Goal: Task Accomplishment & Management: Use online tool/utility

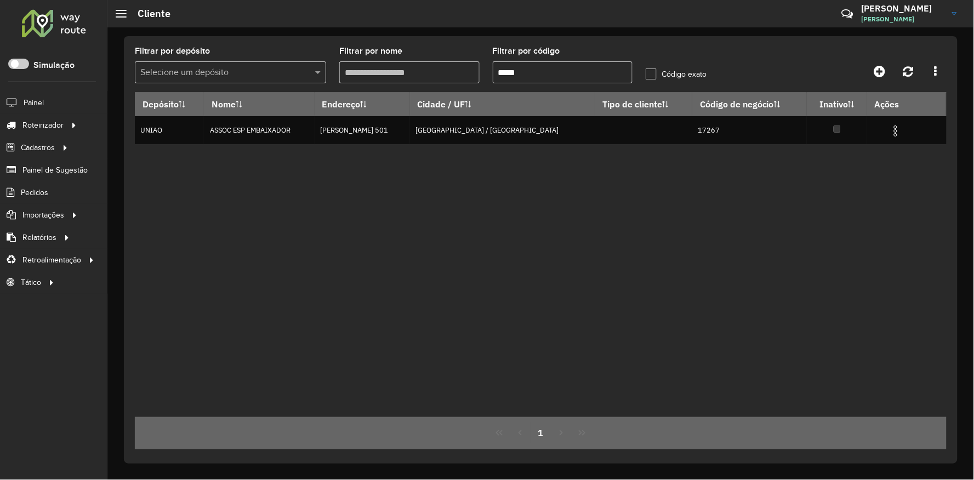
drag, startPoint x: 527, startPoint y: 61, endPoint x: 225, endPoint y: 155, distance: 316.6
click at [455, 95] on hb-list-container "Filtrar por depósito Selecione um depósito Filtrar por nome Filtrar por código …" at bounding box center [540, 248] width 811 height 402
click at [795, 303] on div "Depósito Nome Endereço Cidade / UF Tipo de cliente Código de negócio Inativo Aç…" at bounding box center [540, 254] width 811 height 325
drag, startPoint x: 530, startPoint y: 70, endPoint x: 261, endPoint y: 73, distance: 269.6
click at [349, 76] on formly-group "Filtrar por depósito Selecione um depósito Filtrar por nome Filtrar por código …" at bounding box center [434, 69] width 613 height 45
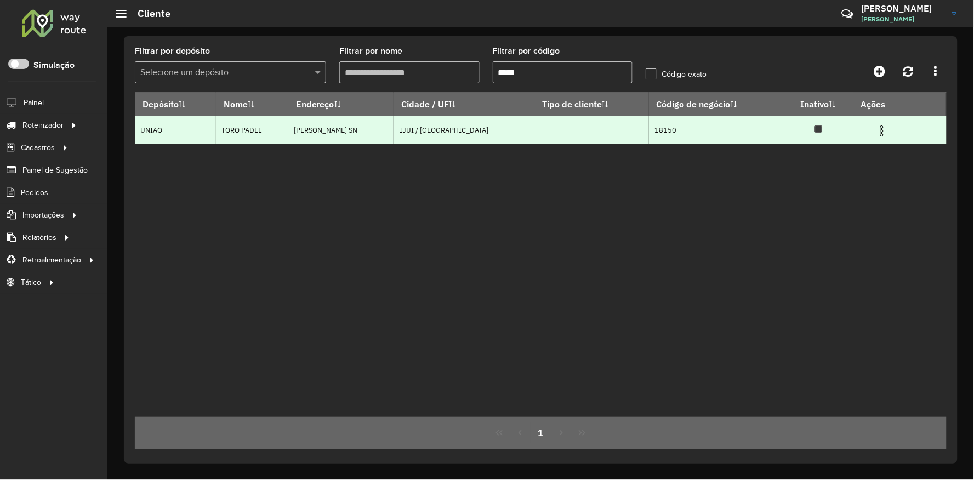
type input "*****"
click at [877, 130] on img at bounding box center [881, 130] width 13 height 13
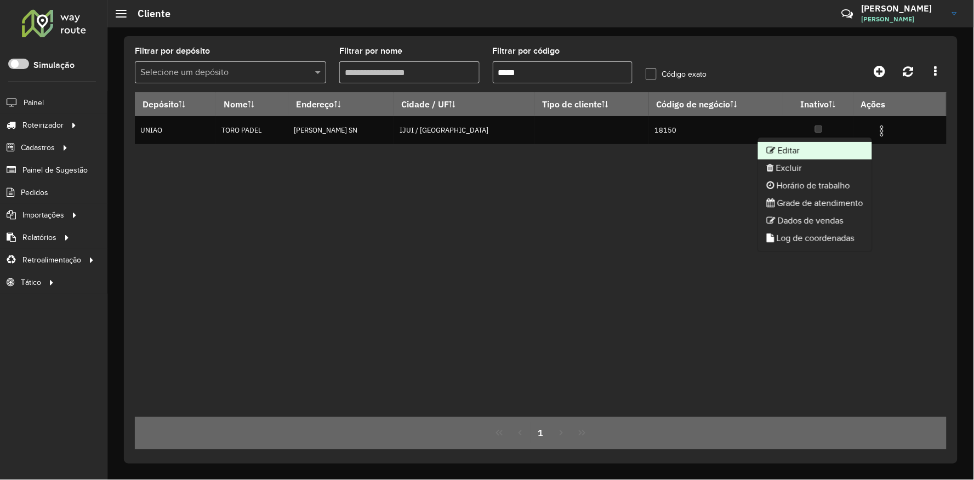
click at [829, 144] on li "Editar" at bounding box center [815, 151] width 114 height 18
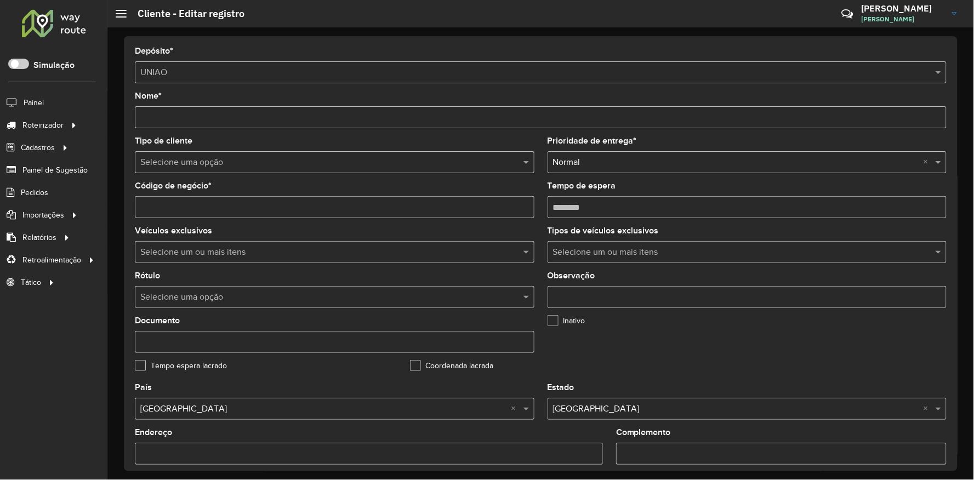
drag, startPoint x: 2, startPoint y: 441, endPoint x: 128, endPoint y: 421, distance: 127.1
click at [4, 441] on div "Roteirizador AmbevTech Simulação Painel Roteirizador Entregas Vendas Cadastros …" at bounding box center [53, 240] width 107 height 480
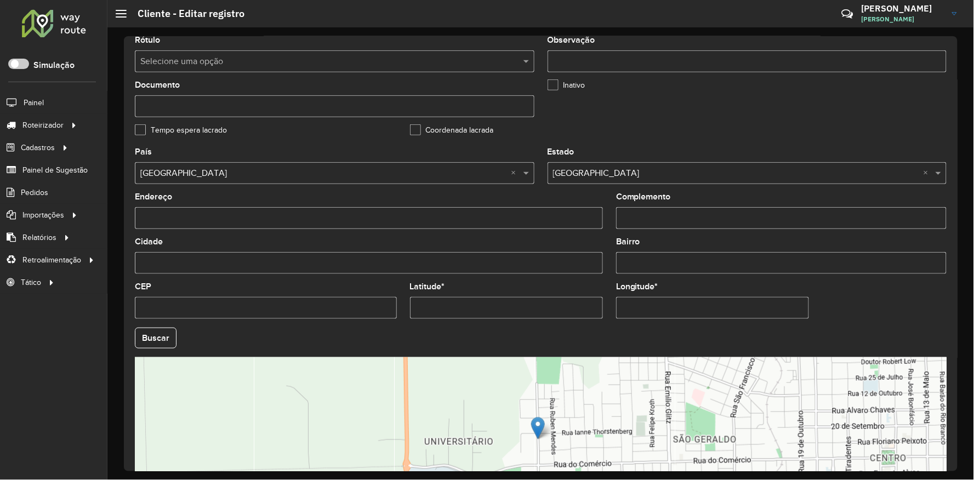
scroll to position [337, 0]
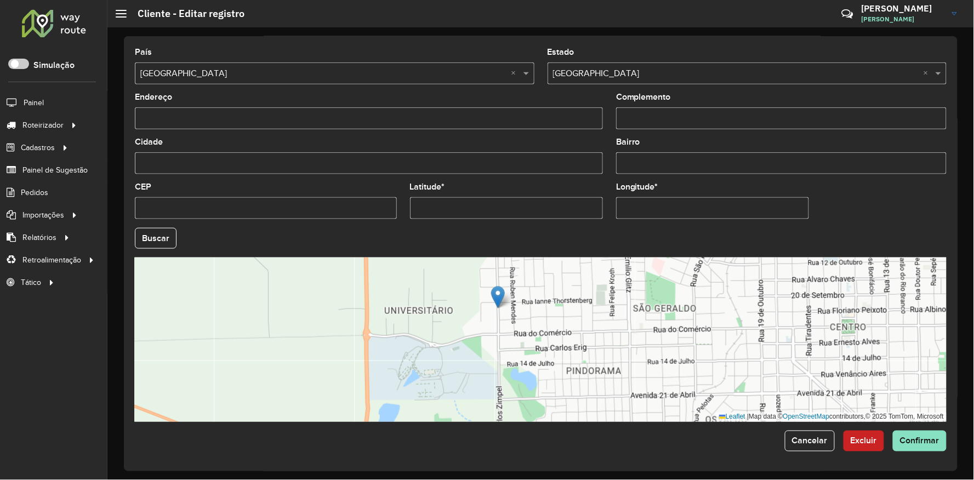
drag, startPoint x: 539, startPoint y: 376, endPoint x: 522, endPoint y: 353, distance: 28.6
click at [522, 353] on div "Leaflet | Map data © OpenStreetMap contributors,© 2025 TomTom, Microsoft" at bounding box center [540, 339] width 811 height 164
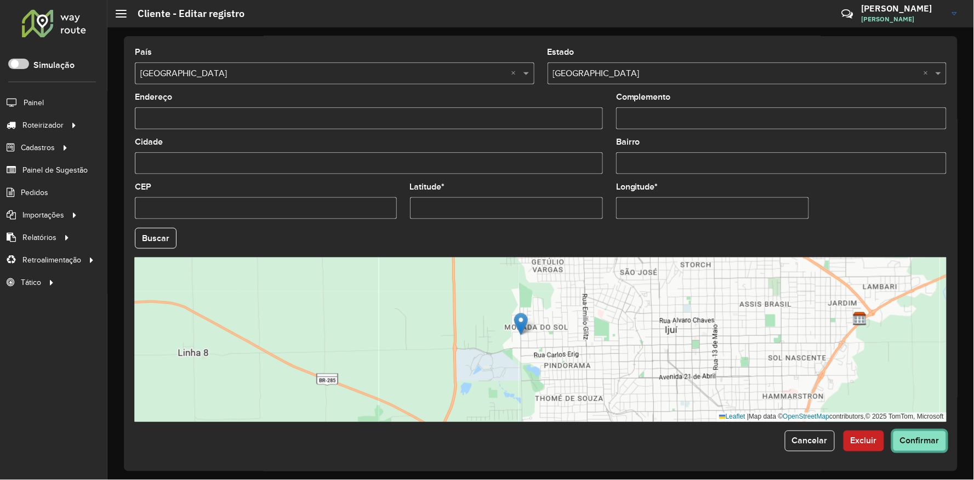
click at [930, 446] on button "Confirmar" at bounding box center [919, 441] width 54 height 21
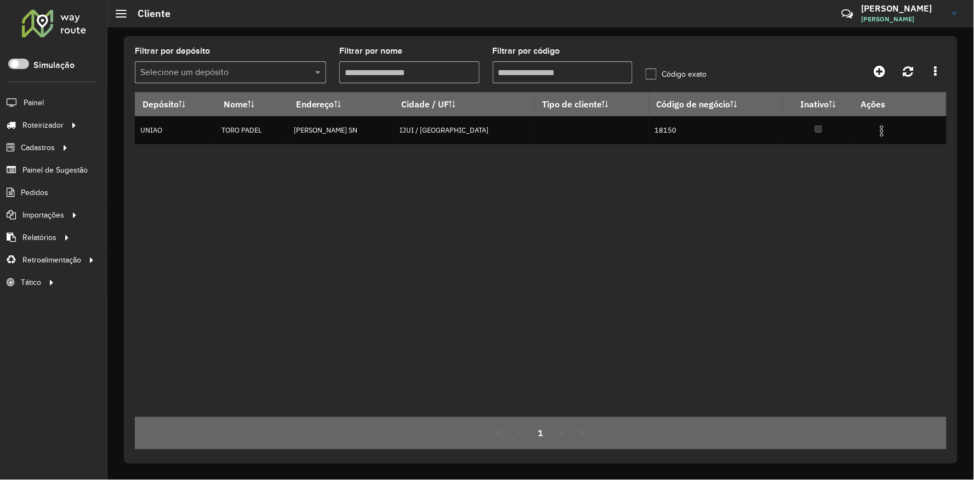
click at [856, 404] on div "Depósito Nome Endereço Cidade / UF Tipo de cliente Código de negócio Inativo Aç…" at bounding box center [540, 254] width 811 height 325
drag, startPoint x: 548, startPoint y: 74, endPoint x: 225, endPoint y: 112, distance: 325.4
click at [322, 94] on hb-list-container "Filtrar por depósito Selecione um depósito Filtrar por nome Filtrar por código …" at bounding box center [540, 248] width 811 height 402
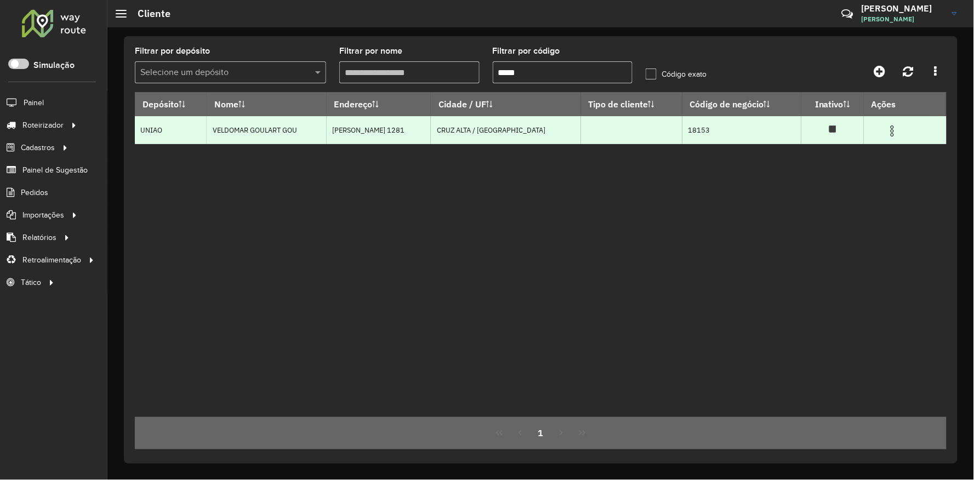
type input "*****"
click at [885, 132] on img at bounding box center [891, 130] width 13 height 13
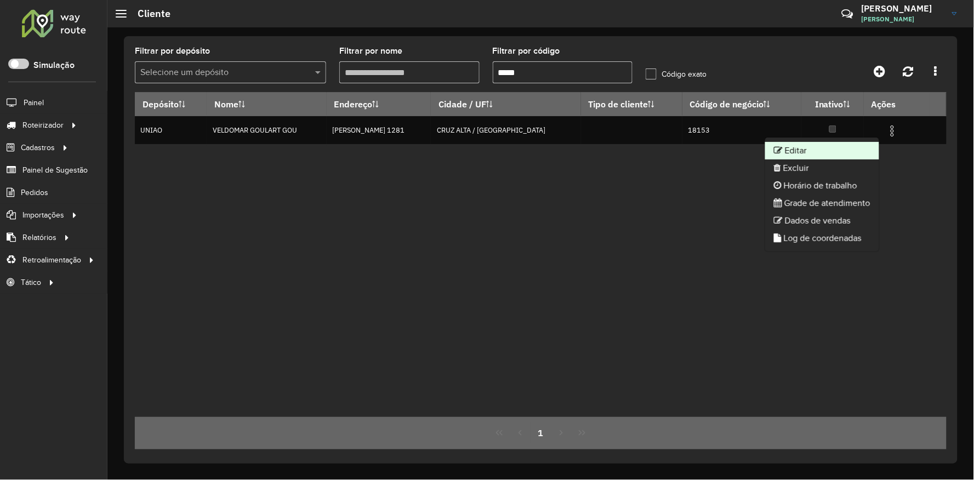
click at [811, 151] on li "Editar" at bounding box center [822, 151] width 114 height 18
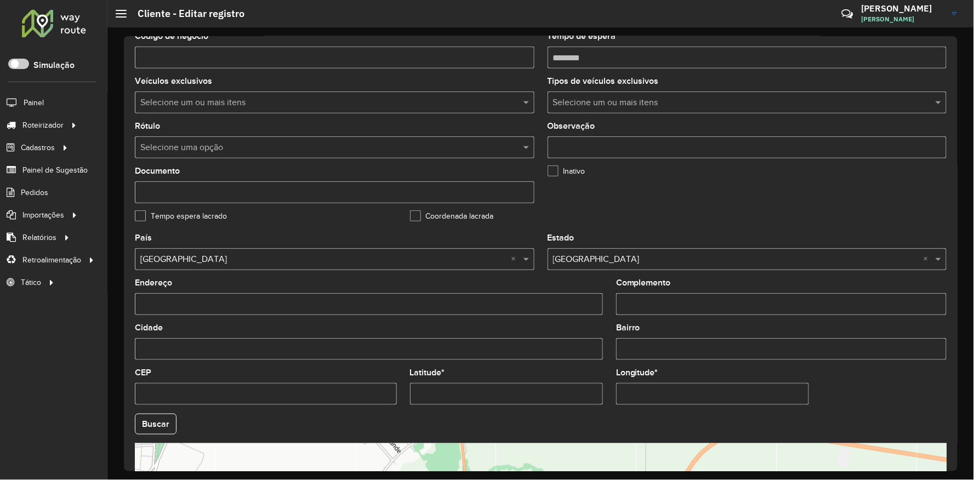
scroll to position [337, 0]
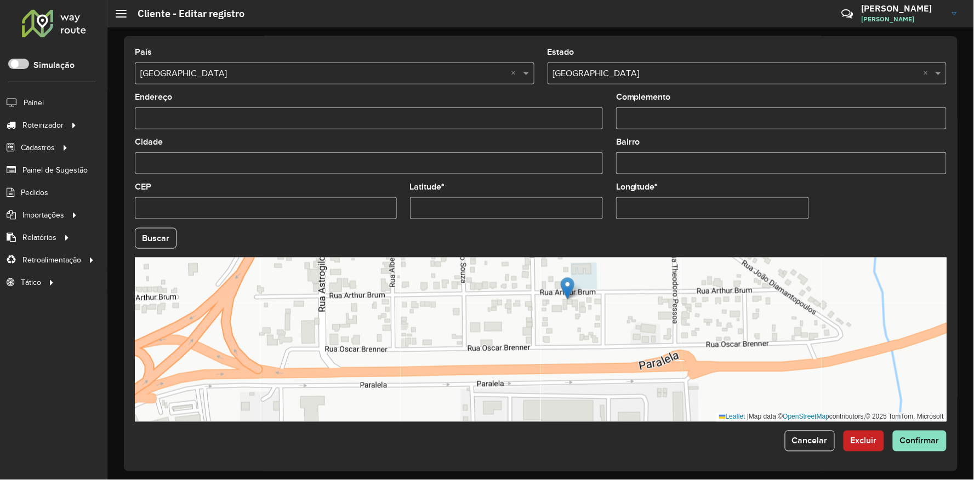
drag, startPoint x: 570, startPoint y: 327, endPoint x: 540, endPoint y: 344, distance: 34.6
click at [545, 343] on div "Leaflet | Map data © OpenStreetMap contributors,© 2025 TomTom, Microsoft" at bounding box center [540, 339] width 811 height 164
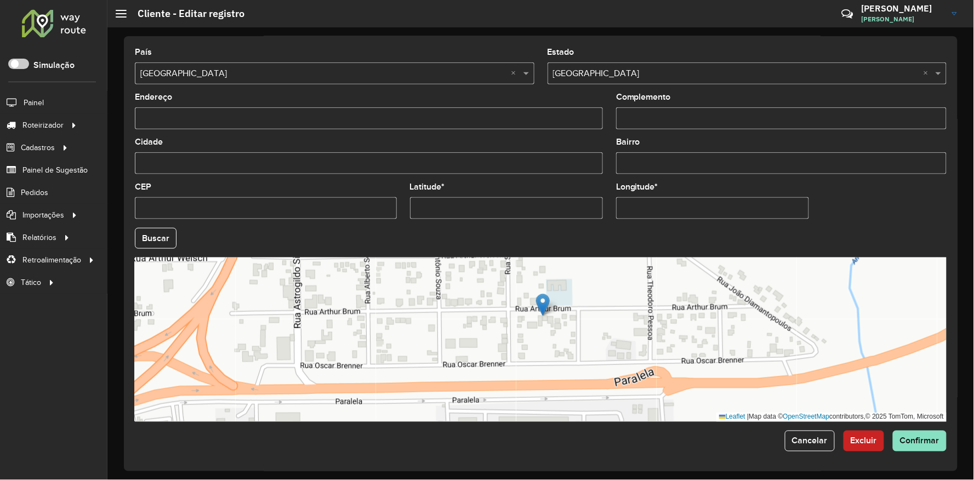
click at [48, 438] on div "Roteirizador AmbevTech Simulação Painel Roteirizador Entregas Vendas Cadastros …" at bounding box center [53, 240] width 107 height 480
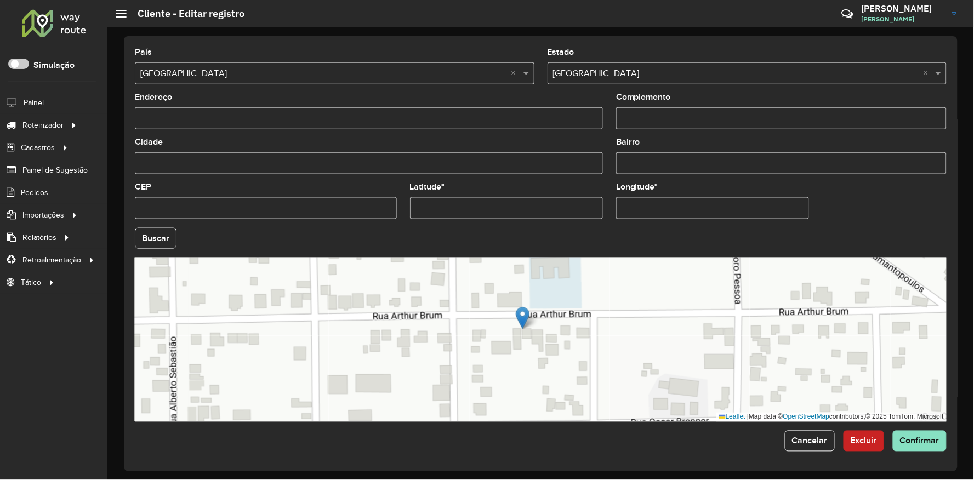
drag, startPoint x: 530, startPoint y: 330, endPoint x: 516, endPoint y: 380, distance: 52.0
click at [516, 380] on div "Leaflet | Map data © OpenStreetMap contributors,© 2025 TomTom, Microsoft" at bounding box center [540, 339] width 811 height 164
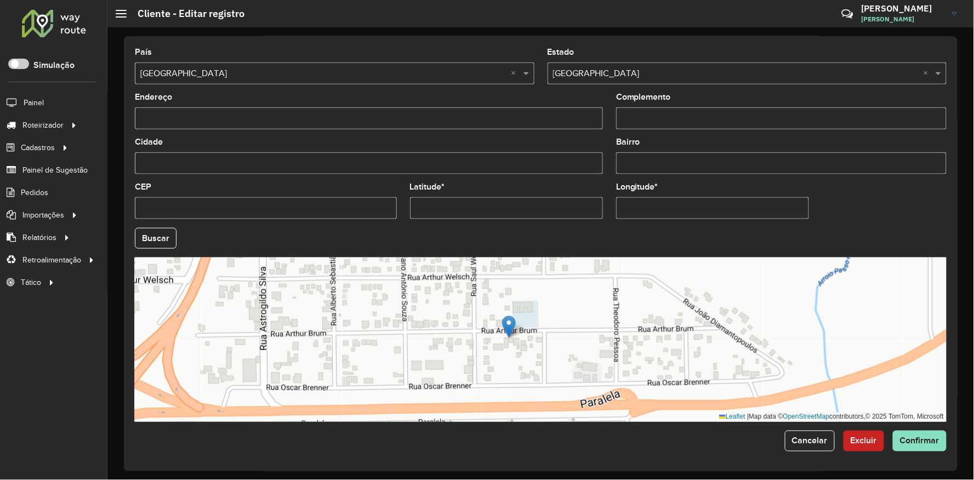
click at [47, 439] on div "Roteirizador AmbevTech Simulação Painel Roteirizador Entregas Vendas Cadastros …" at bounding box center [53, 240] width 107 height 480
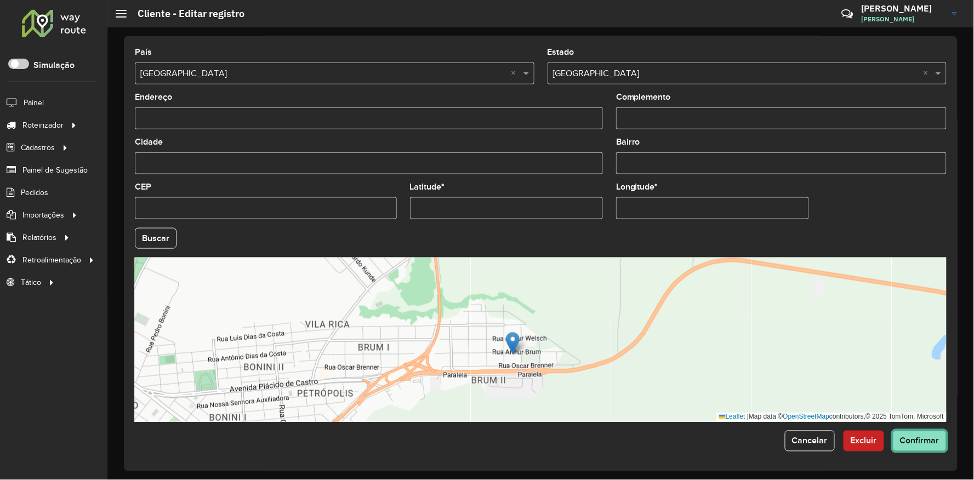
click at [920, 441] on span "Confirmar" at bounding box center [919, 440] width 39 height 9
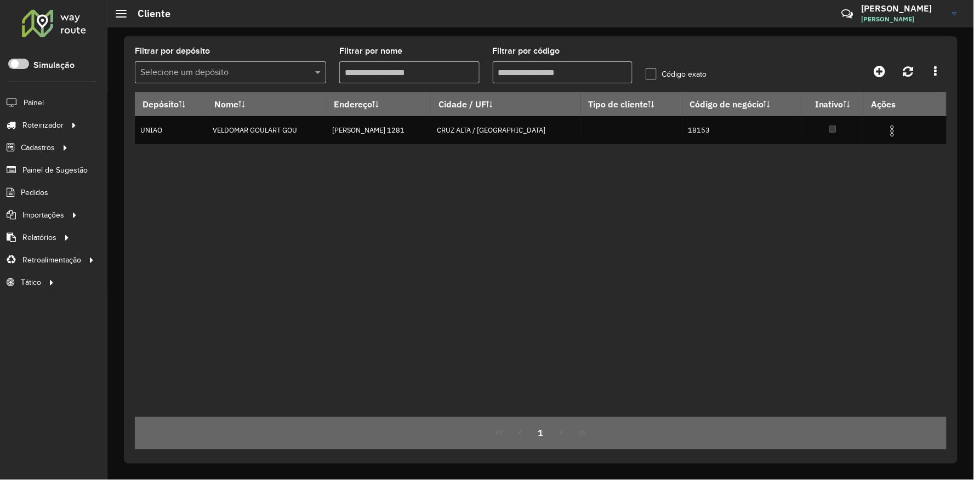
click at [256, 214] on div "Depósito Nome Endereço Cidade / UF Tipo de cliente Código de negócio Inativo Aç…" at bounding box center [540, 254] width 811 height 325
click at [124, 122] on span "Entregas" at bounding box center [139, 125] width 31 height 12
click at [187, 124] on link "Entregas" at bounding box center [183, 125] width 134 height 22
drag, startPoint x: 529, startPoint y: 76, endPoint x: 311, endPoint y: 58, distance: 218.7
click at [311, 58] on formly-group "Filtrar por depósito Selecione um depósito Filtrar por nome Filtrar por código …" at bounding box center [434, 69] width 613 height 45
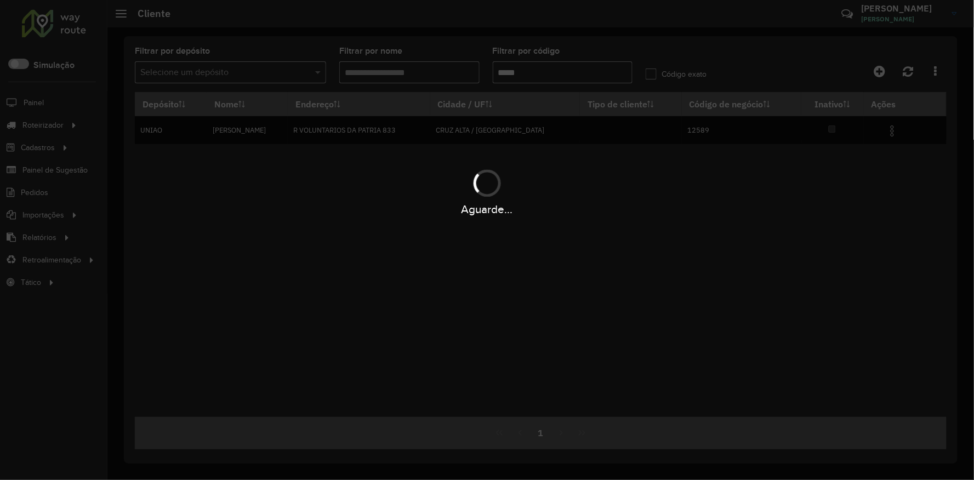
type input "*****"
click at [892, 131] on img at bounding box center [891, 130] width 13 height 13
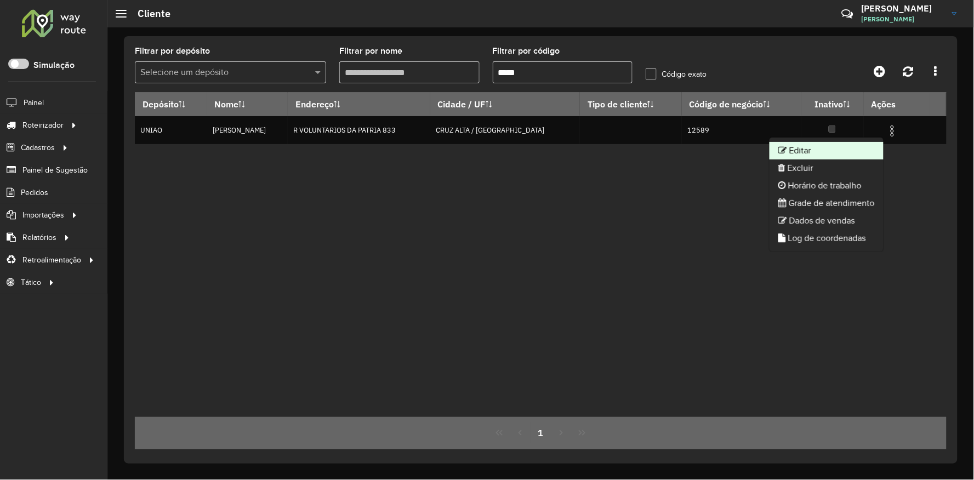
click at [858, 145] on li "Editar" at bounding box center [826, 151] width 114 height 18
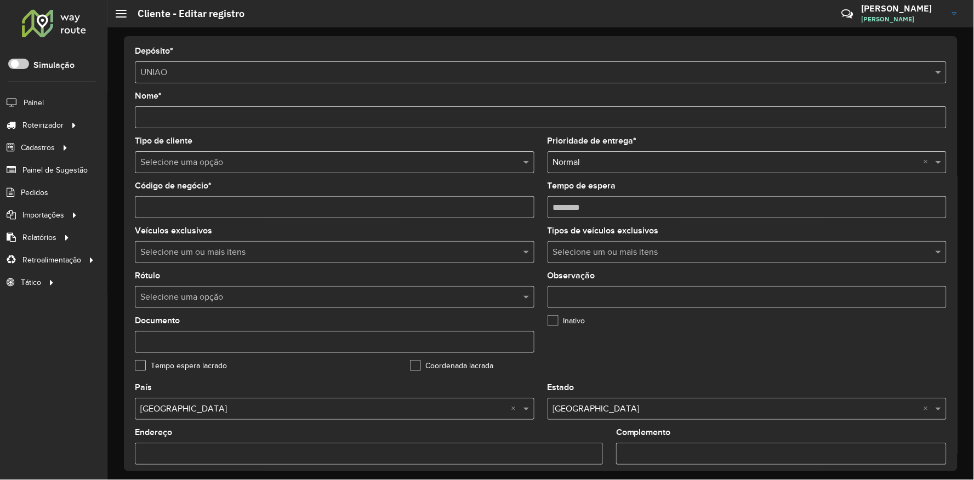
scroll to position [337, 0]
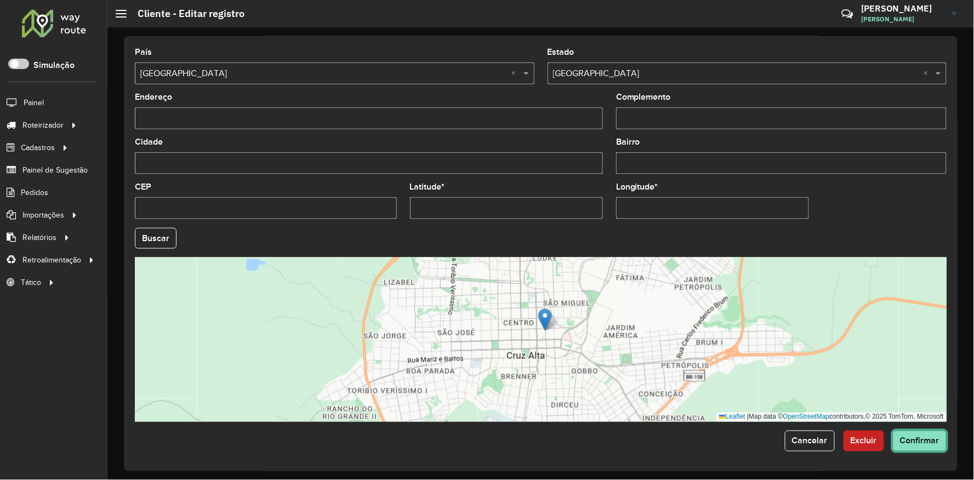
click at [902, 437] on span "Confirmar" at bounding box center [919, 440] width 39 height 9
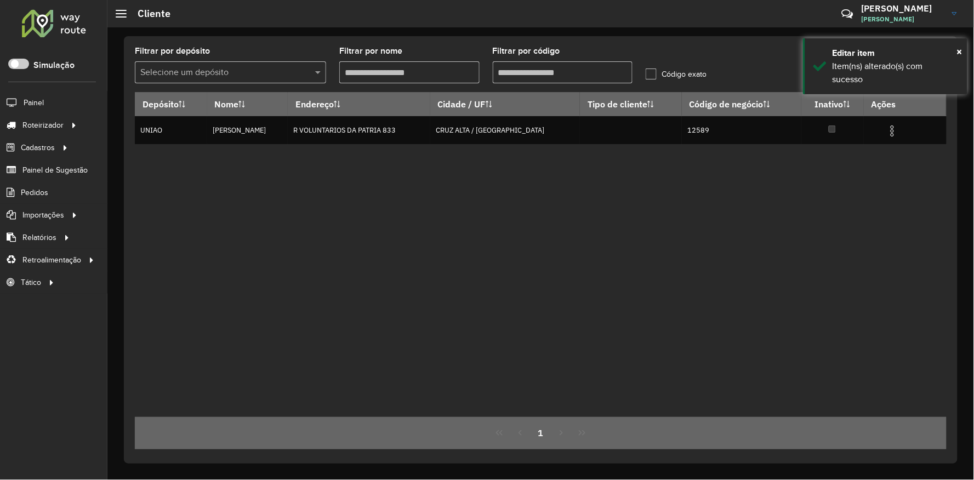
click at [742, 309] on div "Depósito Nome Endereço Cidade / UF Tipo de cliente Código de negócio Inativo Aç…" at bounding box center [540, 254] width 811 height 325
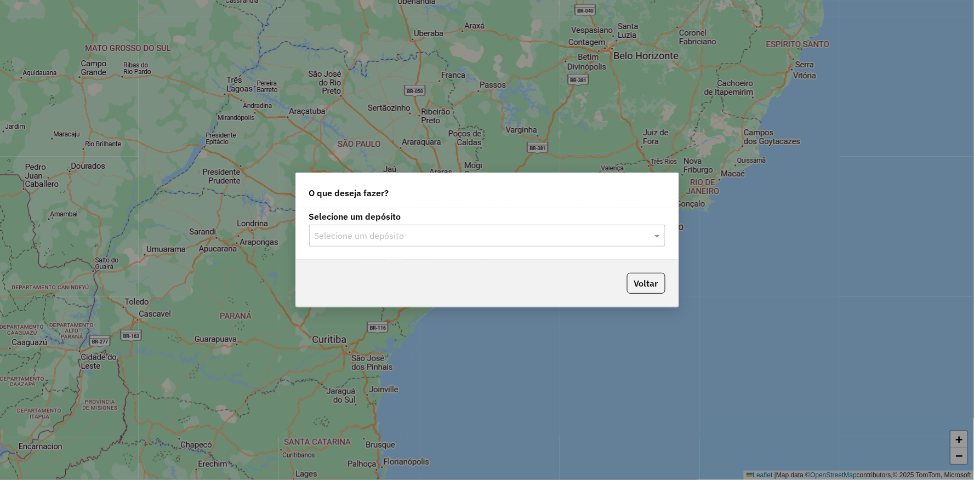
click at [390, 233] on input "text" at bounding box center [475, 236] width 323 height 13
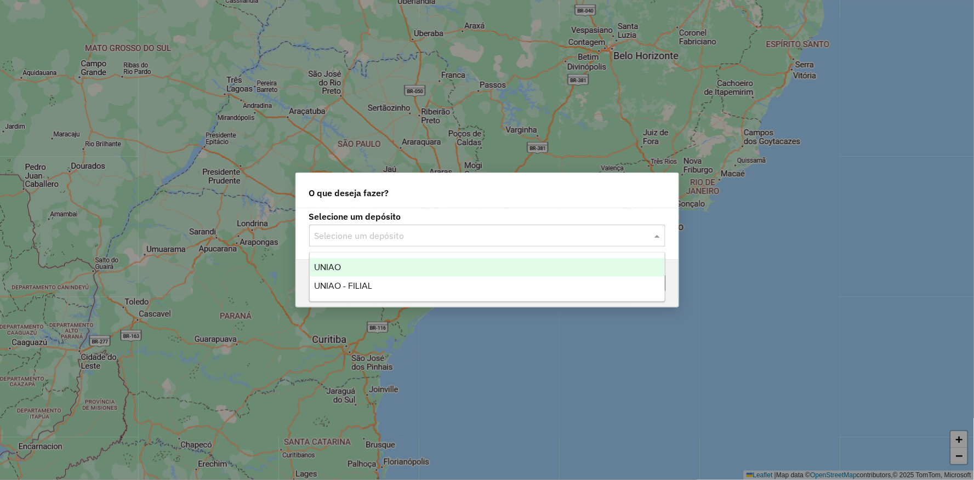
click at [363, 264] on div "UNIAO" at bounding box center [487, 267] width 355 height 19
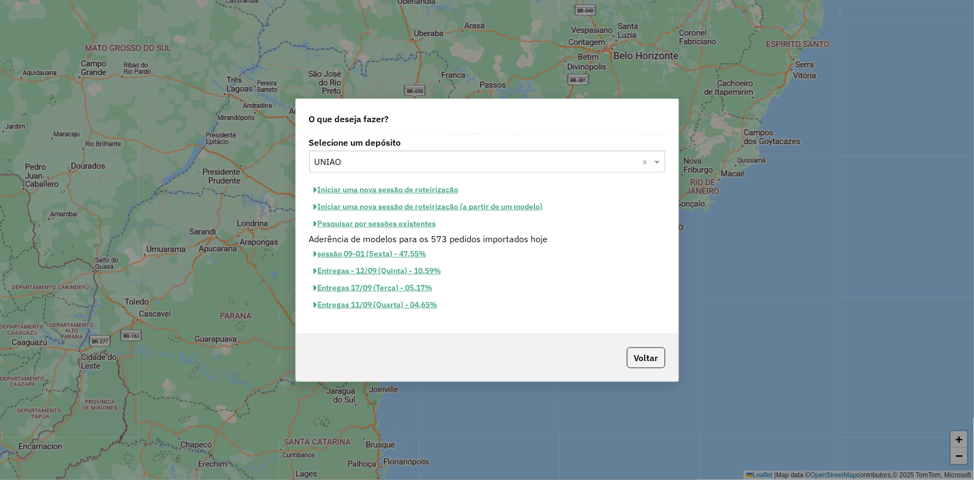
click at [373, 187] on button "Iniciar uma nova sessão de roteirização" at bounding box center [386, 189] width 154 height 17
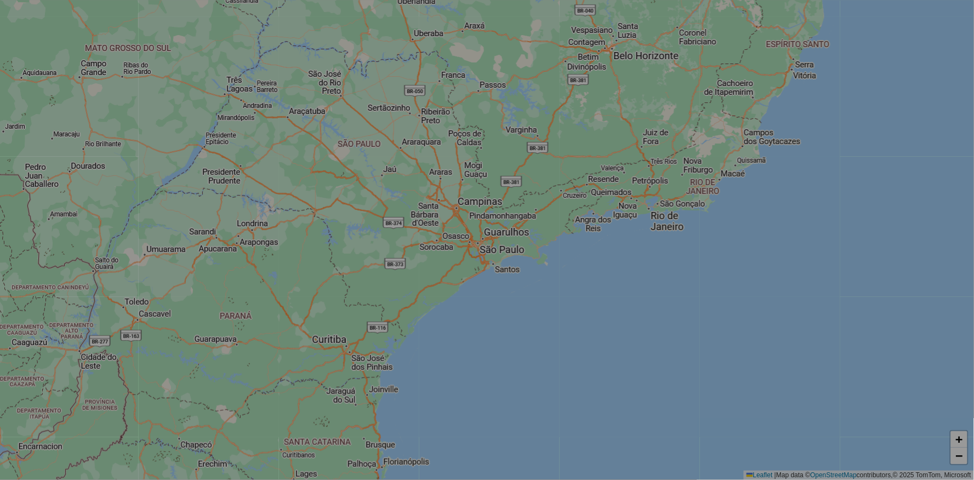
select select "*"
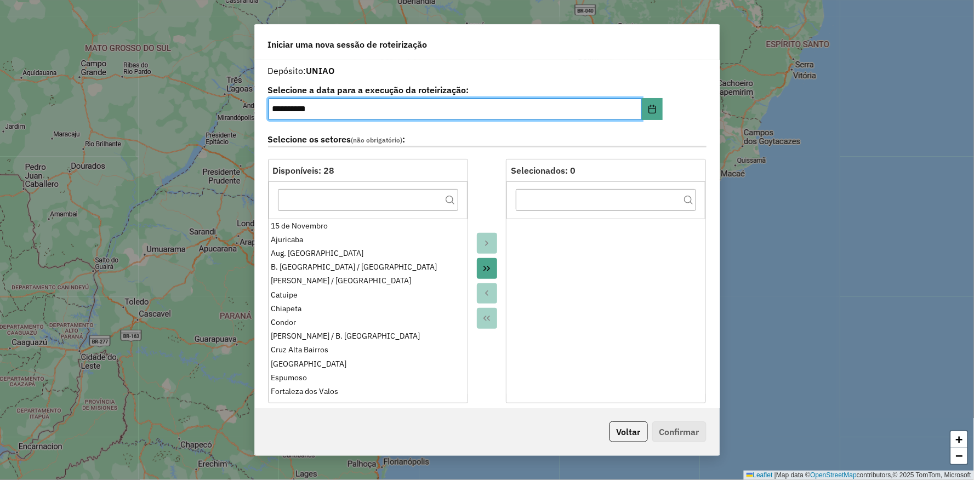
click at [480, 172] on div at bounding box center [487, 281] width 38 height 244
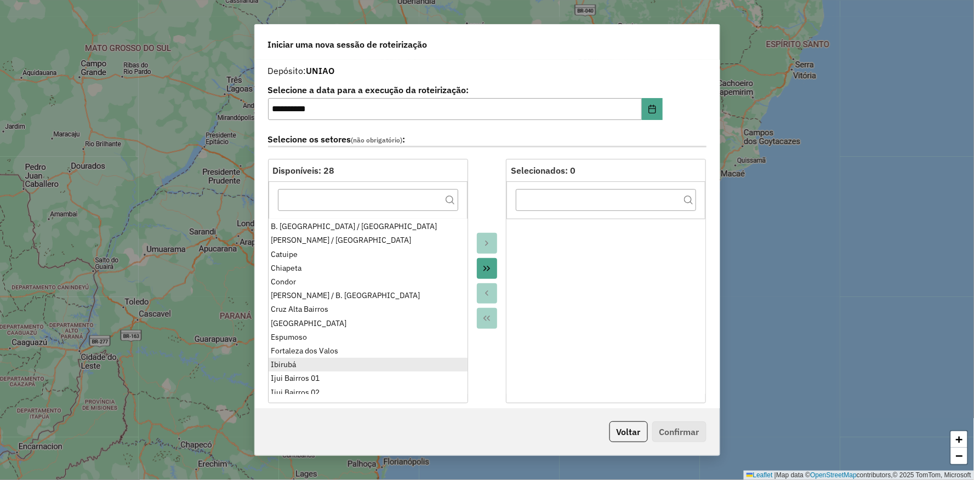
scroll to position [61, 0]
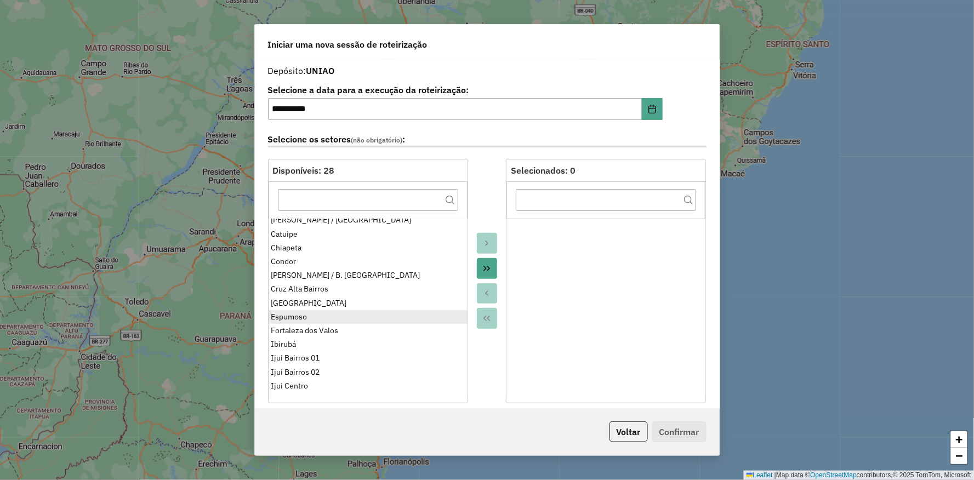
click at [288, 318] on ul "[DATE] [PERSON_NAME] Aug. Pestana B. Vista do Incra / [GEOGRAPHIC_DATA] / [GEOG…" at bounding box center [367, 306] width 199 height 175
click at [291, 318] on div "Espumoso" at bounding box center [367, 317] width 193 height 12
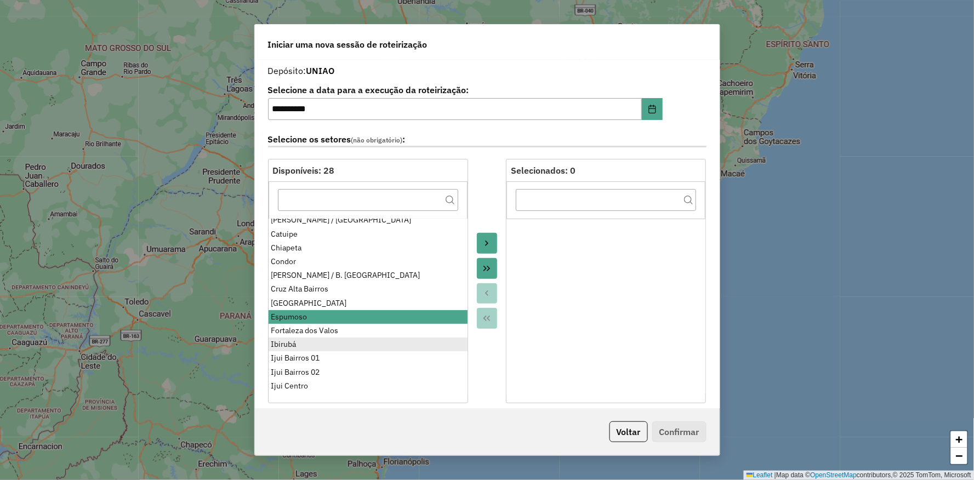
click at [289, 341] on div "Ibirubá" at bounding box center [367, 345] width 193 height 12
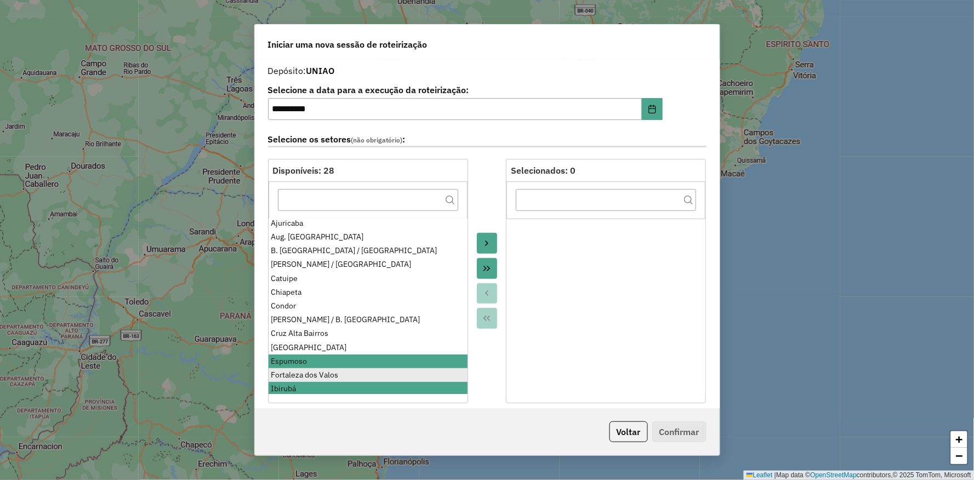
scroll to position [0, 0]
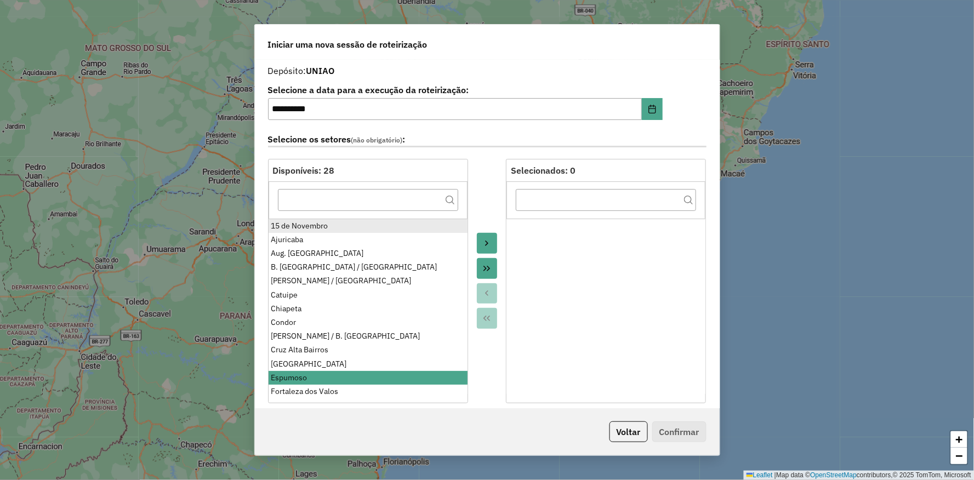
click at [293, 227] on div "15 de Novembro" at bounding box center [367, 226] width 193 height 12
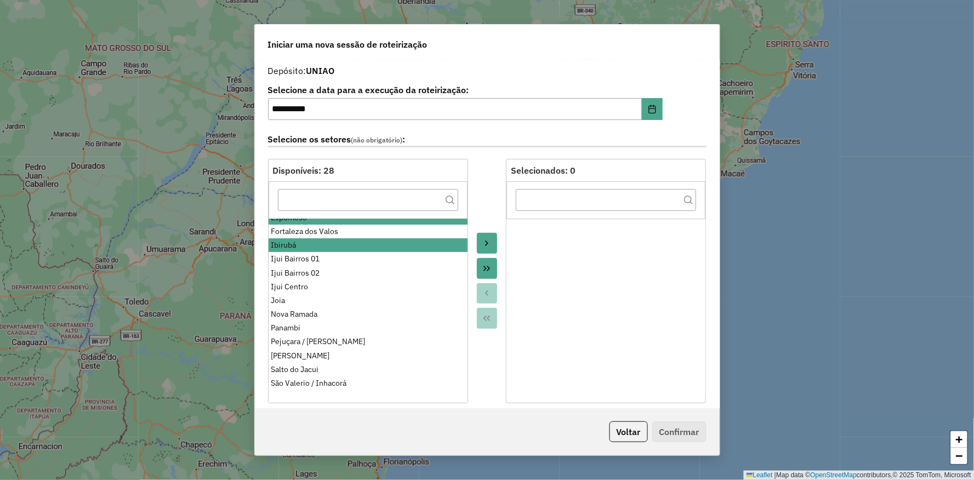
scroll to position [211, 0]
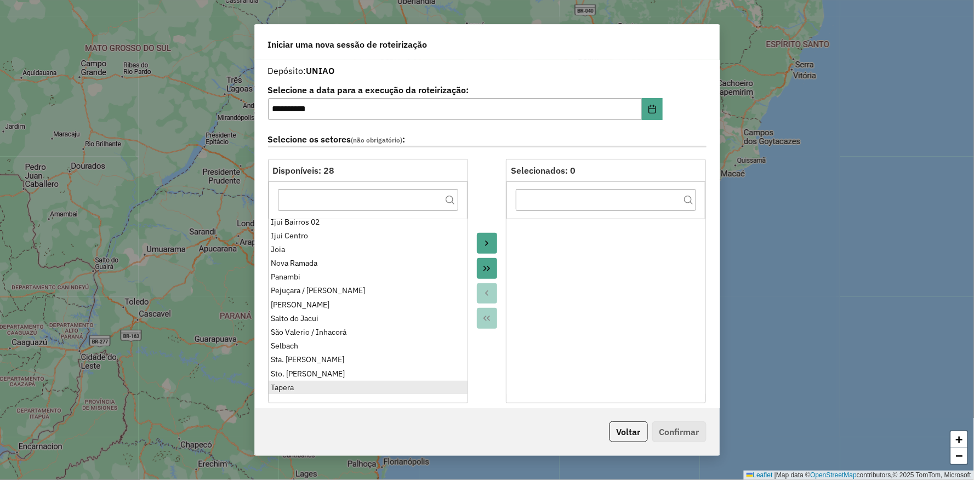
click at [293, 385] on div "Tapera" at bounding box center [367, 388] width 193 height 12
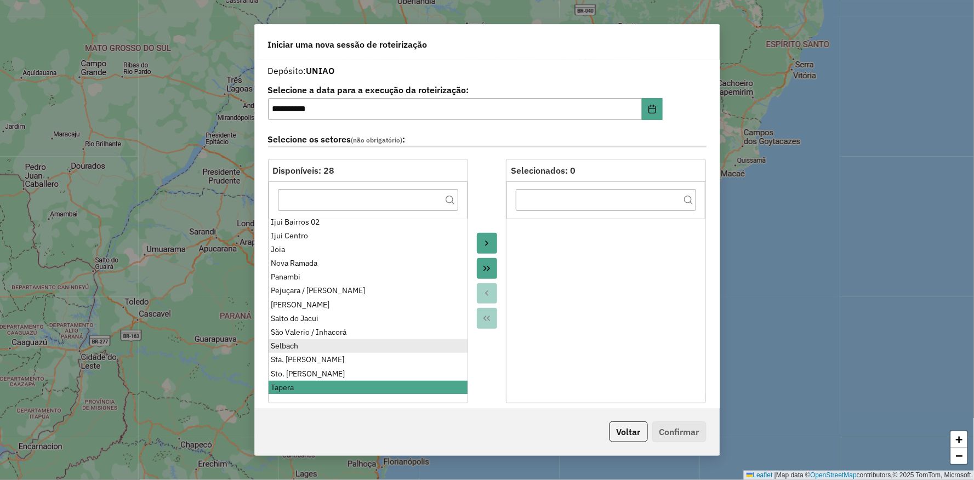
click at [297, 340] on div "Selbach" at bounding box center [367, 346] width 193 height 12
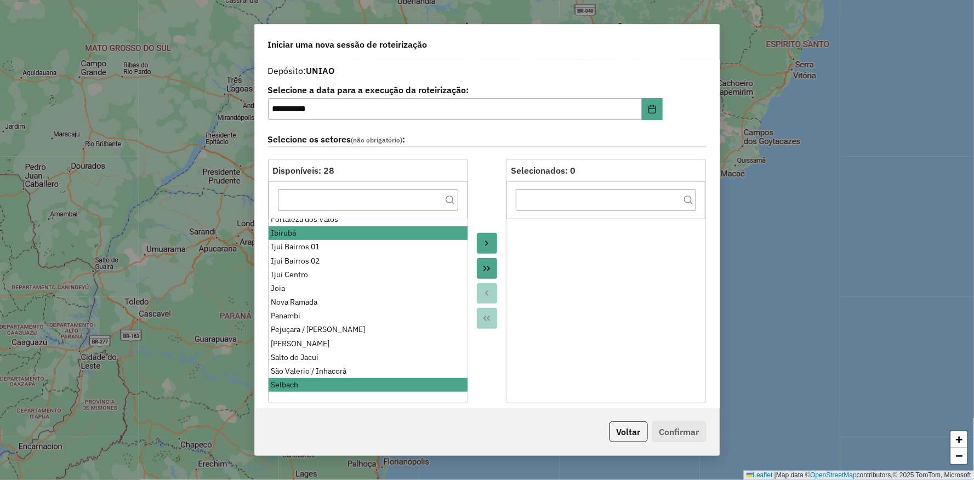
scroll to position [150, 0]
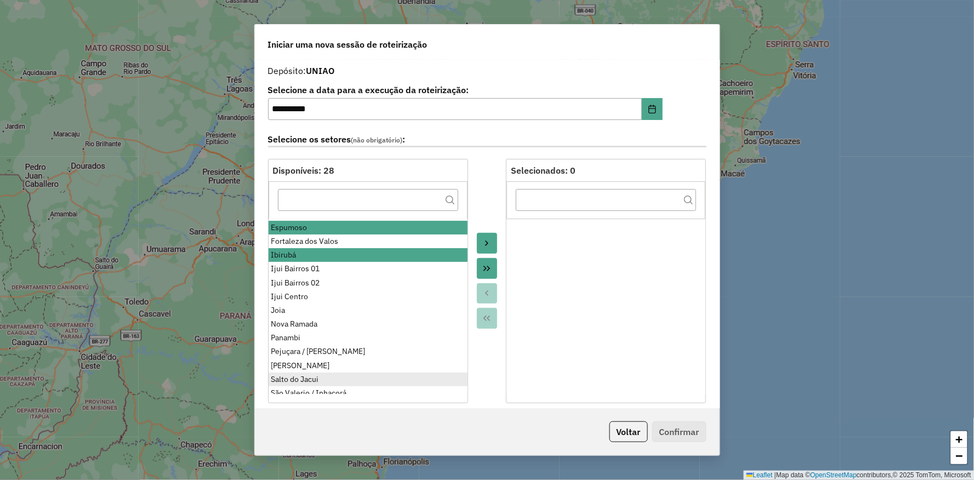
click at [301, 376] on div "Salto do Jacui" at bounding box center [367, 380] width 193 height 12
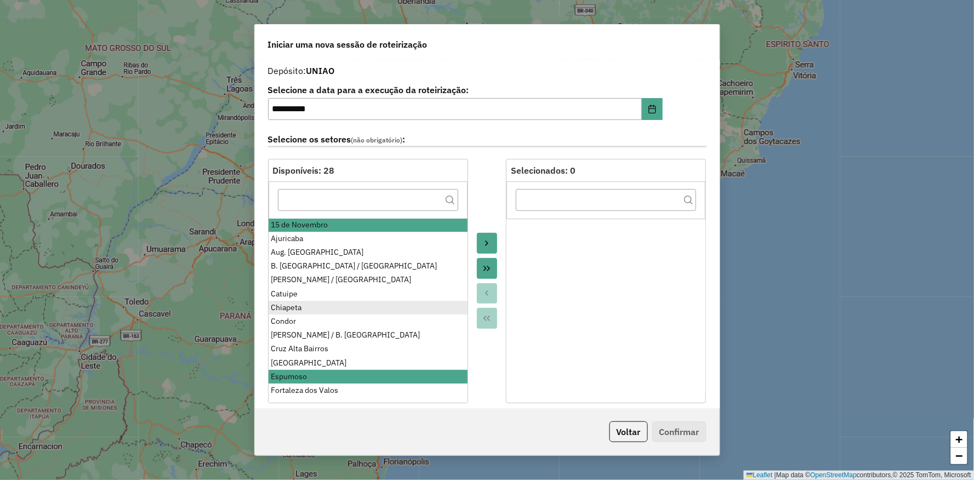
scroll to position [0, 0]
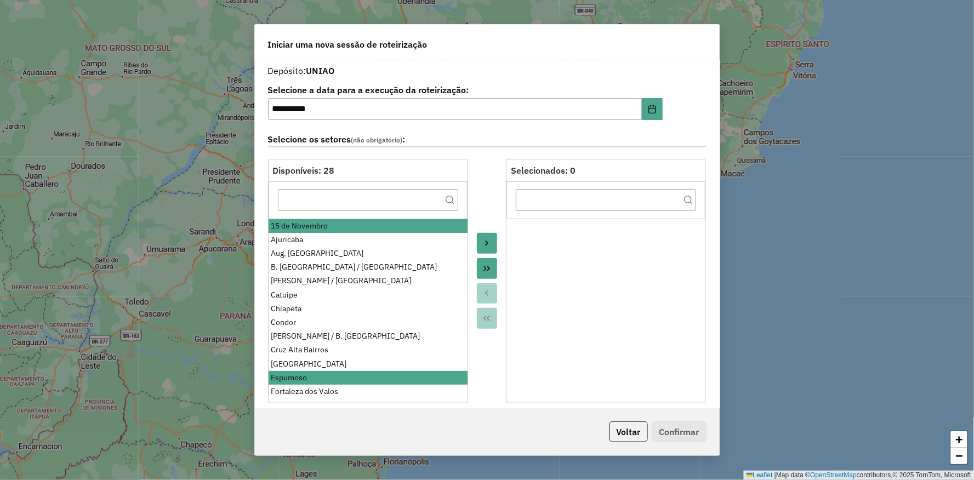
click at [486, 243] on icon "Move to Target" at bounding box center [486, 243] width 9 height 9
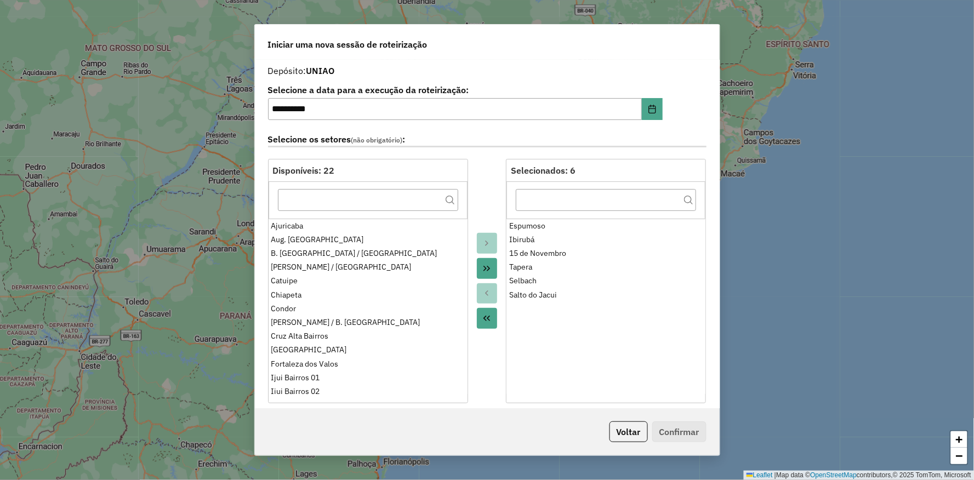
click at [489, 181] on div at bounding box center [487, 281] width 38 height 244
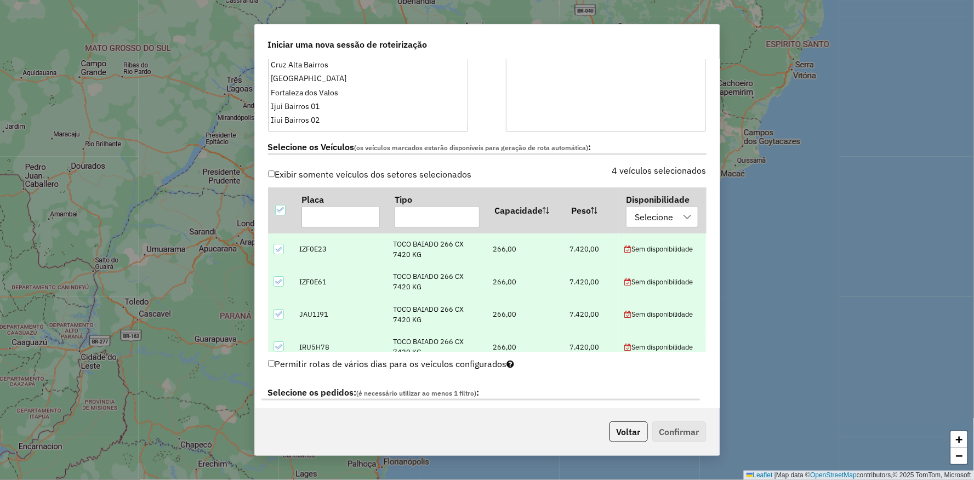
scroll to position [365, 0]
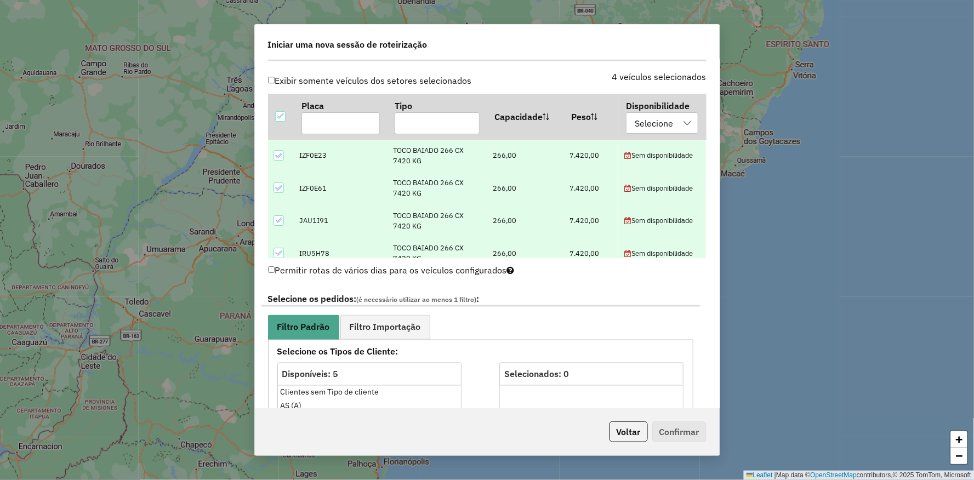
click at [278, 269] on label "Permitir rotas de vários dias para os veículos configurados" at bounding box center [391, 270] width 247 height 21
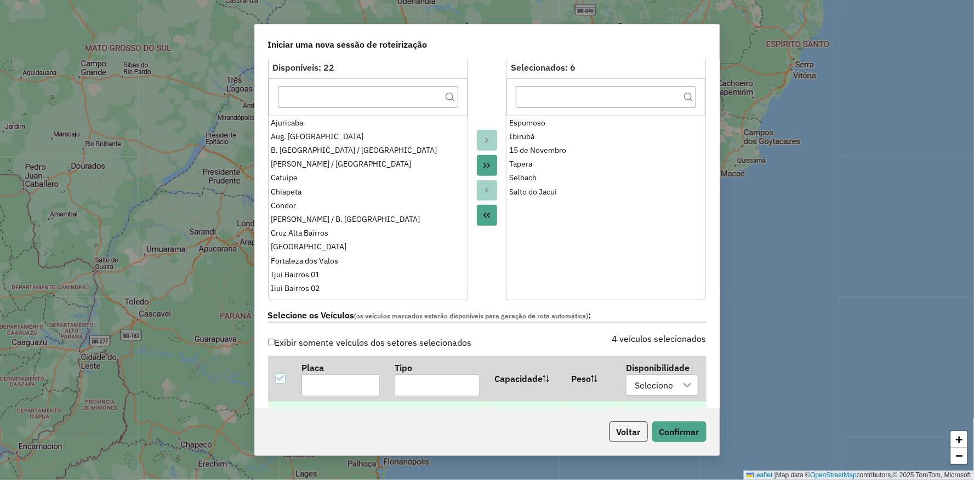
scroll to position [0, 0]
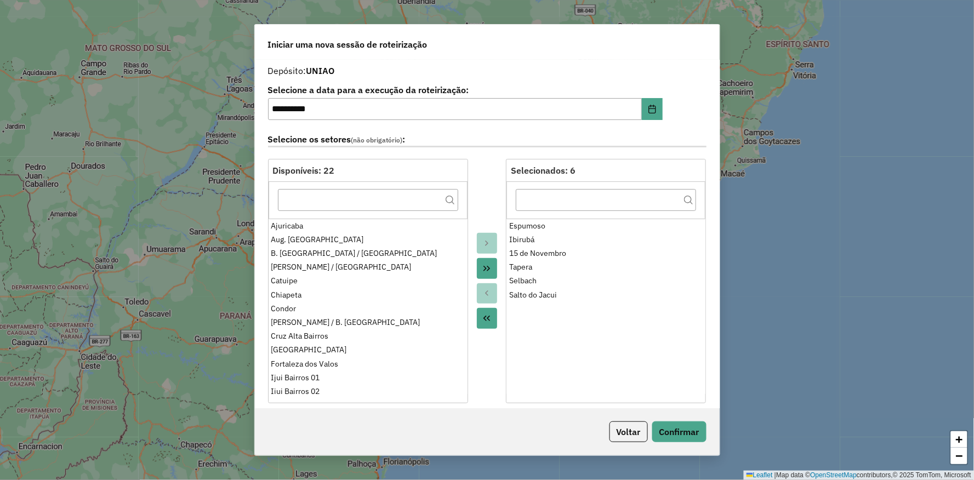
click at [479, 178] on div at bounding box center [487, 281] width 38 height 244
click at [488, 174] on div at bounding box center [487, 281] width 38 height 244
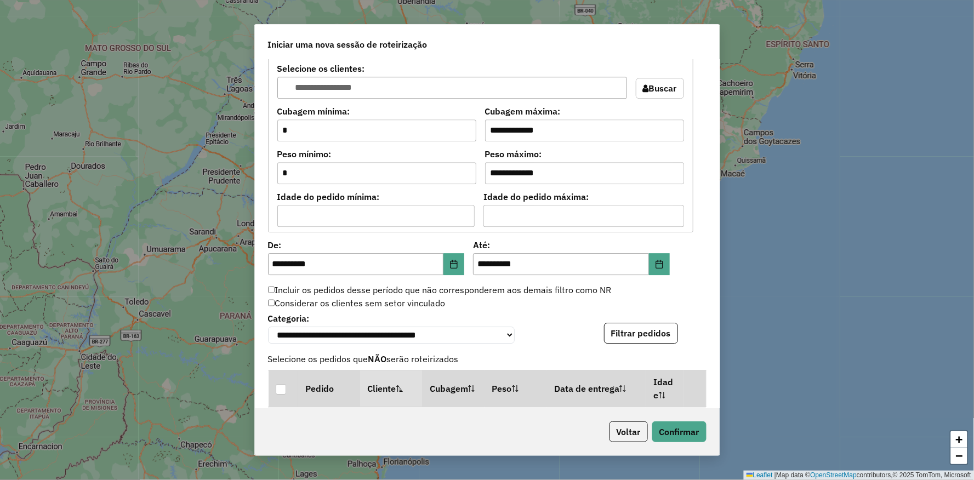
scroll to position [1034, 0]
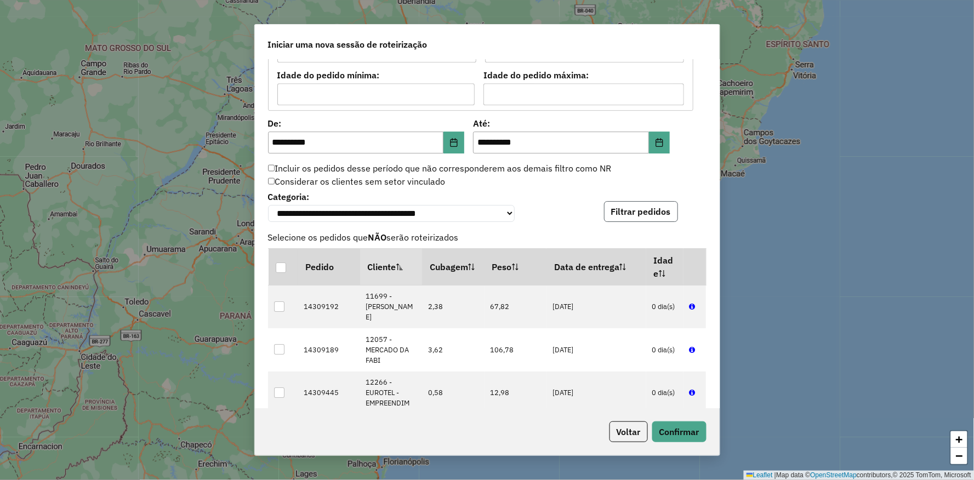
click at [611, 213] on button "Filtrar pedidos" at bounding box center [641, 211] width 74 height 21
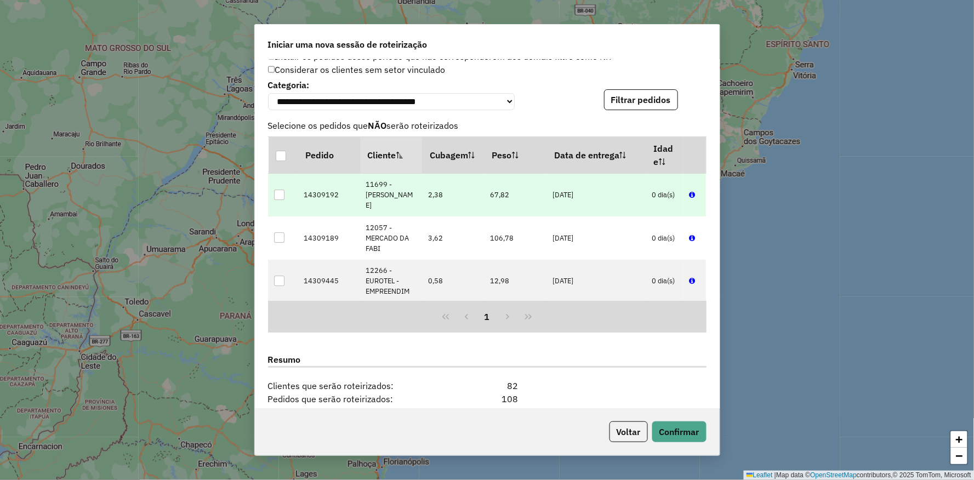
scroll to position [994, 0]
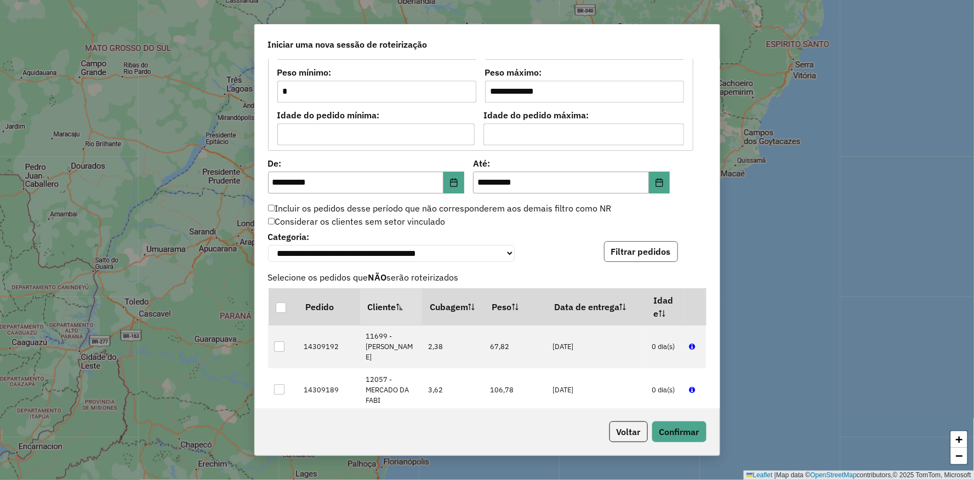
click at [652, 250] on button "Filtrar pedidos" at bounding box center [641, 251] width 74 height 21
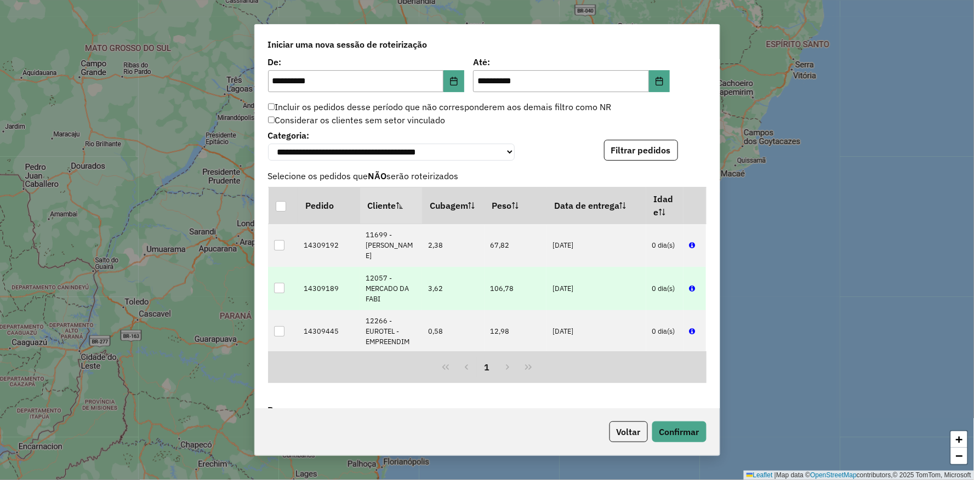
scroll to position [1298, 0]
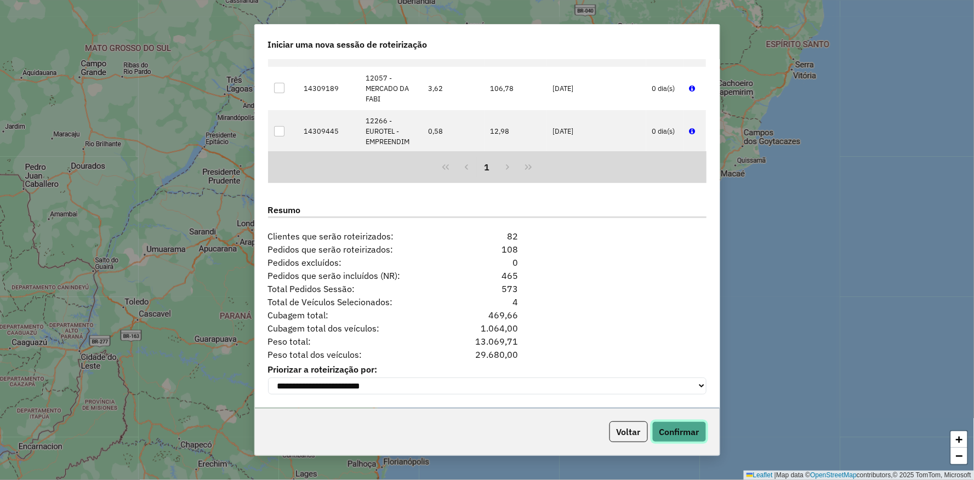
click at [685, 439] on button "Confirmar" at bounding box center [679, 431] width 54 height 21
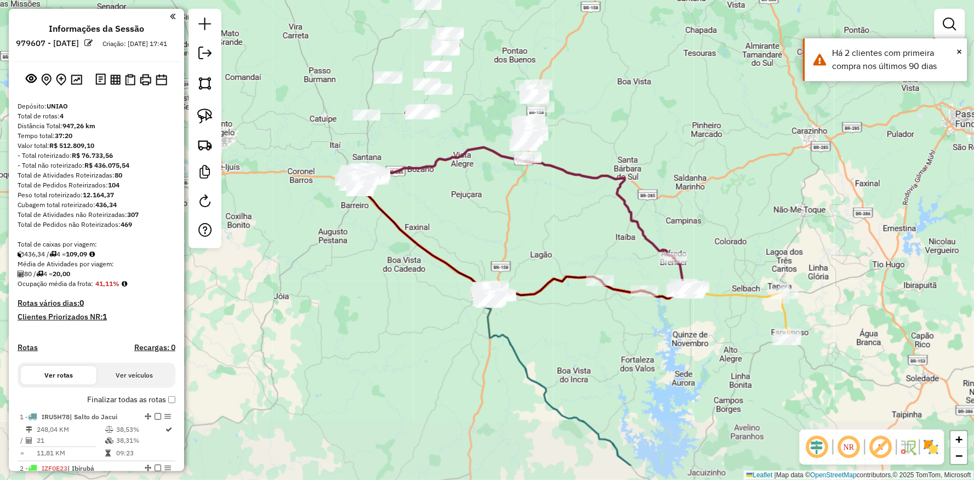
drag, startPoint x: 622, startPoint y: 302, endPoint x: 612, endPoint y: 297, distance: 11.3
click at [533, 270] on div "Janela de atendimento Grade de atendimento Capacidade Transportadoras Veículos …" at bounding box center [487, 240] width 974 height 480
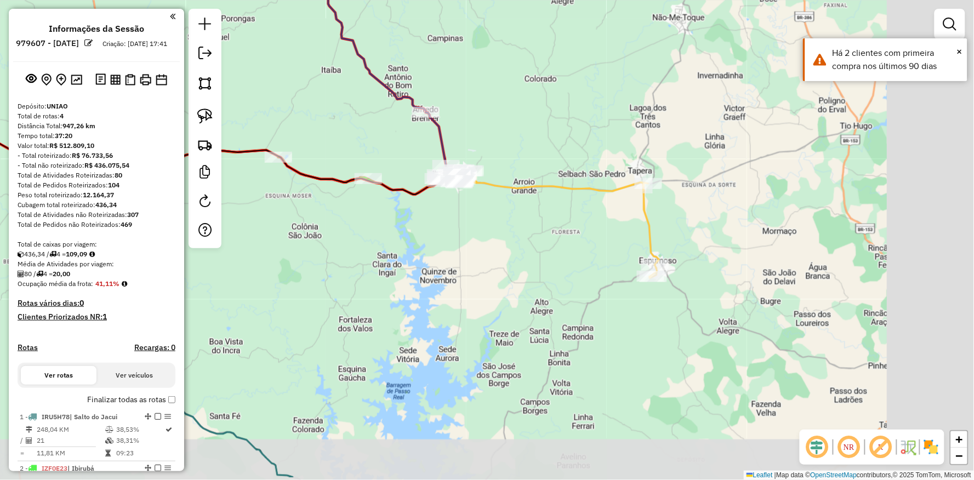
drag, startPoint x: 747, startPoint y: 320, endPoint x: 616, endPoint y: 284, distance: 136.5
click at [616, 284] on div "Janela de atendimento Grade de atendimento Capacidade Transportadoras Veículos …" at bounding box center [487, 240] width 974 height 480
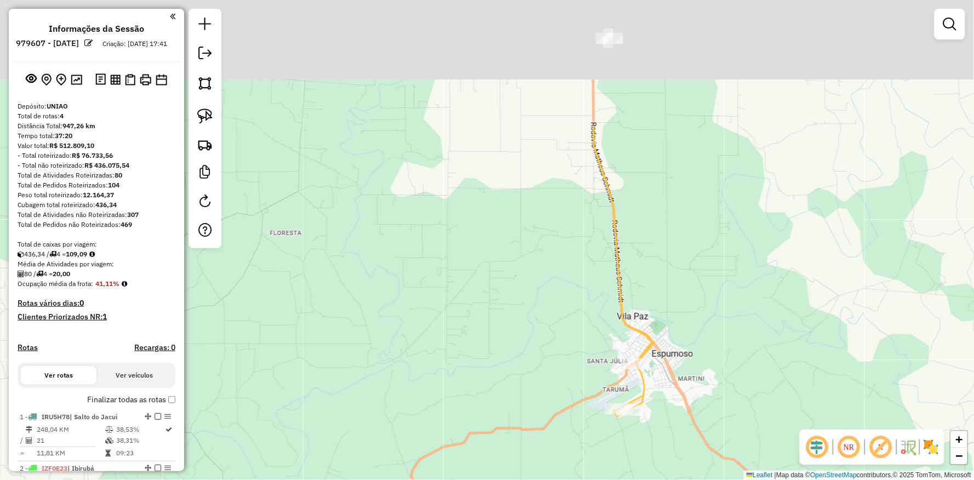
drag, startPoint x: 578, startPoint y: 224, endPoint x: 547, endPoint y: 416, distance: 195.4
click at [549, 416] on div "Janela de atendimento Grade de atendimento Capacidade Transportadoras Veículos …" at bounding box center [487, 240] width 974 height 480
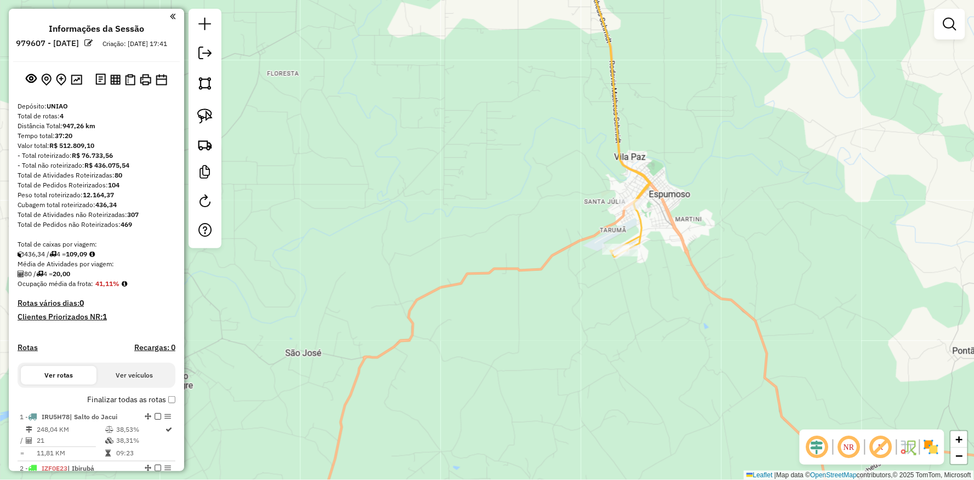
drag, startPoint x: 650, startPoint y: 176, endPoint x: 601, endPoint y: 70, distance: 117.2
click at [600, 13] on icon at bounding box center [278, 52] width 743 height 409
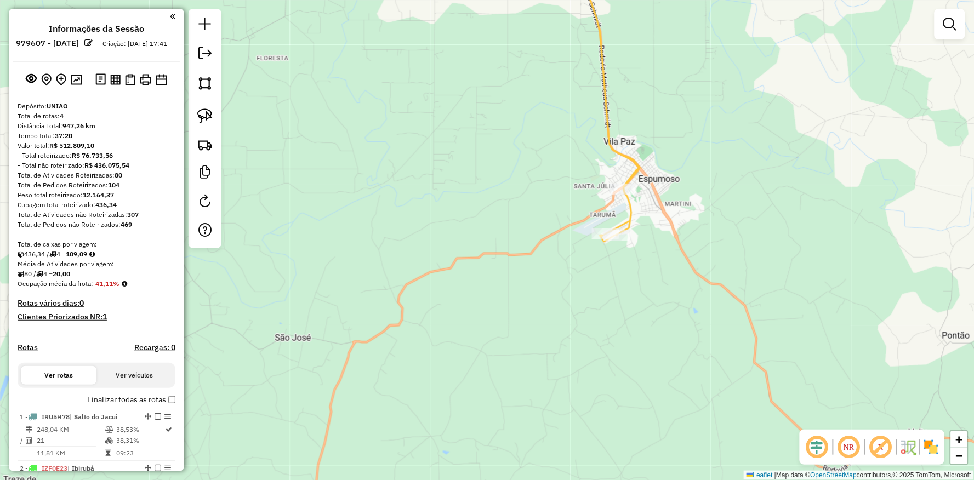
drag, startPoint x: 511, startPoint y: 89, endPoint x: 505, endPoint y: 295, distance: 205.5
click at [506, 291] on div "Rota 3 - Placa IZF0E61 15234 - MERCADO NODARI Janela de atendimento Grade de at…" at bounding box center [487, 240] width 974 height 480
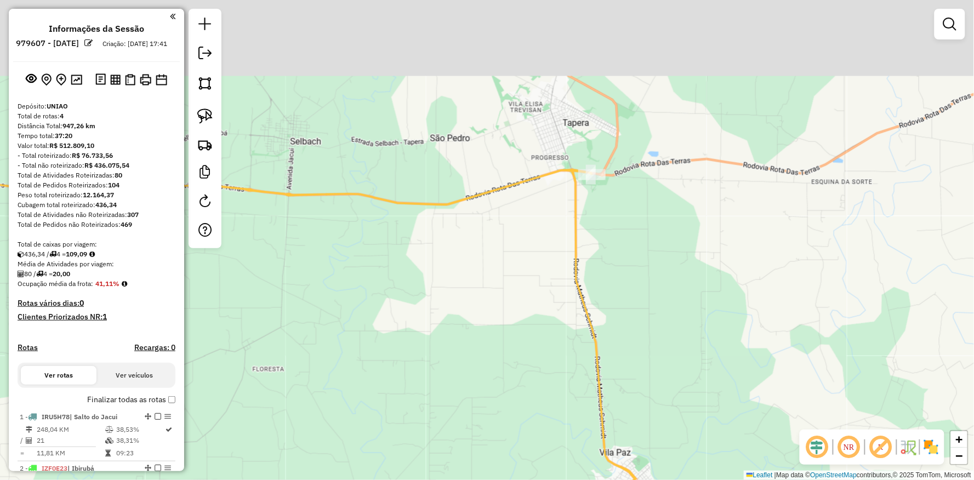
drag, startPoint x: 493, startPoint y: 188, endPoint x: 517, endPoint y: 225, distance: 43.6
click at [507, 239] on div "Janela de atendimento Grade de atendimento Capacidade Transportadoras Veículos …" at bounding box center [487, 240] width 974 height 480
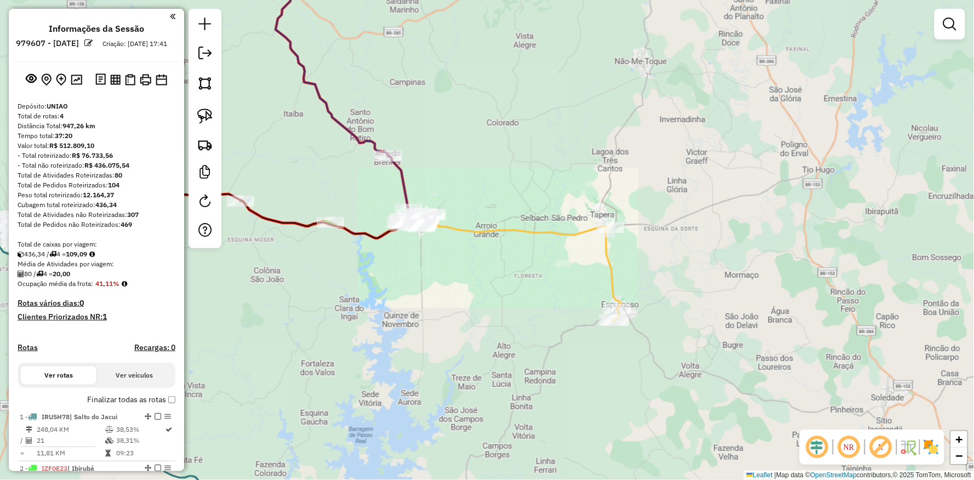
drag, startPoint x: 655, startPoint y: 300, endPoint x: 713, endPoint y: 171, distance: 141.2
click at [725, 194] on div "Janela de atendimento Grade de atendimento Capacidade Transportadoras Veículos …" at bounding box center [487, 240] width 974 height 480
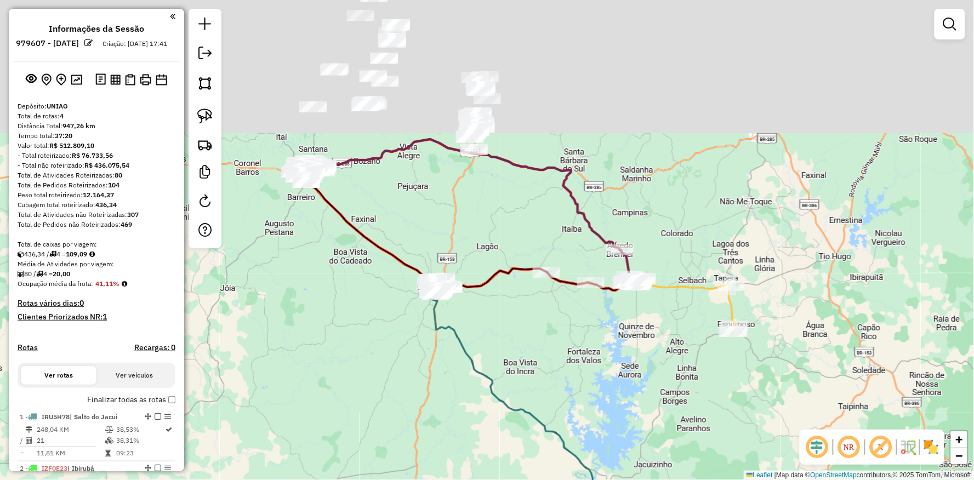
drag, startPoint x: 553, startPoint y: 264, endPoint x: 582, endPoint y: 358, distance: 98.4
click at [582, 358] on div "Janela de atendimento Grade de atendimento Capacidade Transportadoras Veículos …" at bounding box center [487, 240] width 974 height 480
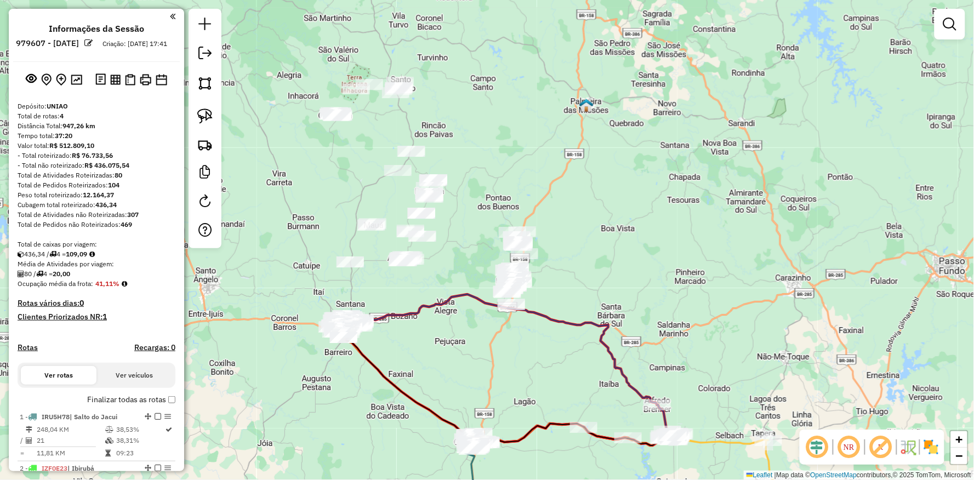
drag, startPoint x: 480, startPoint y: 264, endPoint x: 511, endPoint y: 375, distance: 115.4
click at [511, 375] on div "Janela de atendimento Grade de atendimento Capacidade Transportadoras Veículos …" at bounding box center [487, 240] width 974 height 480
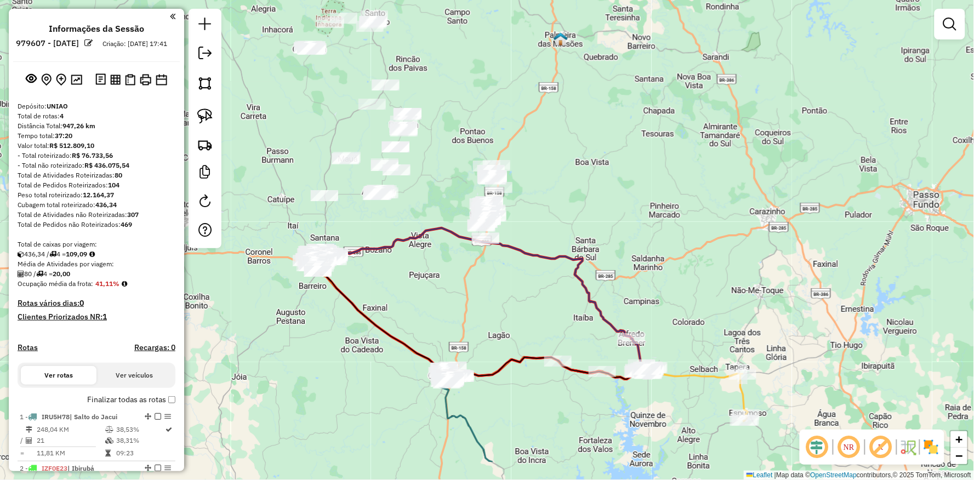
drag, startPoint x: 460, startPoint y: 337, endPoint x: 436, endPoint y: 253, distance: 88.3
click at [430, 261] on div "Janela de atendimento Grade de atendimento Capacidade Transportadoras Veículos …" at bounding box center [487, 240] width 974 height 480
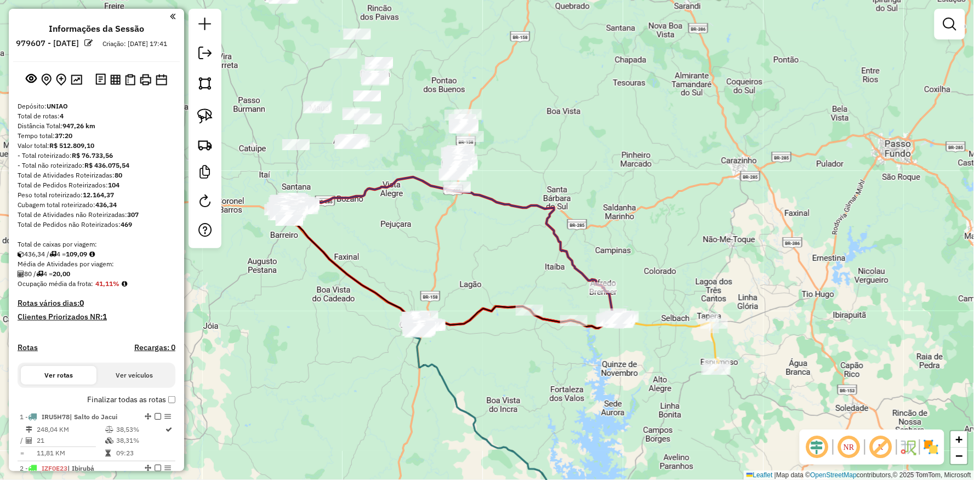
drag, startPoint x: 501, startPoint y: 289, endPoint x: 446, endPoint y: 138, distance: 161.3
click at [398, 134] on div "Janela de atendimento Grade de atendimento Capacidade Transportadoras Veículos …" at bounding box center [487, 240] width 974 height 480
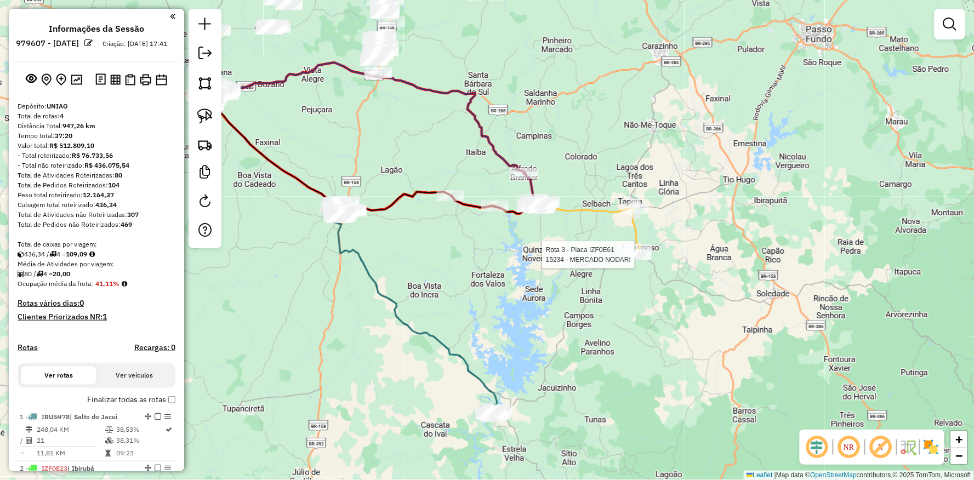
select select "**********"
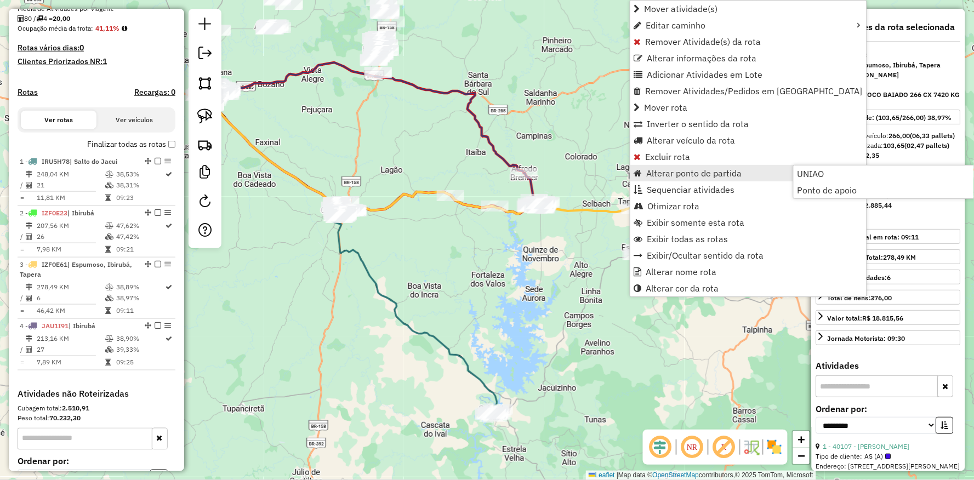
scroll to position [379, 0]
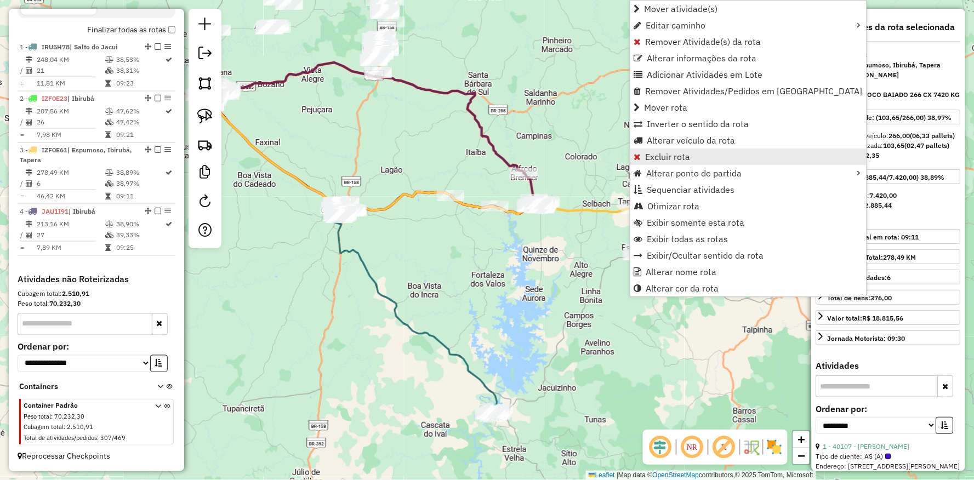
click at [663, 156] on span "Excluir rota" at bounding box center [667, 156] width 45 height 9
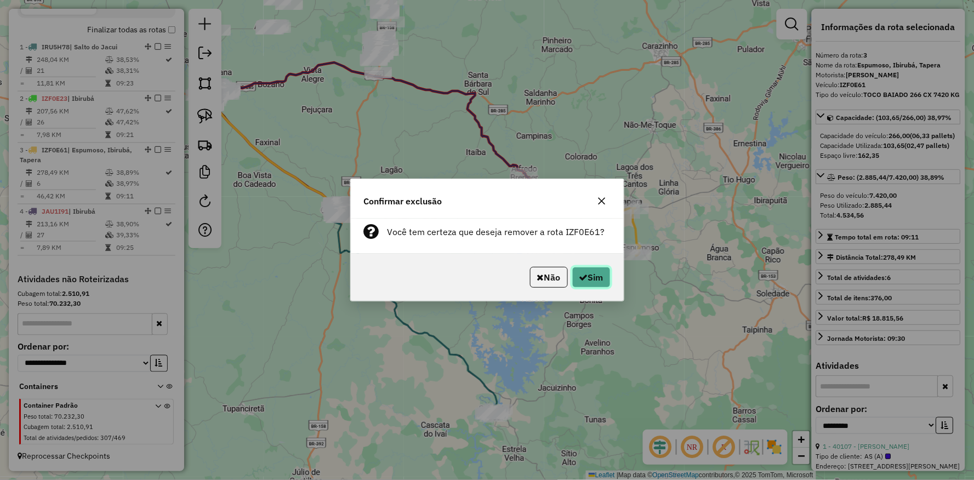
click at [587, 267] on button "Sim" at bounding box center [591, 277] width 38 height 21
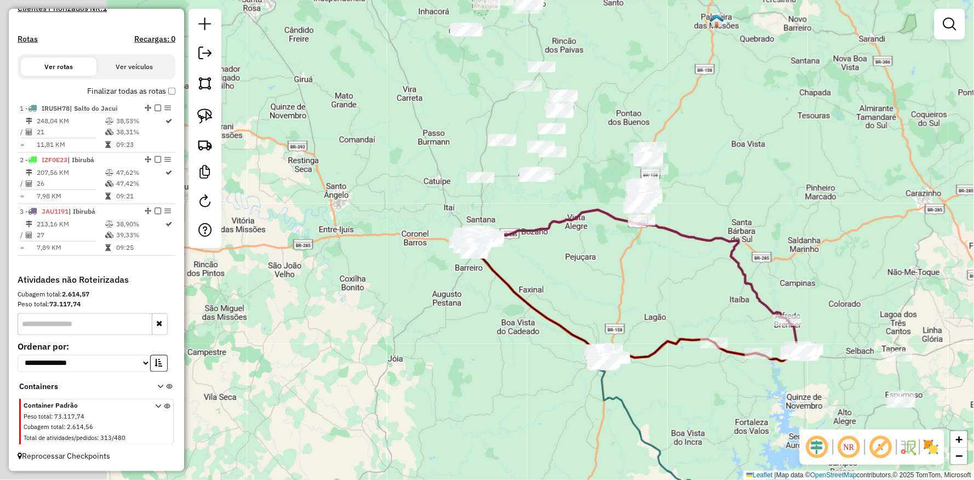
scroll to position [317, 0]
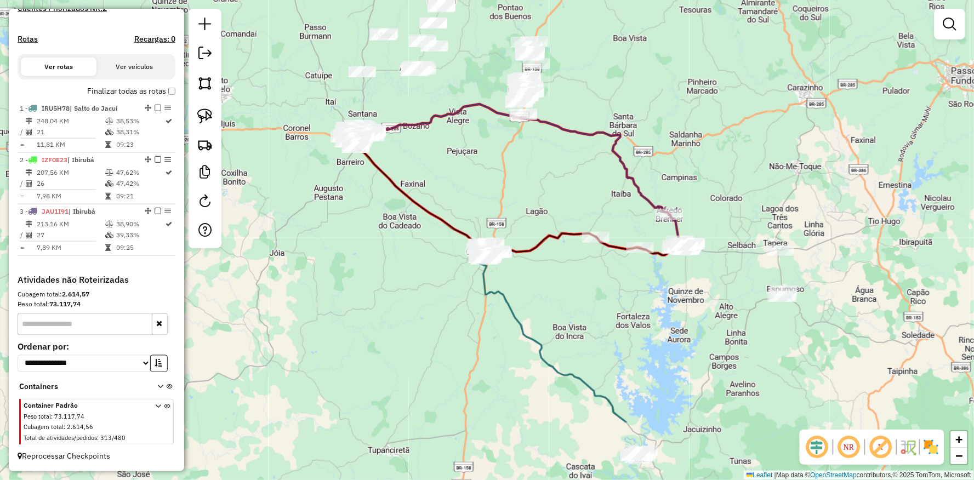
drag, startPoint x: 767, startPoint y: 247, endPoint x: 571, endPoint y: 99, distance: 245.7
click at [593, 101] on div "Janela de atendimento Grade de atendimento Capacidade Transportadoras Veículos …" at bounding box center [487, 240] width 974 height 480
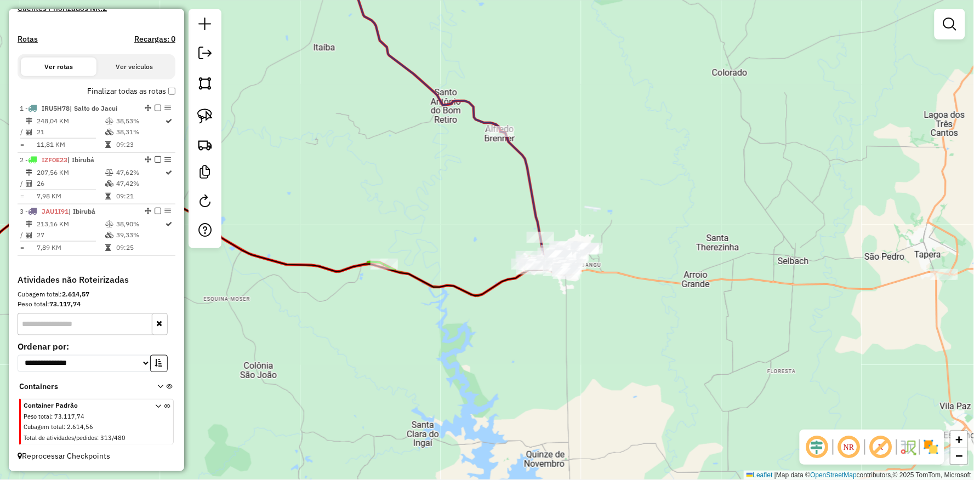
click at [426, 337] on div "Janela de atendimento Grade de atendimento Capacidade Transportadoras Veículos …" at bounding box center [487, 240] width 974 height 480
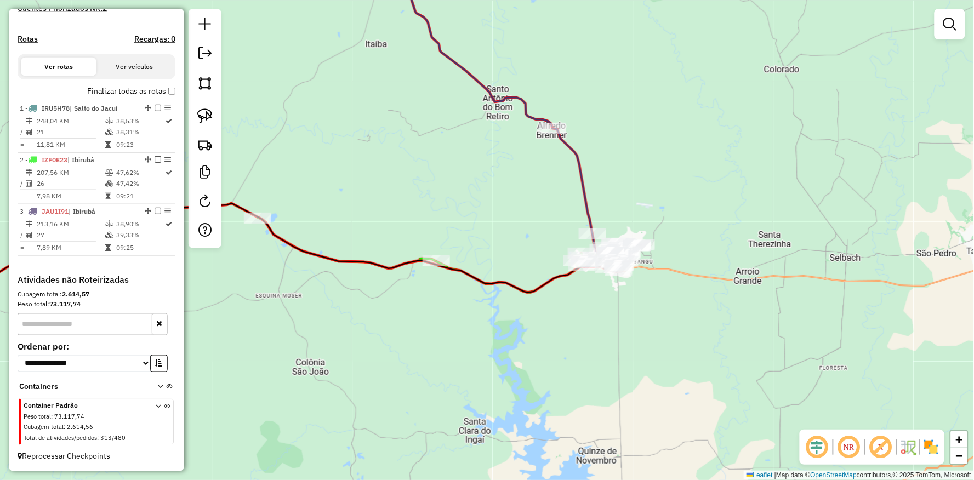
drag, startPoint x: 478, startPoint y: 328, endPoint x: 520, endPoint y: 292, distance: 55.2
click at [516, 322] on div "Janela de atendimento Grade de atendimento Capacidade Transportadoras Veículos …" at bounding box center [487, 240] width 974 height 480
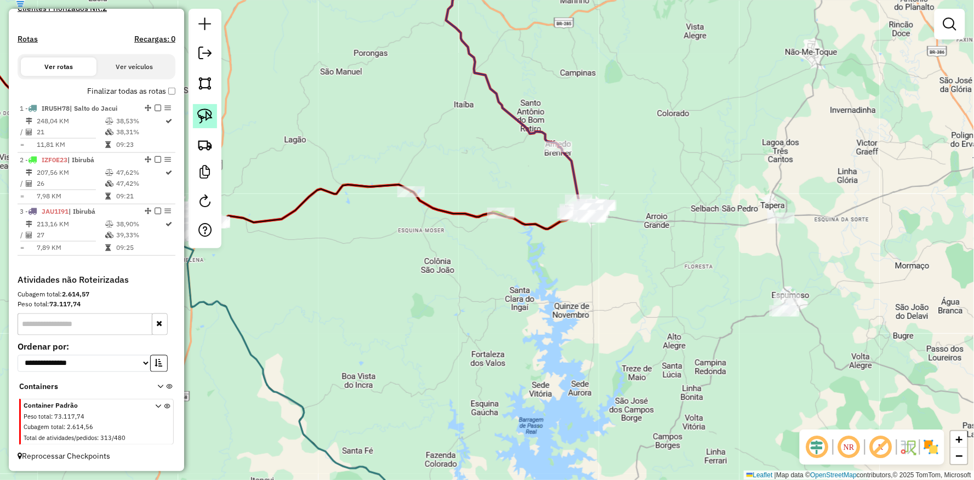
click at [203, 111] on img at bounding box center [204, 115] width 15 height 15
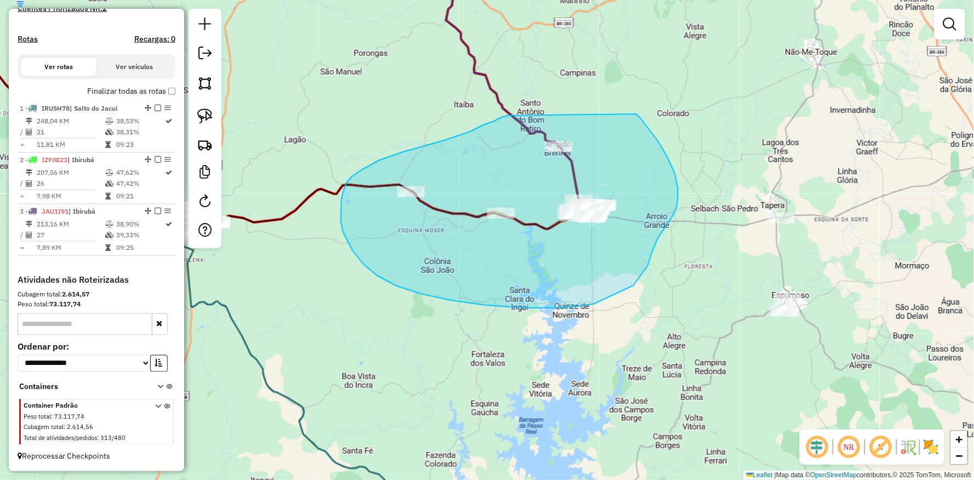
drag, startPoint x: 507, startPoint y: 116, endPoint x: 623, endPoint y: 105, distance: 116.7
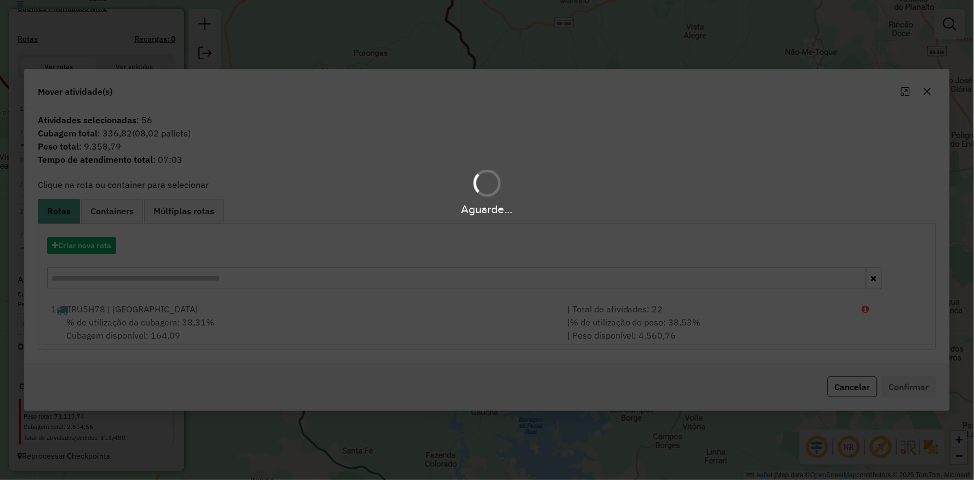
click at [88, 244] on div "Aguarde..." at bounding box center [487, 240] width 974 height 480
click at [88, 244] on hb-app "Aguarde... Pop-up bloqueado! Seu navegador bloqueou automáticamente a abertura …" at bounding box center [487, 240] width 974 height 480
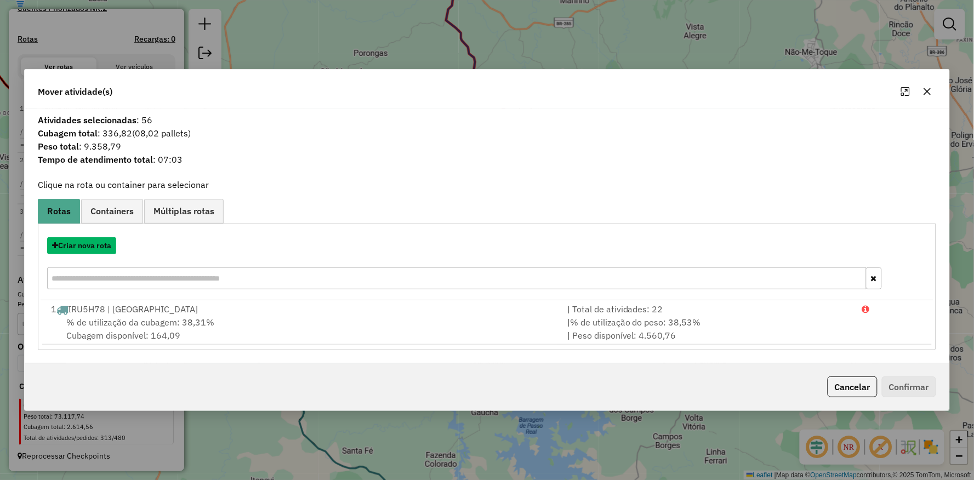
click at [88, 244] on button "Criar nova rota" at bounding box center [81, 245] width 69 height 17
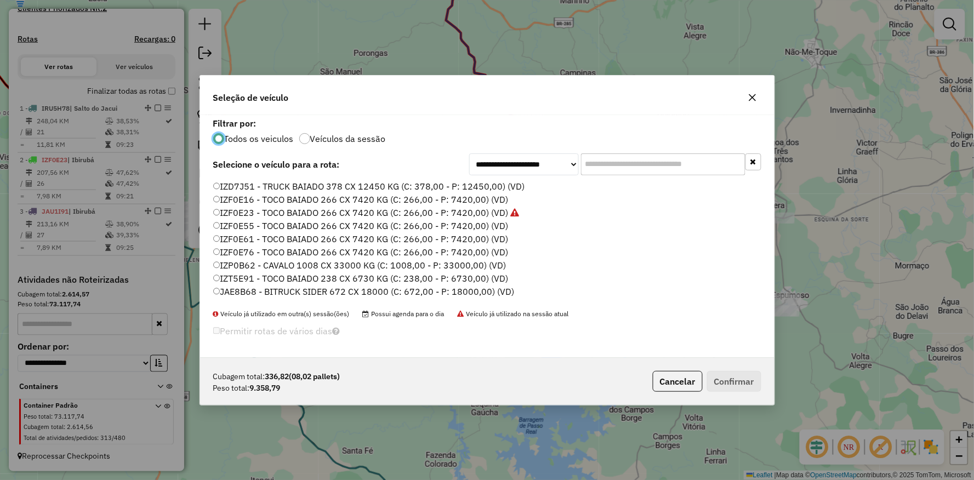
scroll to position [83, 0]
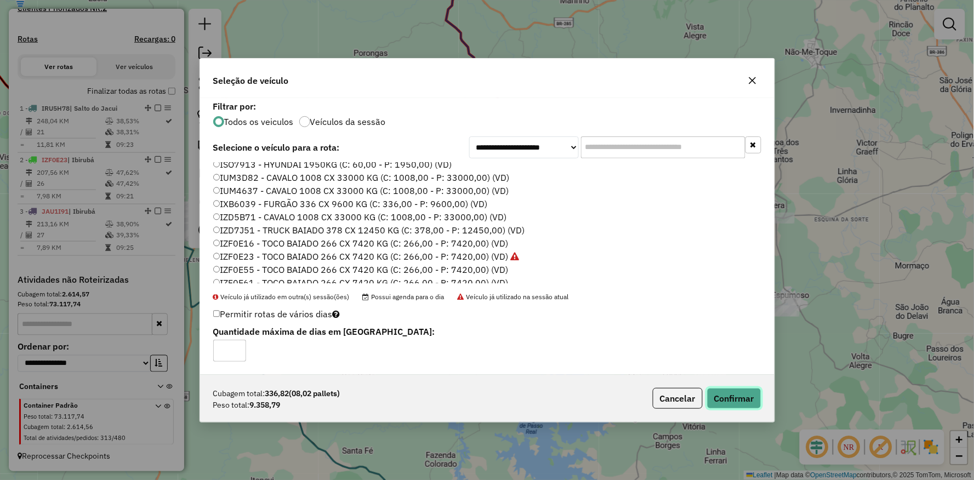
click at [729, 395] on button "Confirmar" at bounding box center [734, 398] width 54 height 21
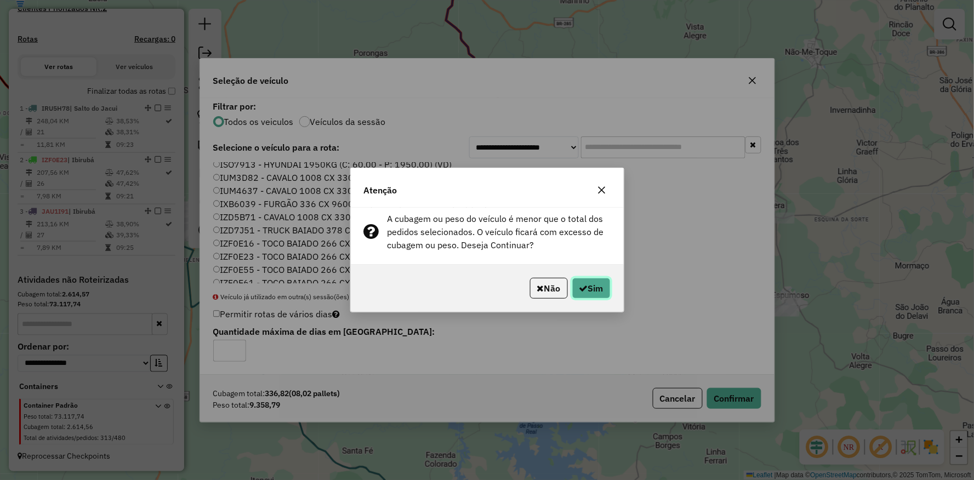
click at [599, 280] on button "Sim" at bounding box center [591, 288] width 38 height 21
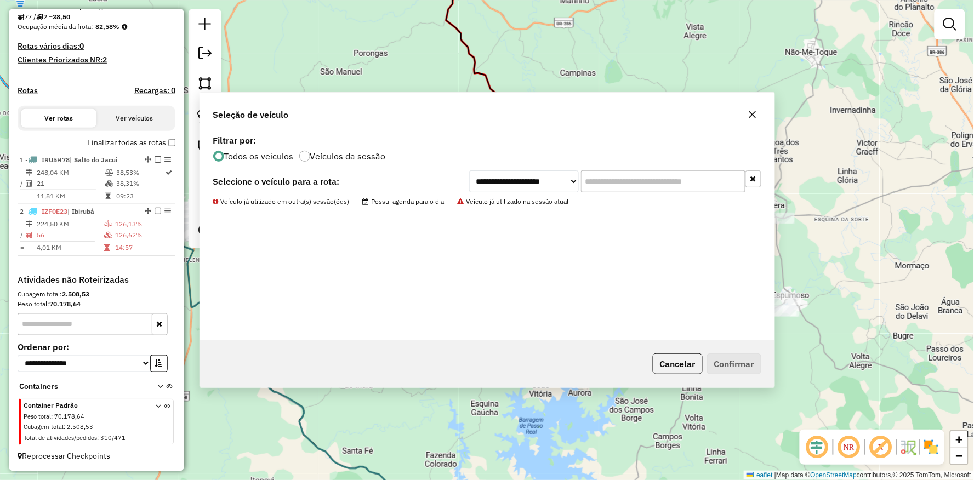
scroll to position [266, 0]
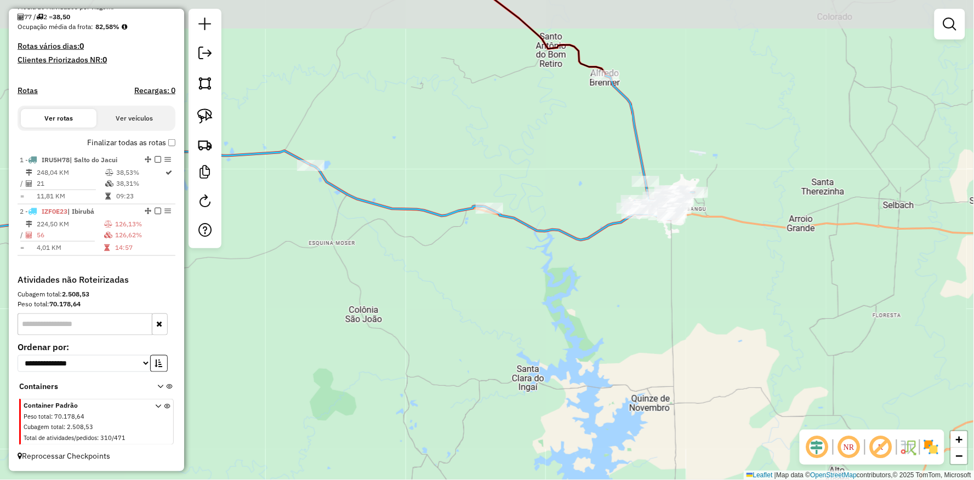
drag, startPoint x: 478, startPoint y: 283, endPoint x: 539, endPoint y: 279, distance: 60.9
click at [497, 289] on div "Janela de atendimento Grade de atendimento Capacidade Transportadoras Veículos …" at bounding box center [487, 240] width 974 height 480
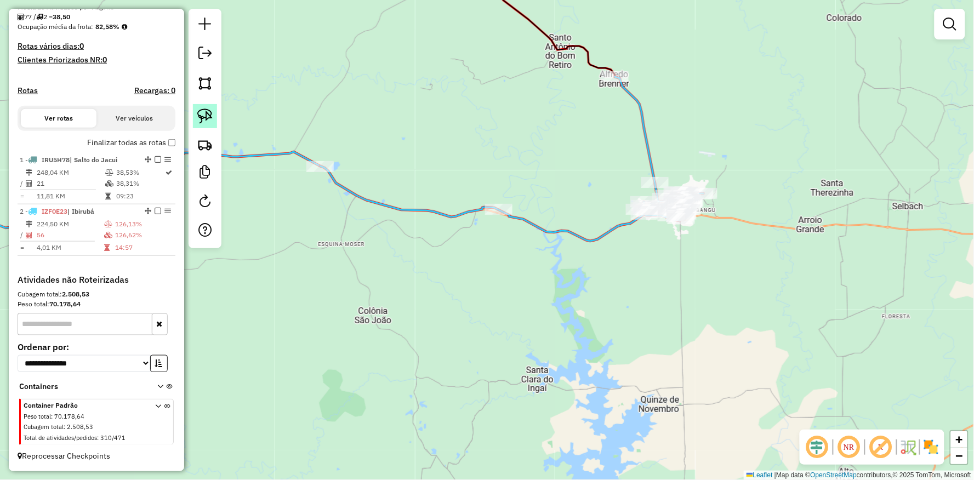
click at [209, 107] on link at bounding box center [205, 116] width 24 height 24
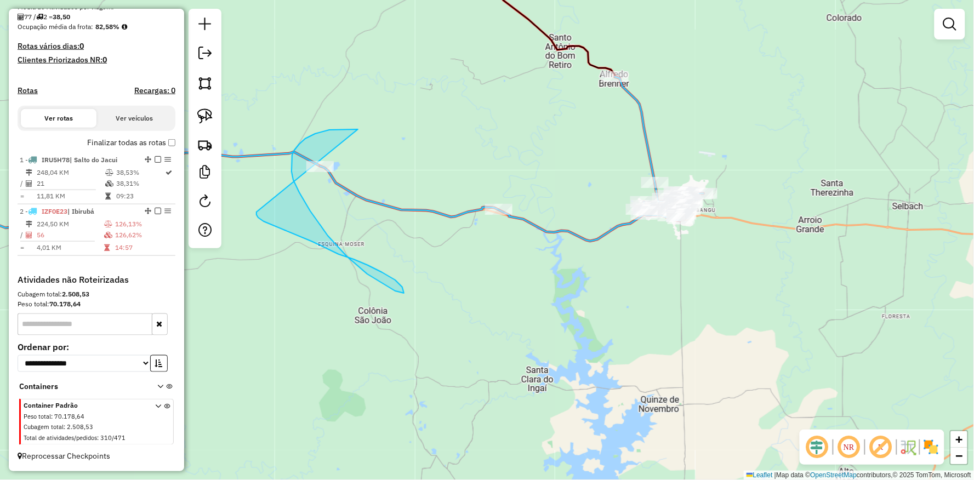
drag, startPoint x: 294, startPoint y: 150, endPoint x: 276, endPoint y: 159, distance: 20.1
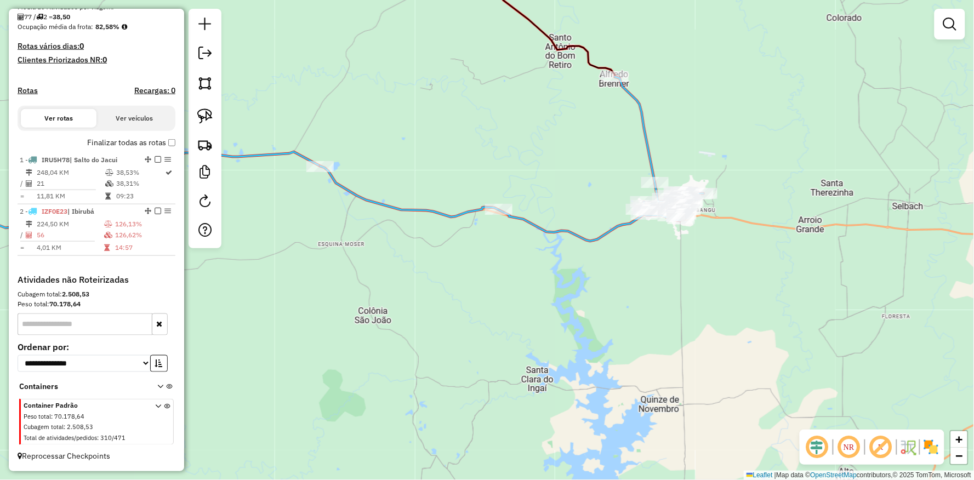
drag, startPoint x: 517, startPoint y: 180, endPoint x: 359, endPoint y: 289, distance: 192.1
click at [488, 192] on div "Janela de atendimento Grade de atendimento Capacidade Transportadoras Veículos …" at bounding box center [487, 240] width 974 height 480
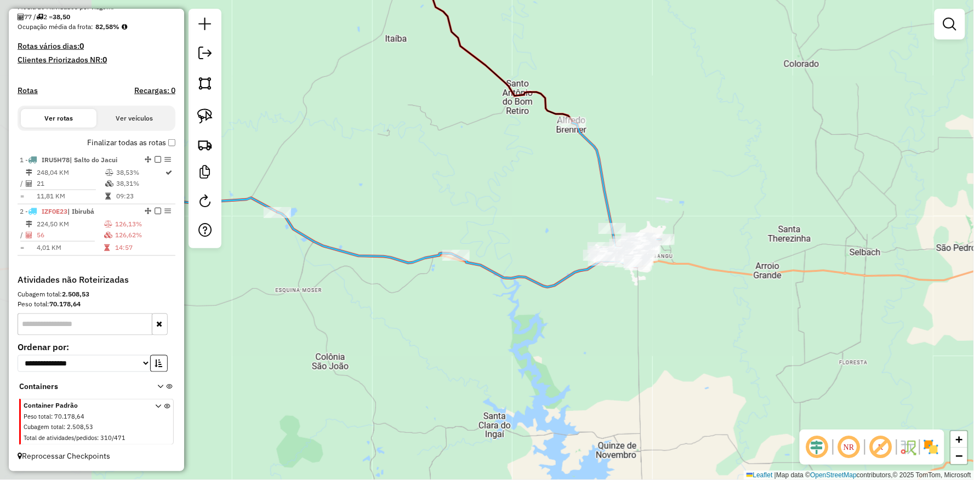
drag, startPoint x: 356, startPoint y: 192, endPoint x: 439, endPoint y: 193, distance: 83.3
click at [494, 210] on div "Janela de atendimento Grade de atendimento Capacidade Transportadoras Veículos …" at bounding box center [487, 240] width 974 height 480
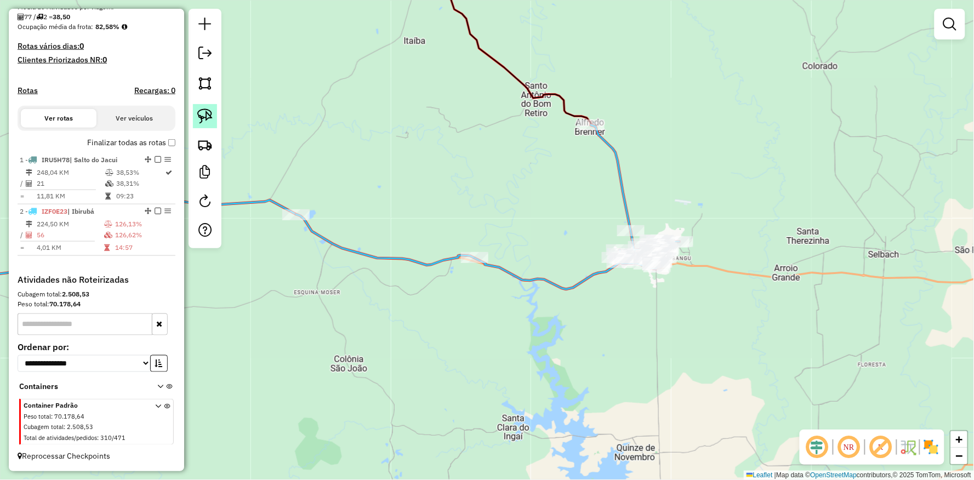
click at [202, 118] on img at bounding box center [204, 115] width 15 height 15
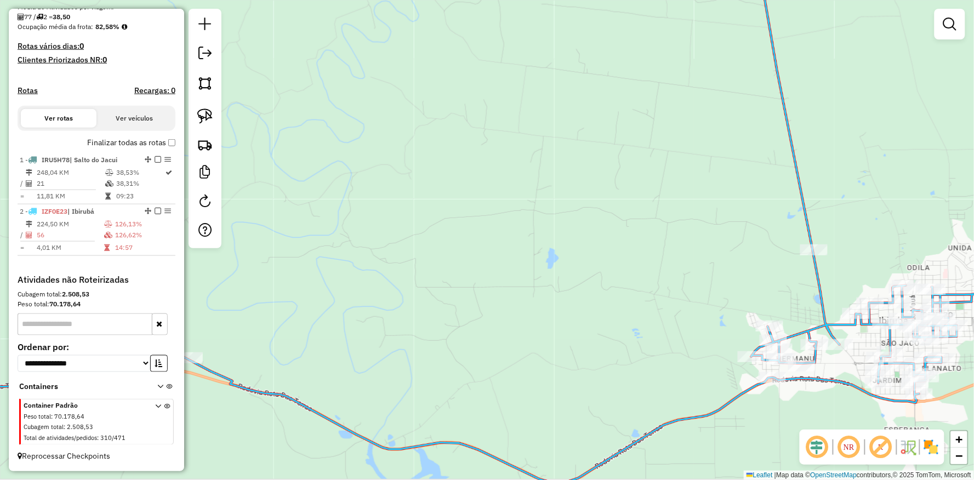
drag, startPoint x: 703, startPoint y: 271, endPoint x: 417, endPoint y: 217, distance: 290.3
click at [417, 217] on div "Janela de atendimento Grade de atendimento Capacidade Transportadoras Veículos …" at bounding box center [487, 240] width 974 height 480
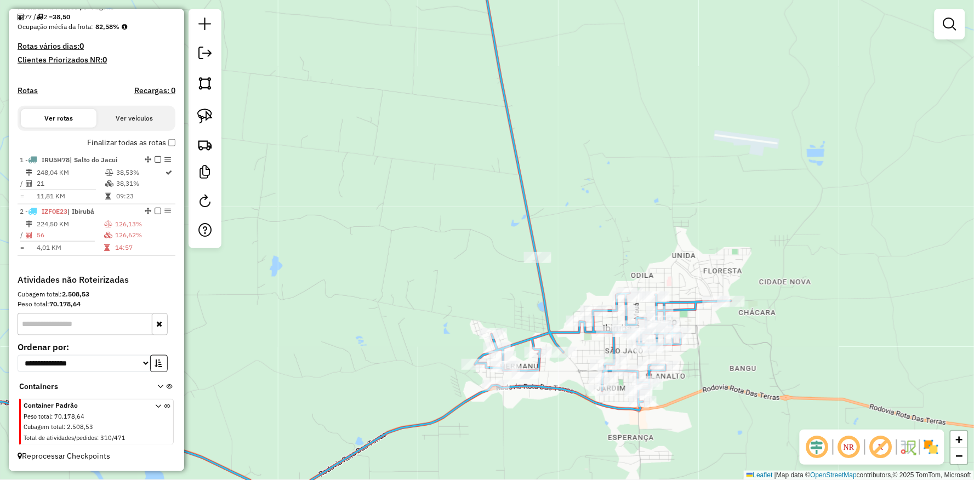
drag, startPoint x: 514, startPoint y: 181, endPoint x: 325, endPoint y: 163, distance: 189.3
click at [325, 163] on div "Janela de atendimento Grade de atendimento Capacidade Transportadoras Veículos …" at bounding box center [487, 240] width 974 height 480
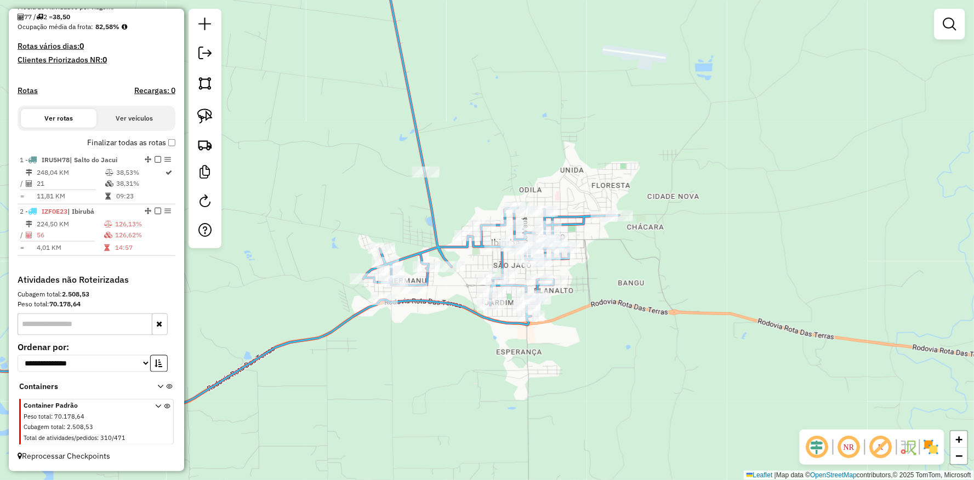
drag, startPoint x: 585, startPoint y: 211, endPoint x: 547, endPoint y: 146, distance: 75.6
click at [552, 146] on div "Janela de atendimento Grade de atendimento Capacidade Transportadoras Veículos …" at bounding box center [487, 240] width 974 height 480
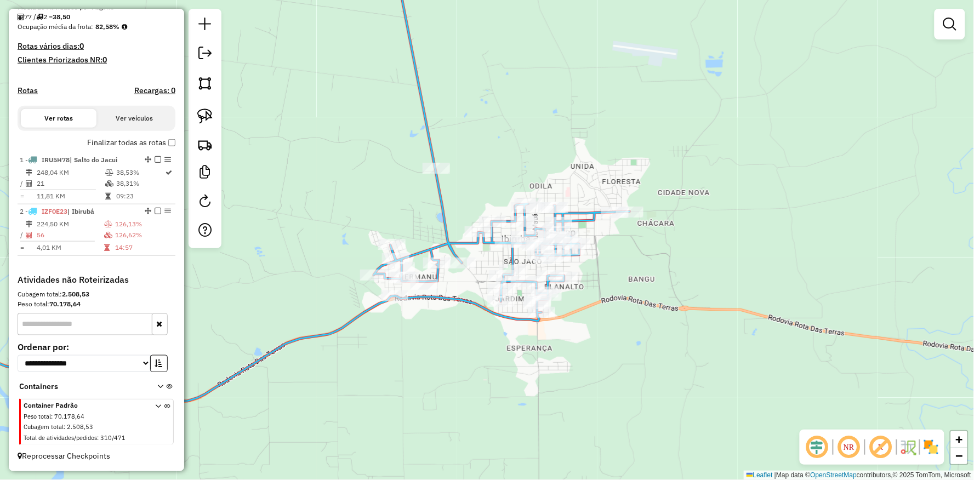
drag, startPoint x: 354, startPoint y: 311, endPoint x: 593, endPoint y: 344, distance: 240.6
click at [572, 348] on icon at bounding box center [287, 188] width 685 height 426
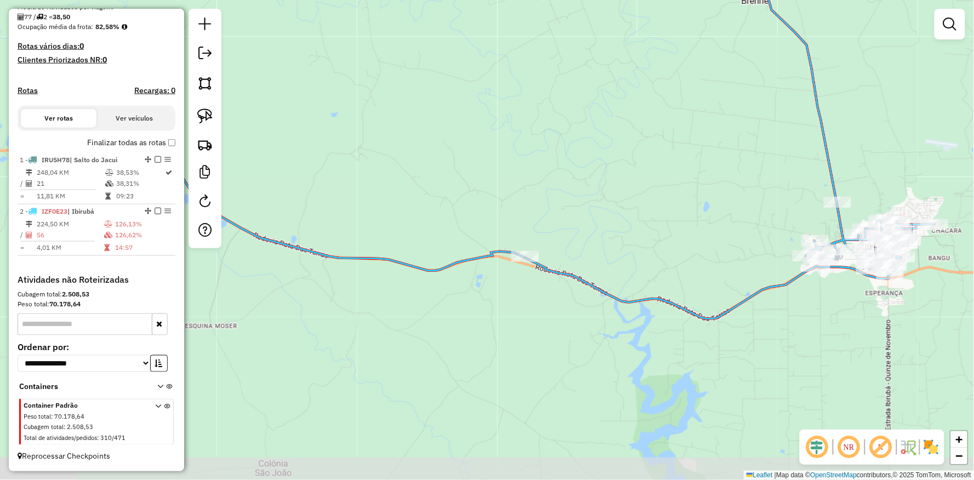
drag, startPoint x: 504, startPoint y: 314, endPoint x: 631, endPoint y: 252, distance: 140.9
click at [631, 253] on div "Janela de atendimento Grade de atendimento Capacidade Transportadoras Veículos …" at bounding box center [487, 240] width 974 height 480
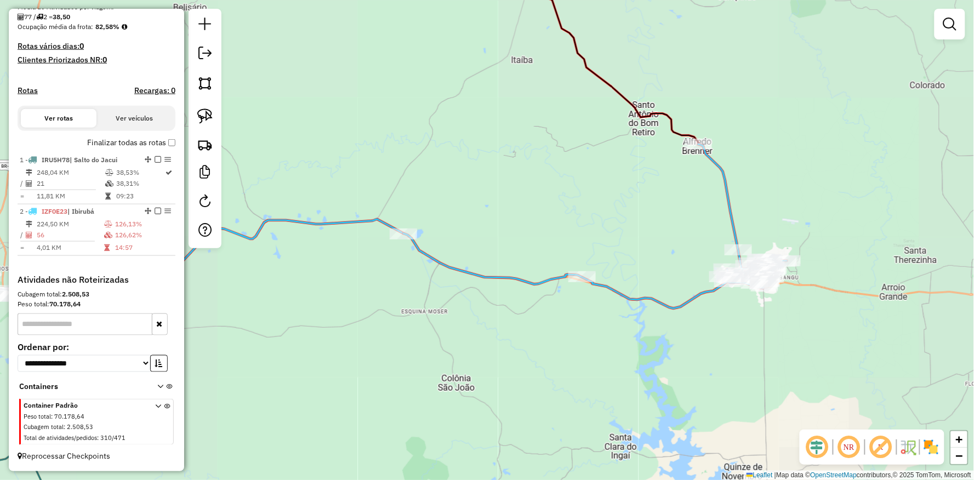
drag, startPoint x: 554, startPoint y: 233, endPoint x: 566, endPoint y: 262, distance: 30.9
click at [568, 256] on div "Janela de atendimento Grade de atendimento Capacidade Transportadoras Veículos …" at bounding box center [487, 240] width 974 height 480
click at [203, 107] on link at bounding box center [205, 116] width 24 height 24
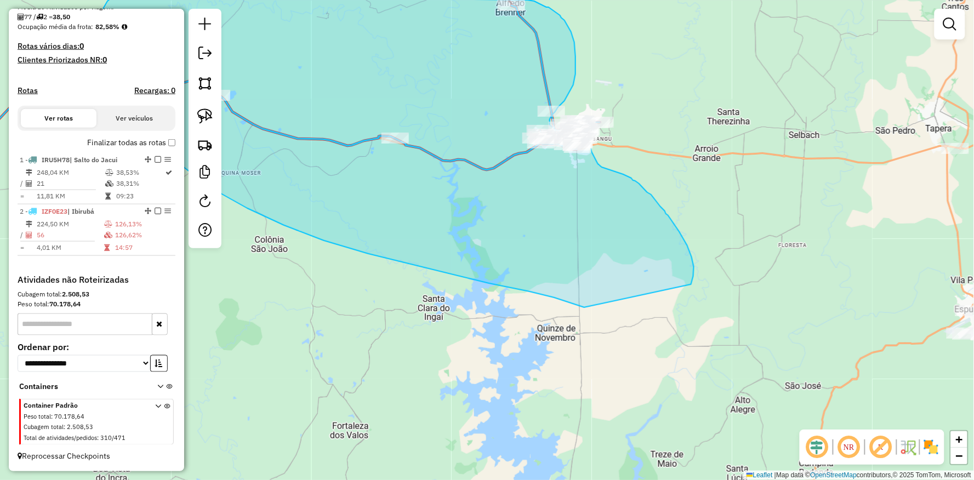
drag, startPoint x: 299, startPoint y: 135, endPoint x: 518, endPoint y: -4, distance: 259.8
click at [518, 0] on html "Aguarde... Pop-up bloqueado! Seu navegador bloqueou automáticamente a abertura …" at bounding box center [487, 240] width 974 height 480
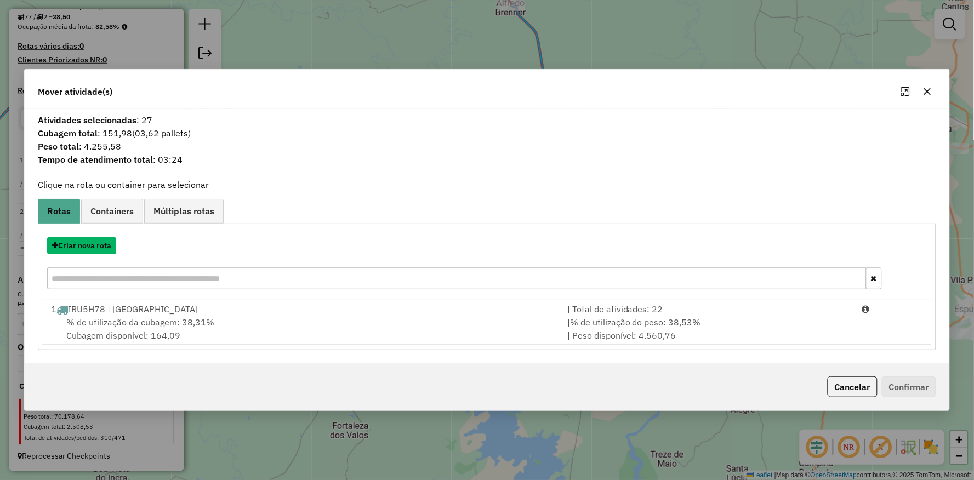
click at [78, 248] on button "Criar nova rota" at bounding box center [81, 245] width 69 height 17
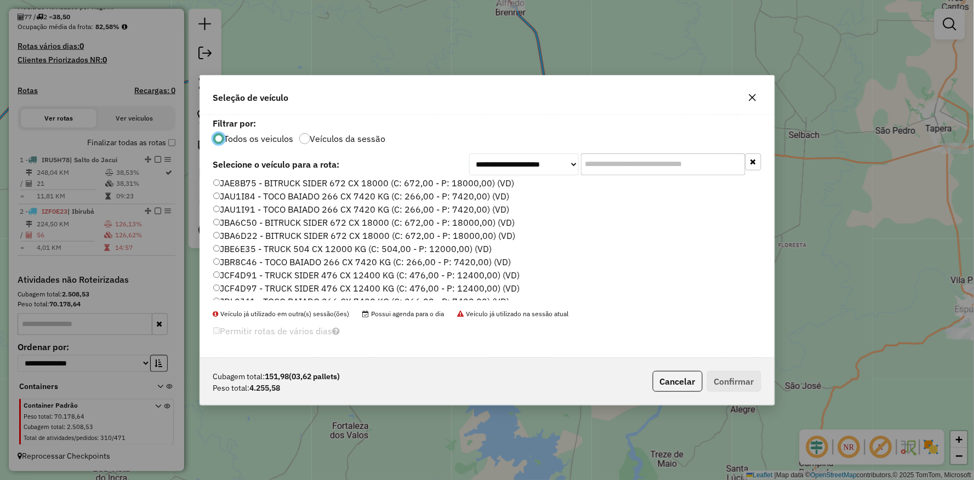
click at [223, 211] on label "JAU1I91 - TOCO BAIADO 266 CX 7420 KG (C: 266,00 - P: 7420,00) (VD)" at bounding box center [361, 209] width 296 height 13
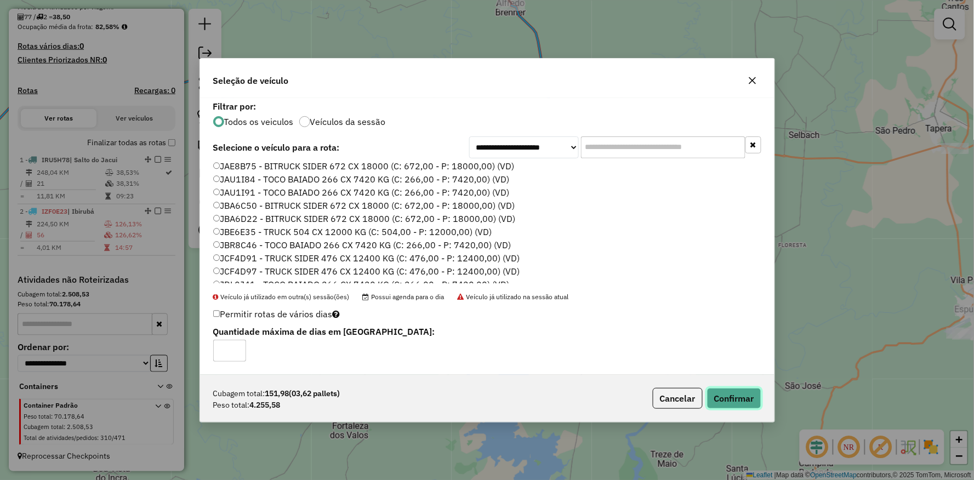
click at [741, 399] on button "Confirmar" at bounding box center [734, 398] width 54 height 21
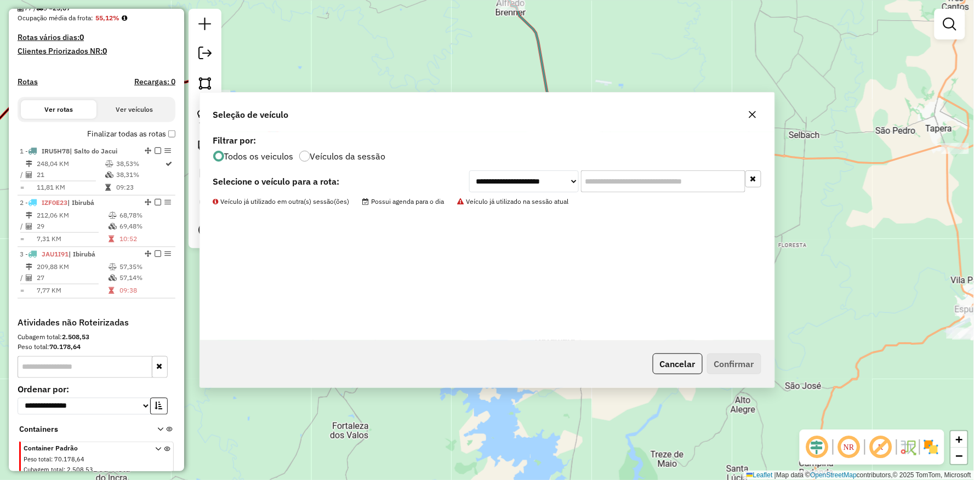
scroll to position [317, 0]
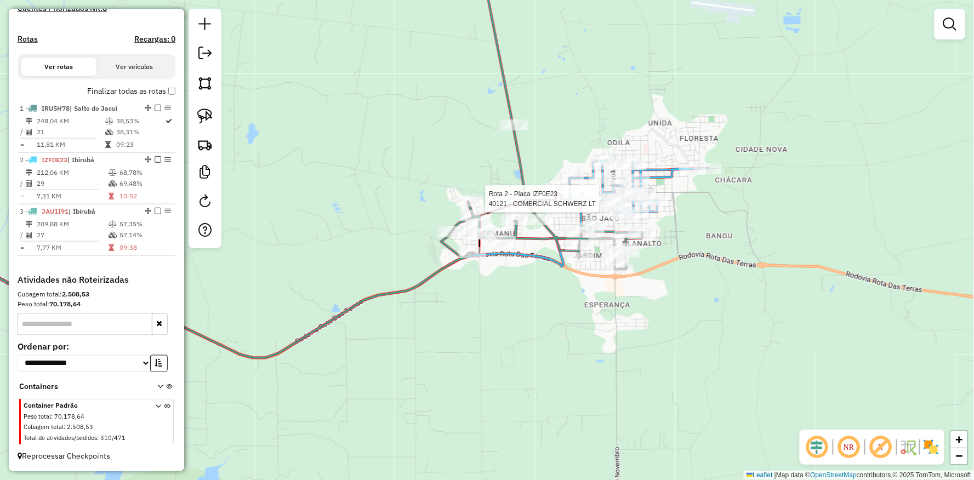
click at [593, 204] on div at bounding box center [602, 198] width 27 height 11
select select "**********"
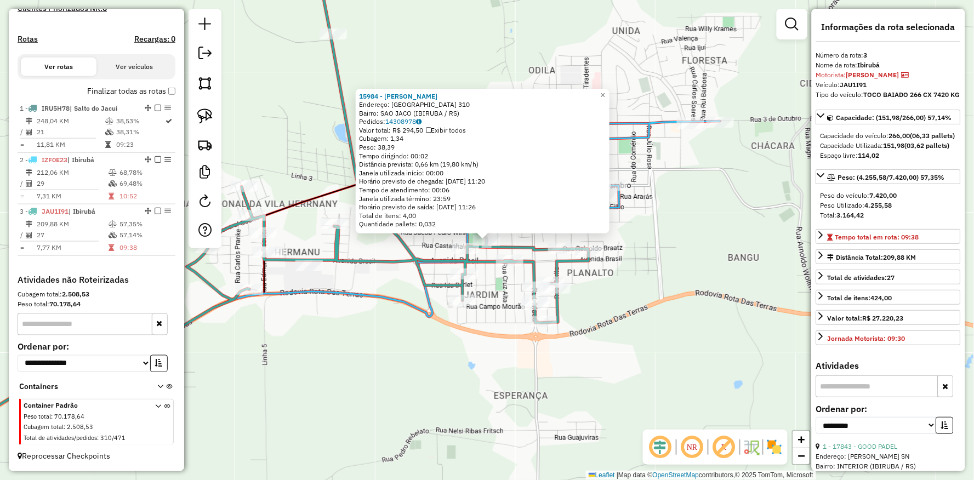
click at [358, 365] on div "15984 - KALINKA STAFORTI Endereço: SAO PAULO 310 Bairro: SAO JACO (IBIRUBA / RS…" at bounding box center [487, 240] width 974 height 480
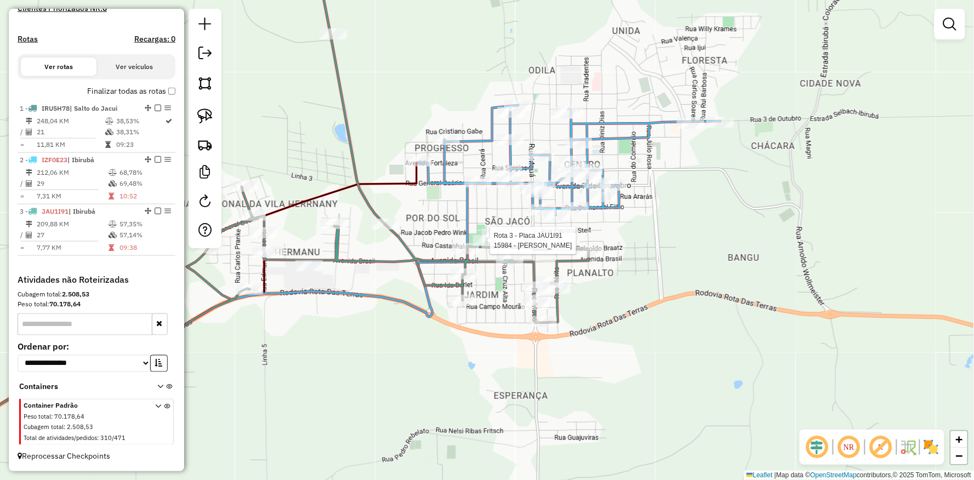
select select "**********"
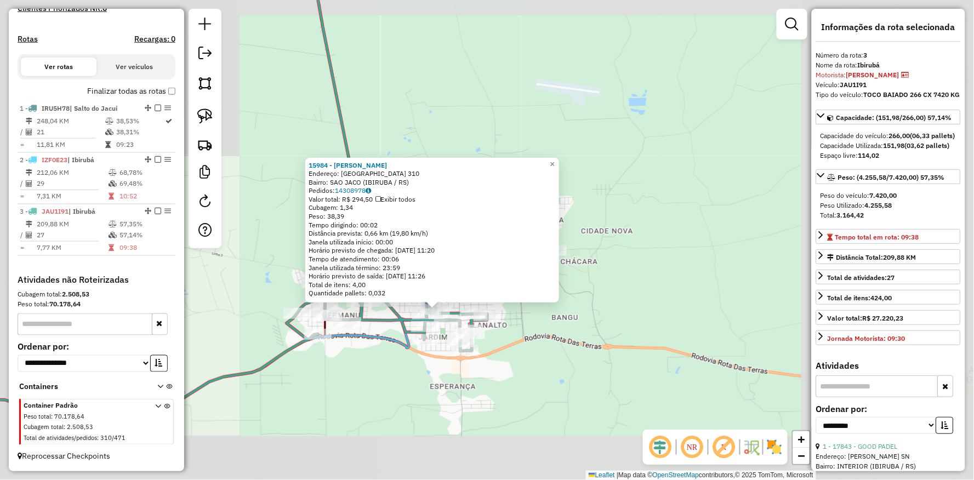
click at [411, 400] on div "15984 - KALINKA STAFORTI Endereço: SAO PAULO 310 Bairro: SAO JACO (IBIRUBA / RS…" at bounding box center [487, 240] width 974 height 480
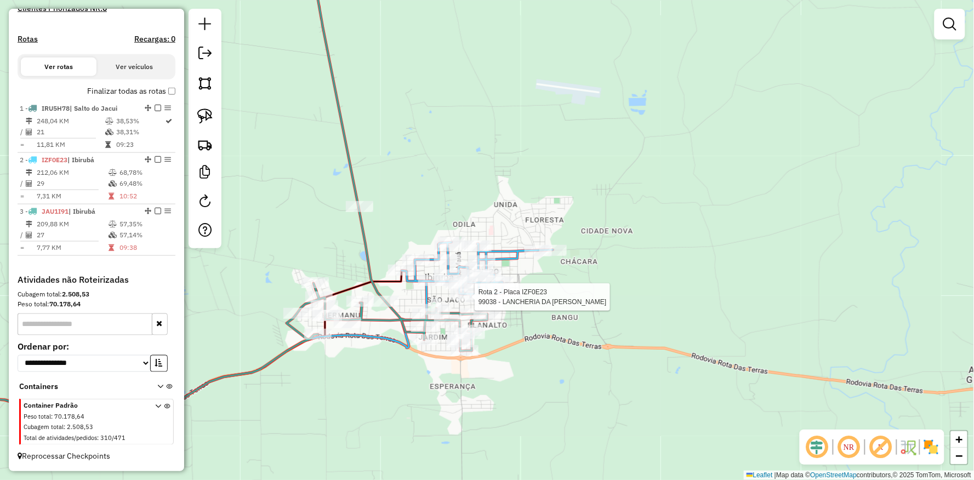
select select "**********"
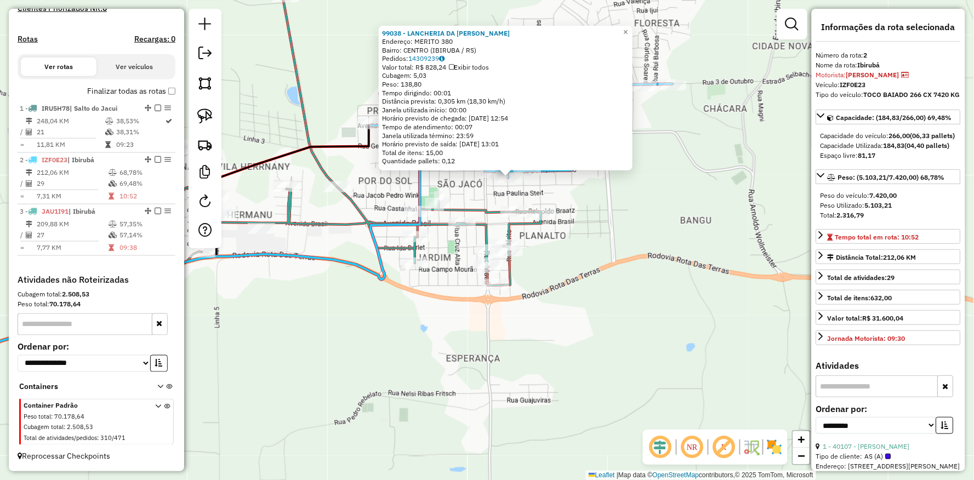
click at [398, 354] on div "99038 - LANCHERIA DA ANDREIA Endereço: MERITO 380 Bairro: CENTRO (IBIRUBA / RS)…" at bounding box center [487, 240] width 974 height 480
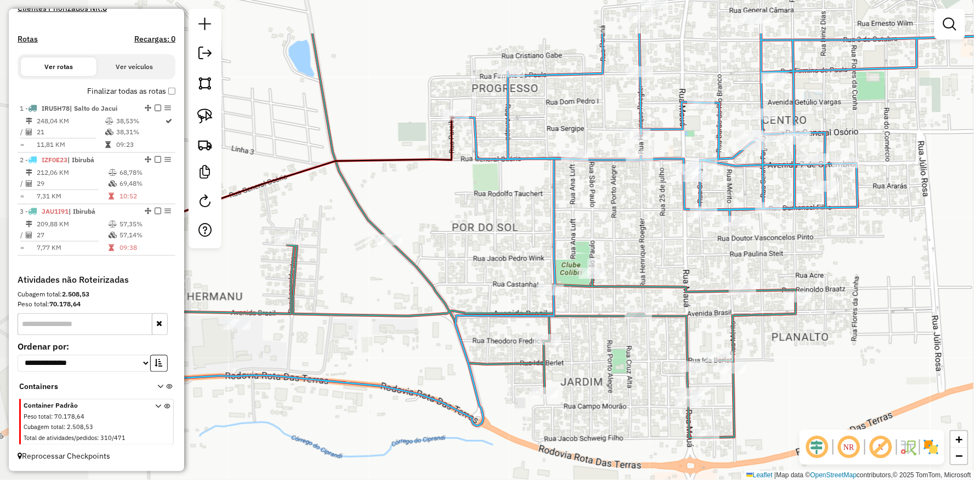
drag, startPoint x: 440, startPoint y: 183, endPoint x: 389, endPoint y: 176, distance: 51.4
click at [382, 176] on div "Janela de atendimento Grade de atendimento Capacidade Transportadoras Veículos …" at bounding box center [487, 240] width 974 height 480
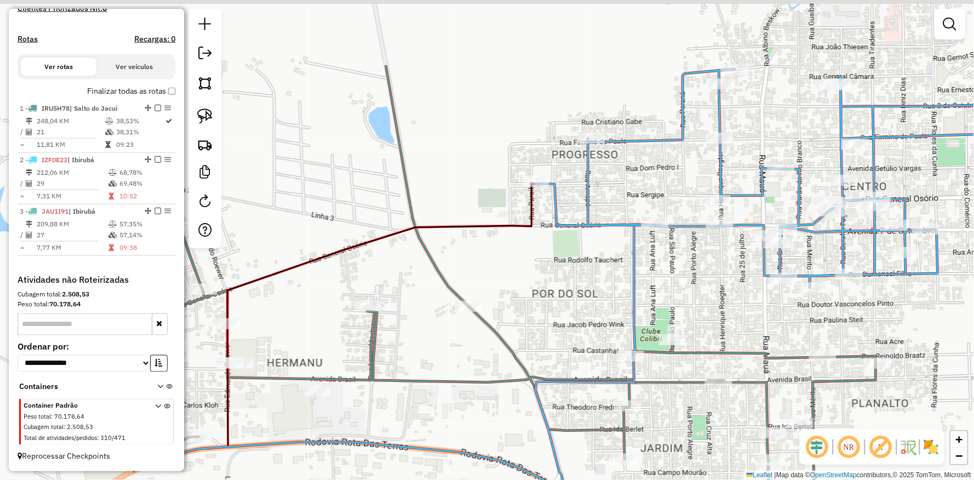
drag, startPoint x: 409, startPoint y: 172, endPoint x: 627, endPoint y: 267, distance: 237.5
click at [637, 282] on icon at bounding box center [394, 358] width 522 height 267
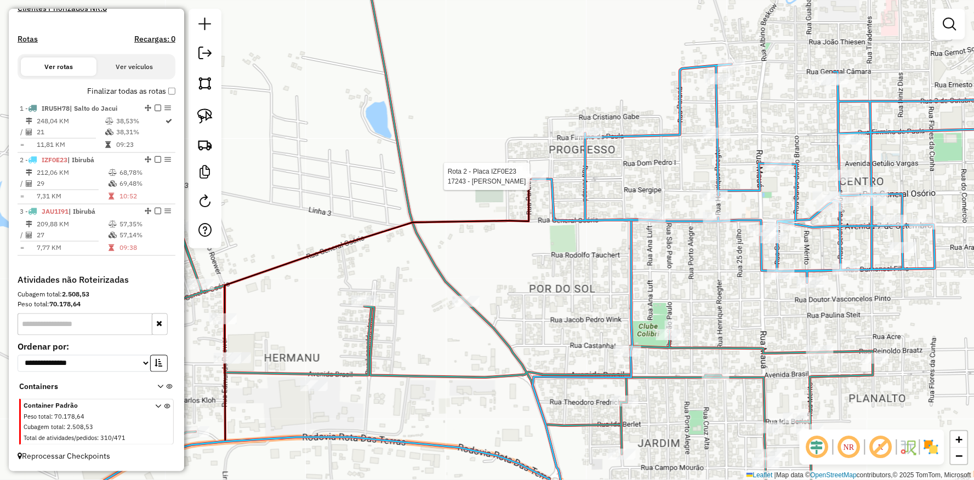
select select "**********"
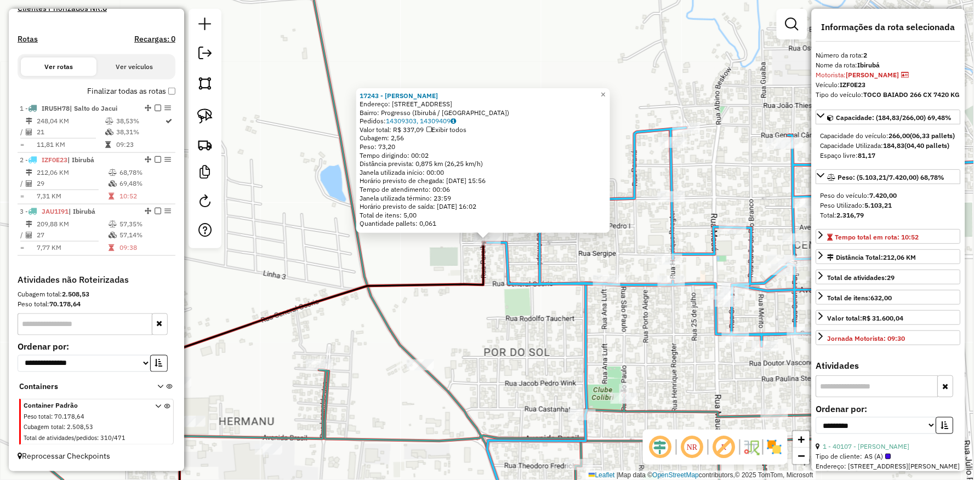
click at [407, 261] on div "17243 - SONIA GARMATZ Endereço: Avenida Fortaleza, 345 Bairro: Progresso (Ibiru…" at bounding box center [487, 240] width 974 height 480
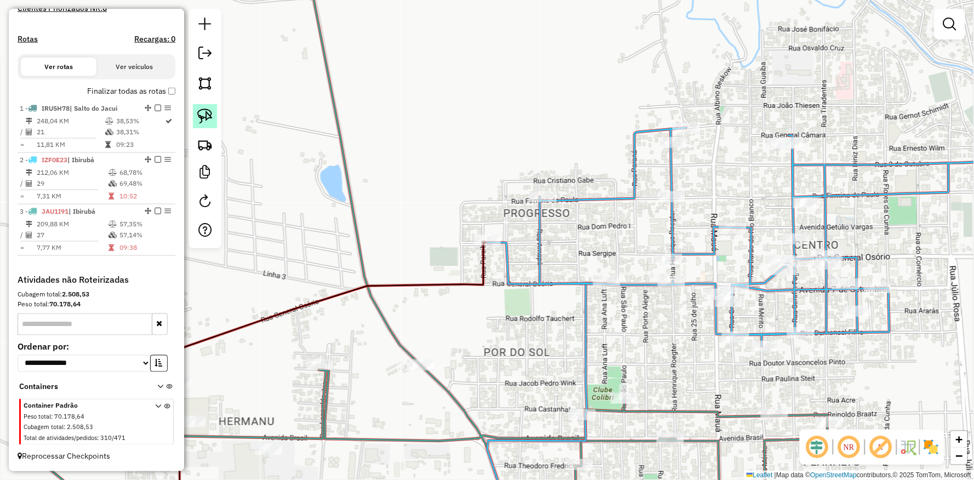
click at [212, 121] on img at bounding box center [204, 115] width 15 height 15
drag, startPoint x: 477, startPoint y: 207, endPoint x: 483, endPoint y: 215, distance: 10.2
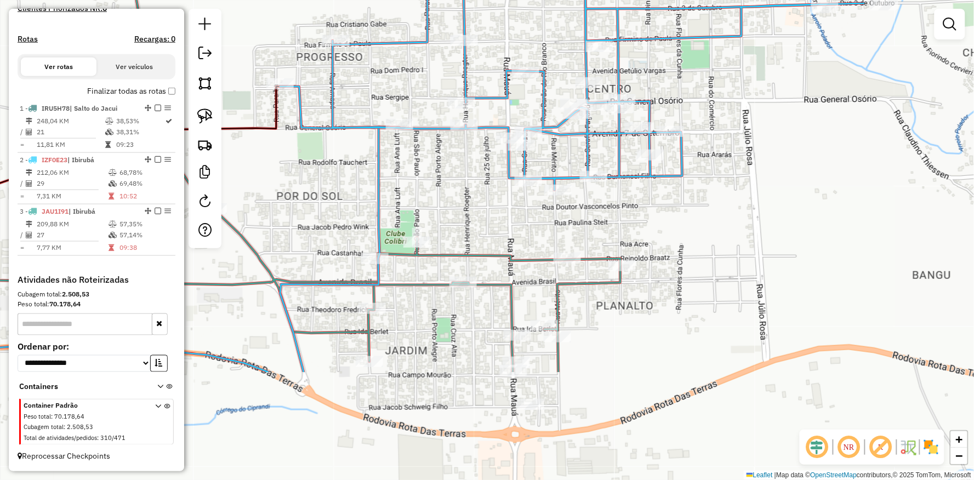
drag, startPoint x: 495, startPoint y: 226, endPoint x: 385, endPoint y: 163, distance: 126.4
click at [385, 163] on icon at bounding box center [140, 249] width 519 height 245
select select "**********"
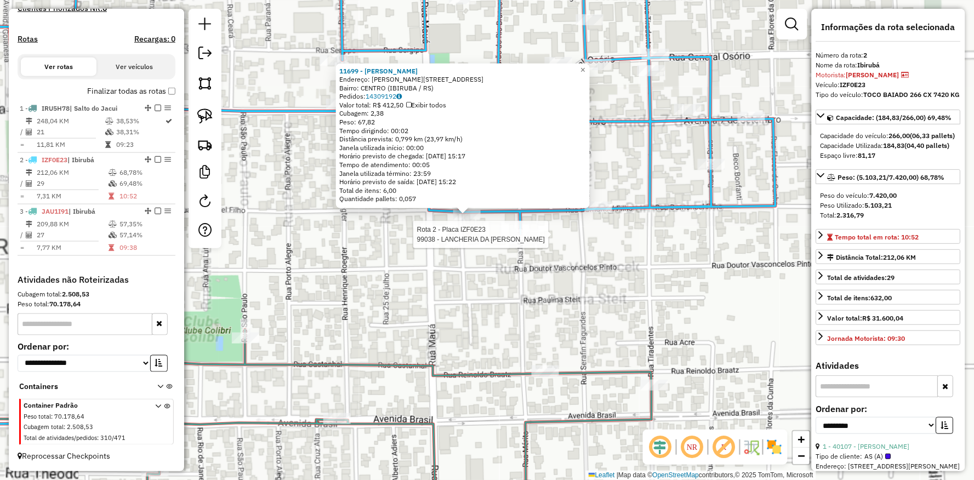
click at [536, 225] on div "Rota 2 - Placa IZF0E23 99038 - LANCHERIA DA ANDREIA 11699 - ARI ARTHUR BUDKE En…" at bounding box center [487, 240] width 974 height 480
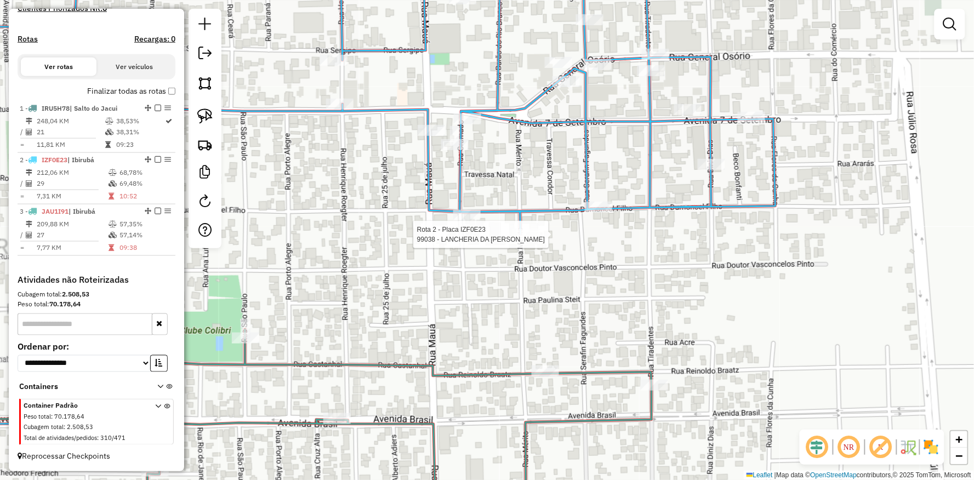
select select "**********"
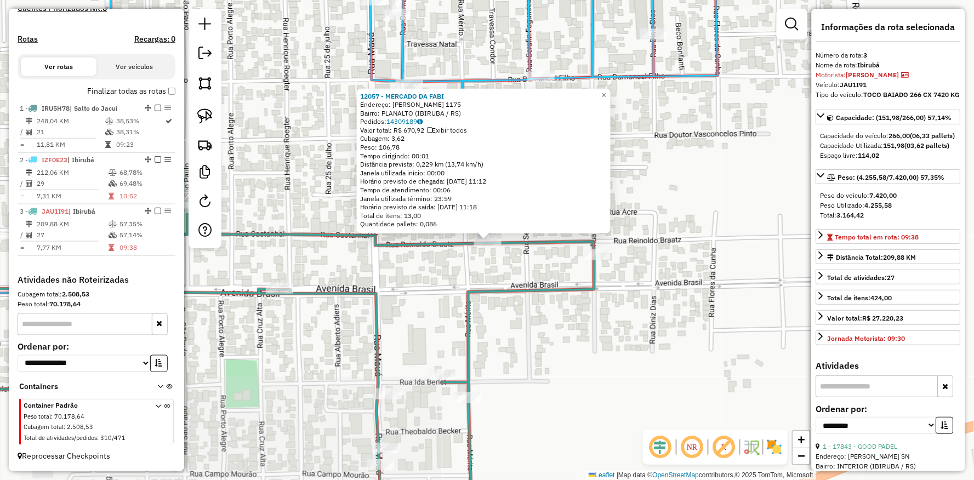
click at [389, 313] on div "12057 - MERCADO DA FABI Endereço: REINOLDO BRAATZ 1175 Bairro: PLANALTO (IBIRUB…" at bounding box center [487, 240] width 974 height 480
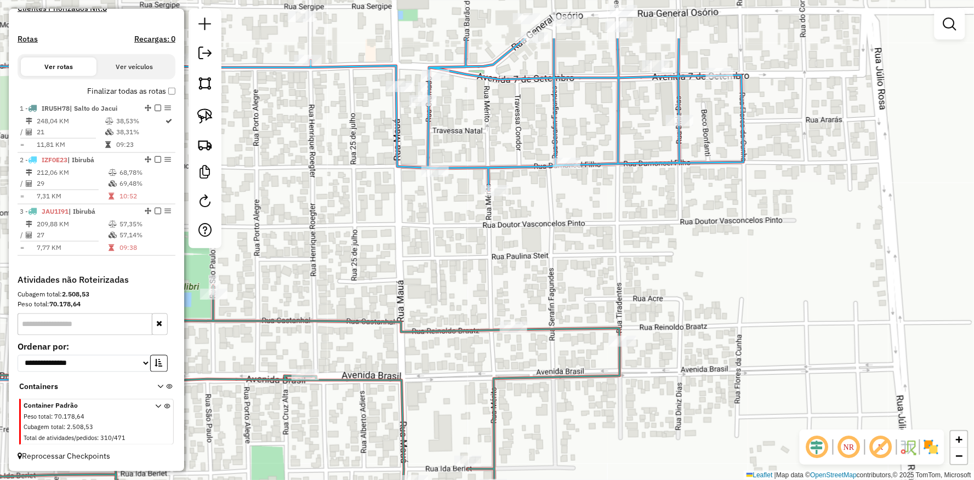
drag, startPoint x: 386, startPoint y: 311, endPoint x: 399, endPoint y: 354, distance: 44.6
click at [413, 399] on div "Janela de atendimento Grade de atendimento Capacidade Transportadoras Veículos …" at bounding box center [487, 240] width 974 height 480
drag, startPoint x: 313, startPoint y: 198, endPoint x: 329, endPoint y: 224, distance: 29.8
click at [330, 229] on div "Janela de atendimento Grade de atendimento Capacidade Transportadoras Veículos …" at bounding box center [487, 240] width 974 height 480
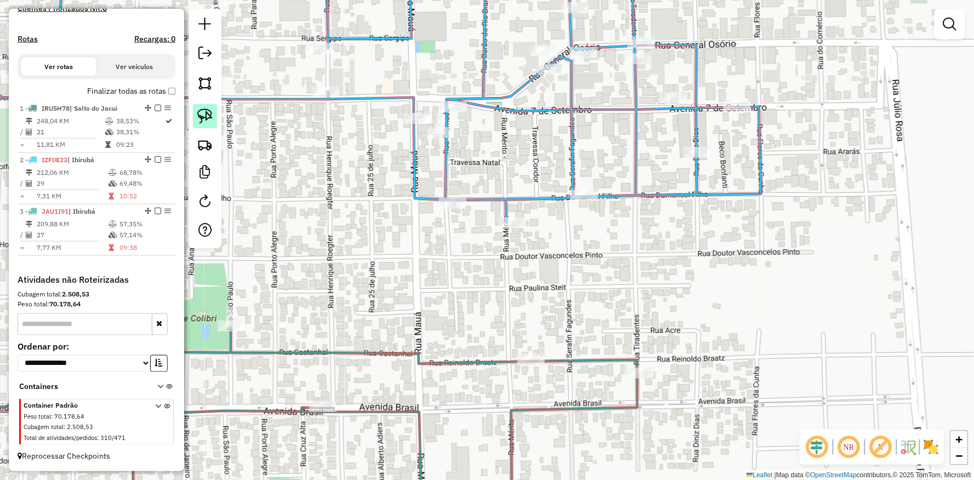
click at [208, 116] on img at bounding box center [204, 115] width 15 height 15
drag, startPoint x: 422, startPoint y: 173, endPoint x: 470, endPoint y: 213, distance: 62.2
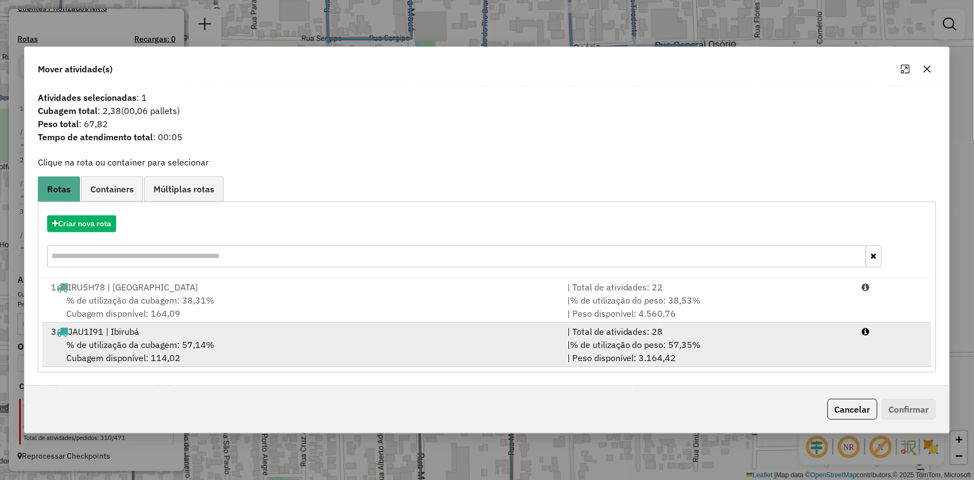
click at [214, 333] on div "3 JAU1I91 | Ibirubá" at bounding box center [302, 331] width 516 height 13
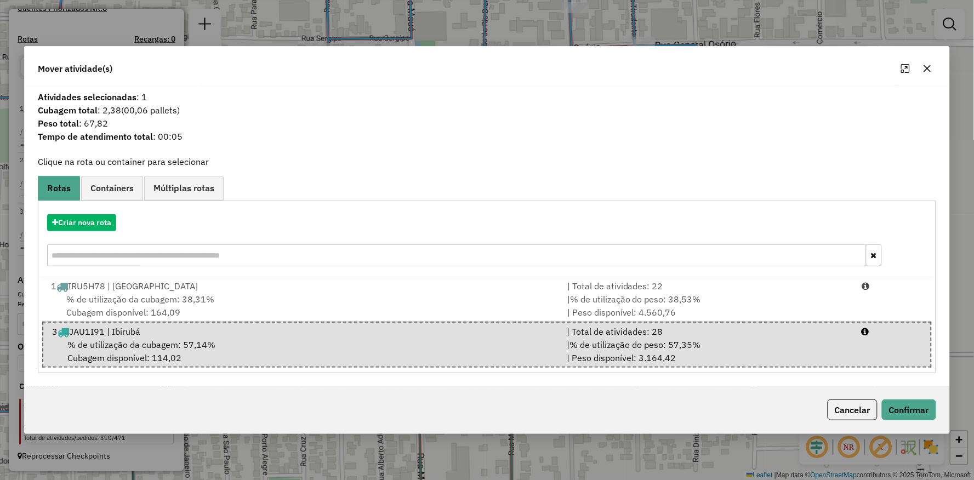
click at [280, 390] on div "Cancelar Confirmar" at bounding box center [487, 409] width 924 height 47
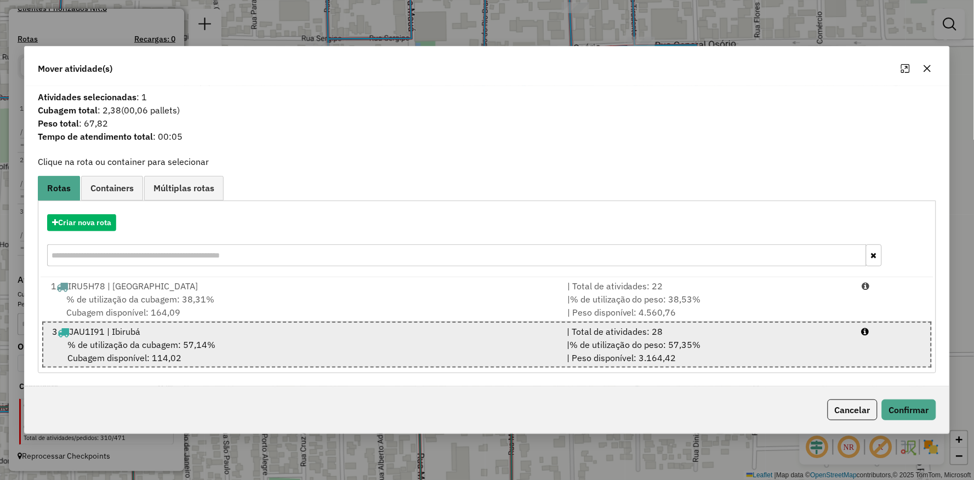
click at [243, 341] on div "% de utilização da cubagem: 57,14% Cubagem disponível: 114,02" at bounding box center [302, 351] width 514 height 26
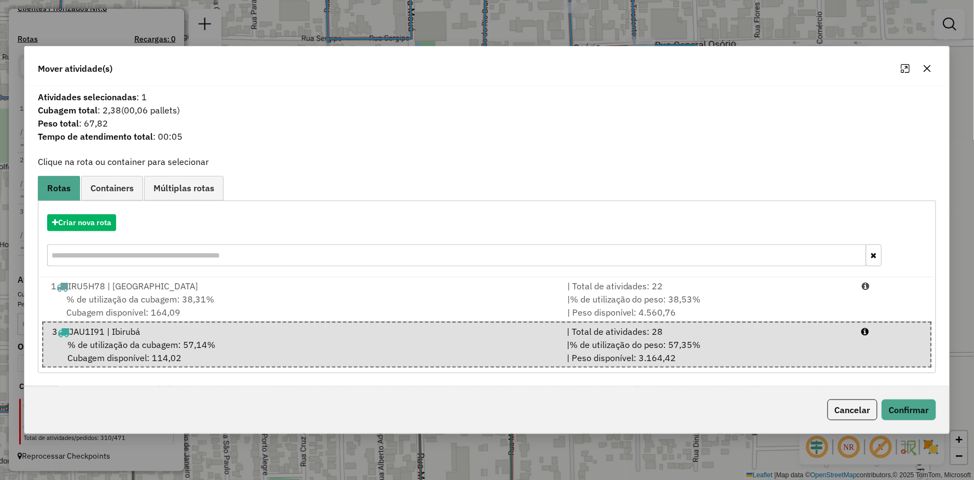
click at [380, 399] on div "Cancelar Confirmar" at bounding box center [487, 409] width 924 height 47
click at [897, 413] on button "Confirmar" at bounding box center [908, 409] width 54 height 21
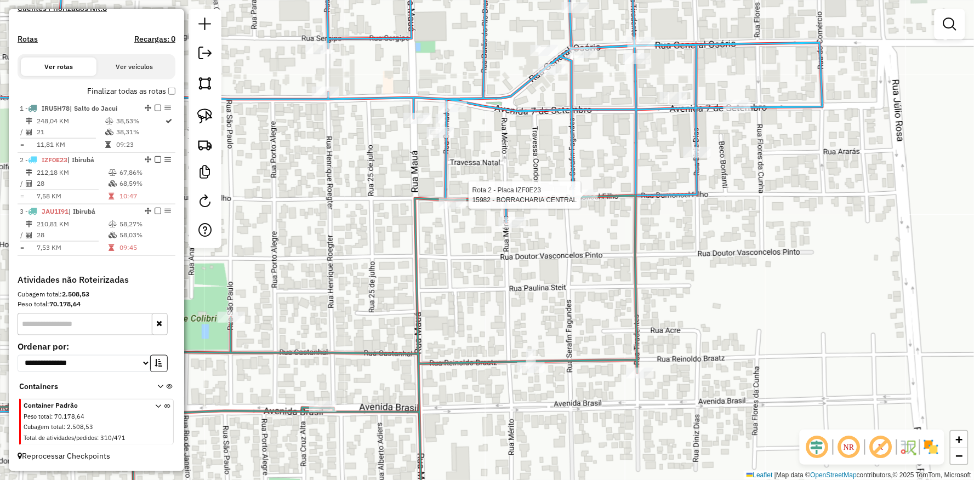
select select "**********"
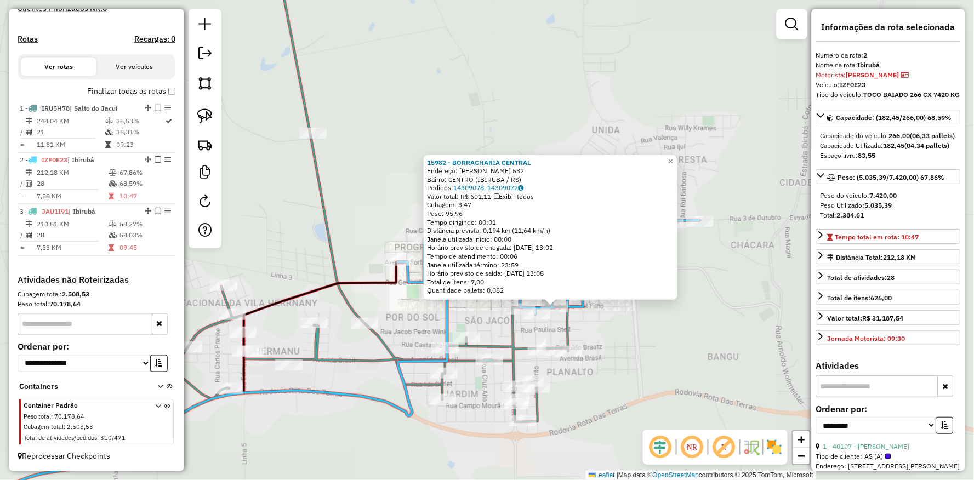
click at [488, 332] on div "15982 - BORRACHARIA CENTRAL Endereço: SERAFIM FAGUNDES 532 Bairro: CENTRO (IBIR…" at bounding box center [487, 240] width 974 height 480
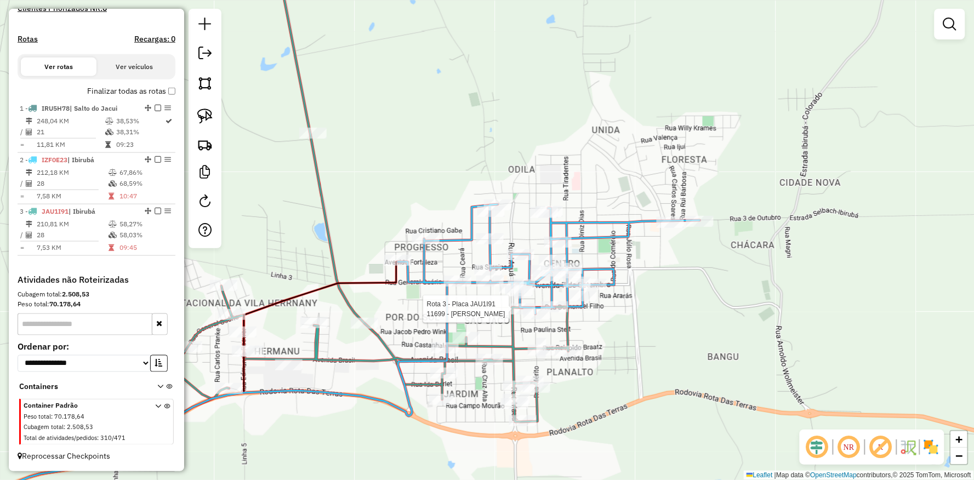
select select "**********"
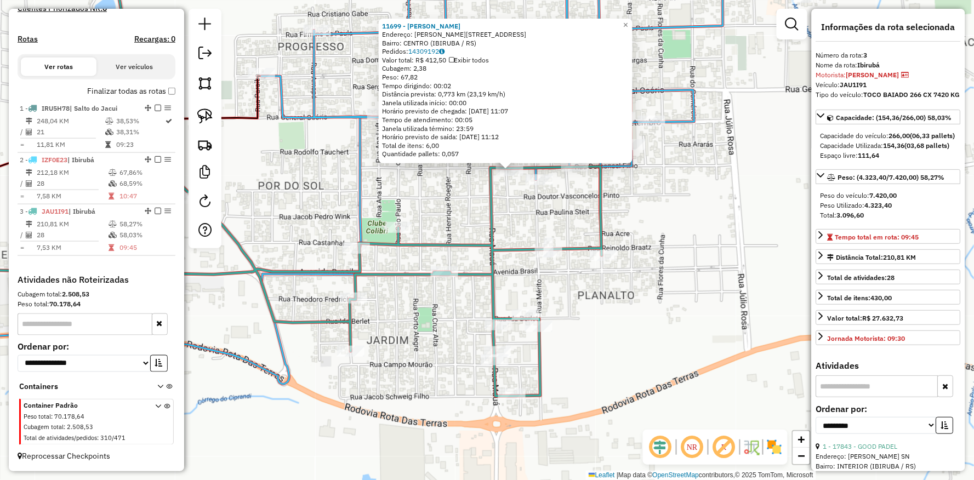
click at [453, 214] on div "11699 - ARI ARTHUR BUDKE Endereço: R DUMONCEL FILHO 1332 Bairro: CENTRO (IBIRUB…" at bounding box center [487, 240] width 974 height 480
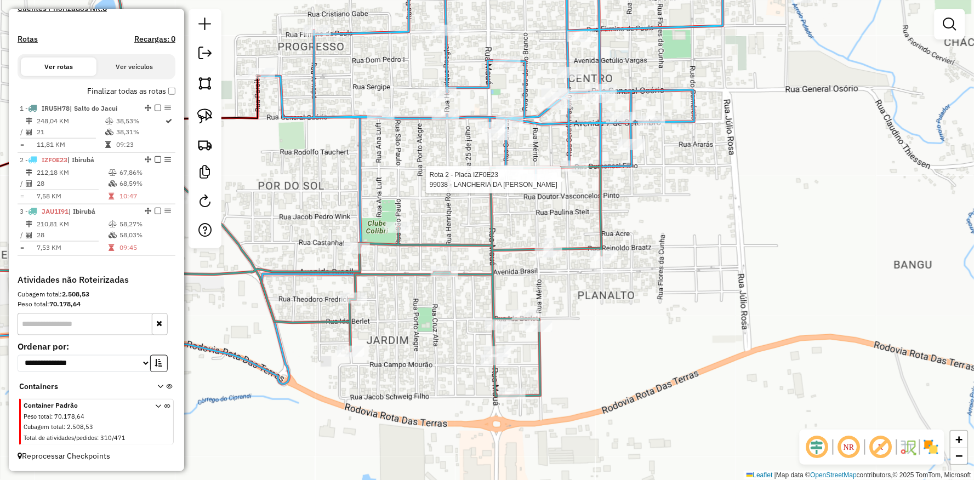
select select "**********"
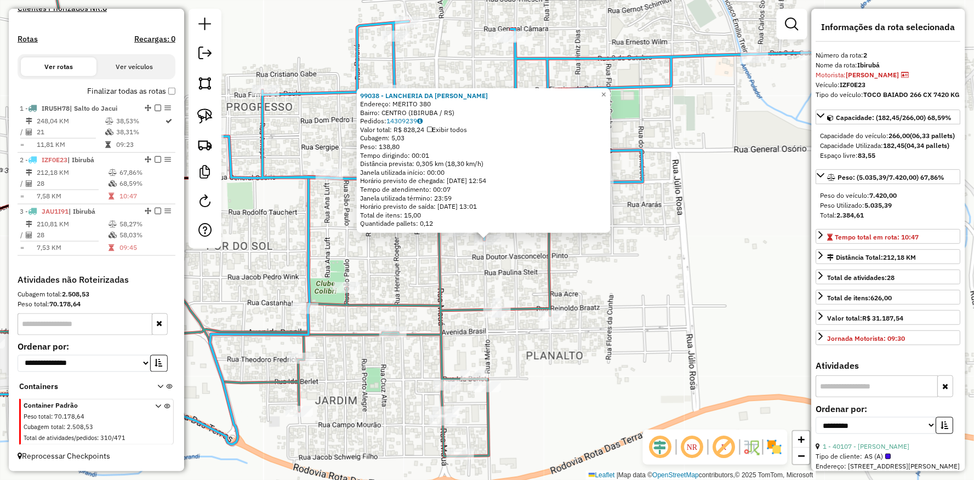
click at [488, 268] on div "Rota 2 - Placa IZF0E23 99038 - LANCHERIA DA ANDREIA 99038 - LANCHERIA DA ANDREI…" at bounding box center [487, 240] width 974 height 480
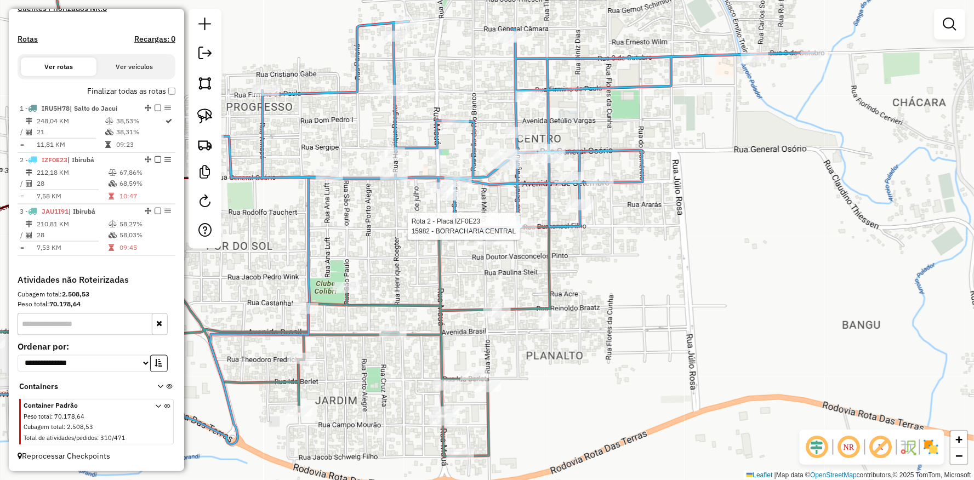
select select "**********"
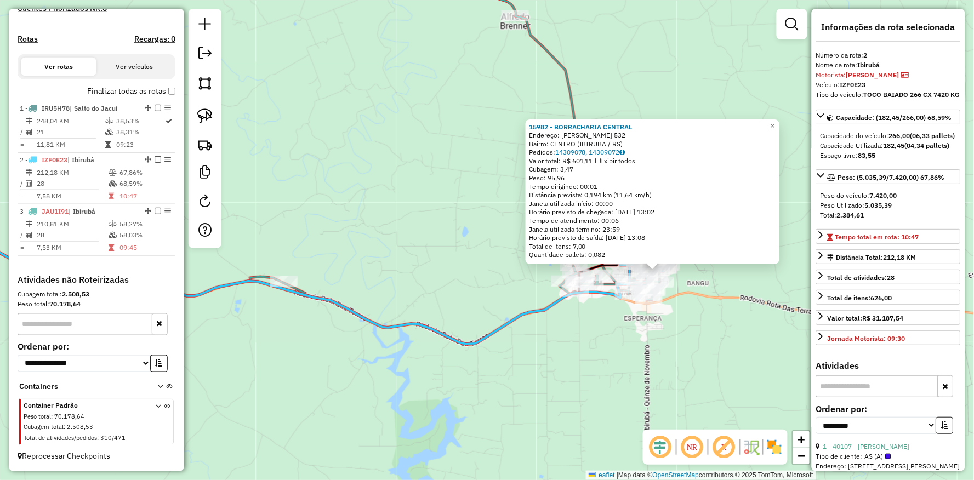
click at [692, 318] on div "15982 - BORRACHARIA CENTRAL Endereço: SERAFIM FAGUNDES 532 Bairro: CENTRO (IBIR…" at bounding box center [487, 240] width 974 height 480
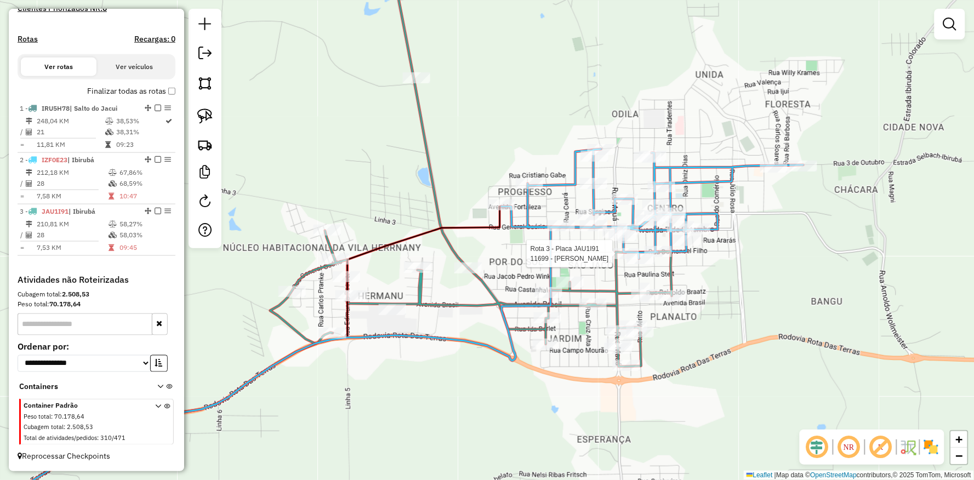
select select "**********"
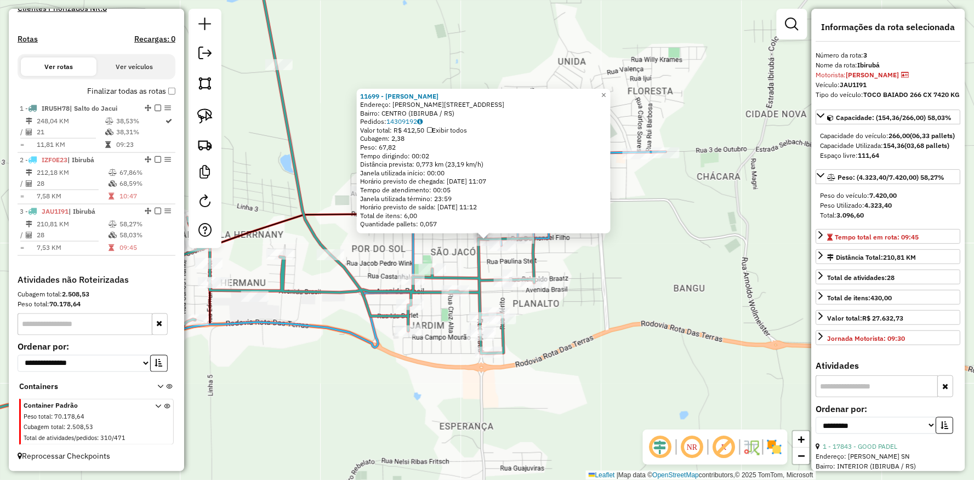
click at [584, 257] on div "11699 - ARI ARTHUR BUDKE Endereço: R DUMONCEL FILHO 1332 Bairro: CENTRO (IBIRUB…" at bounding box center [487, 240] width 974 height 480
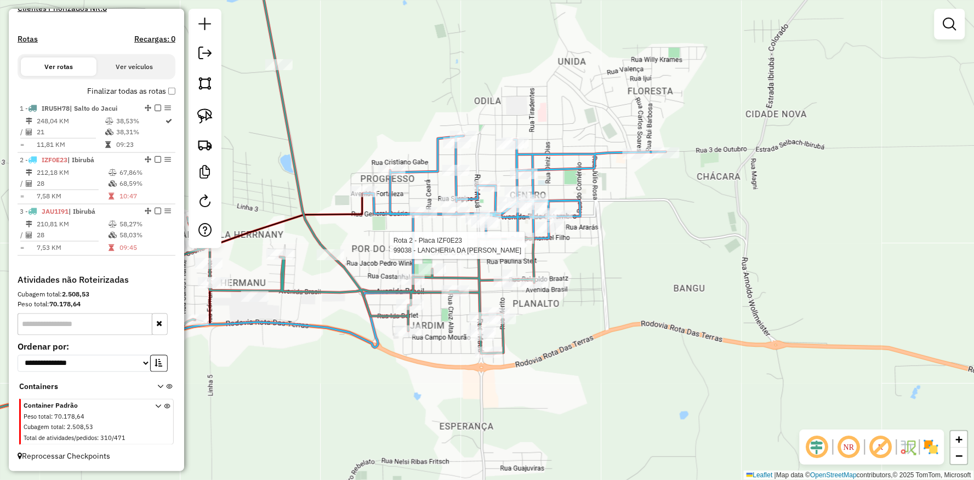
select select "**********"
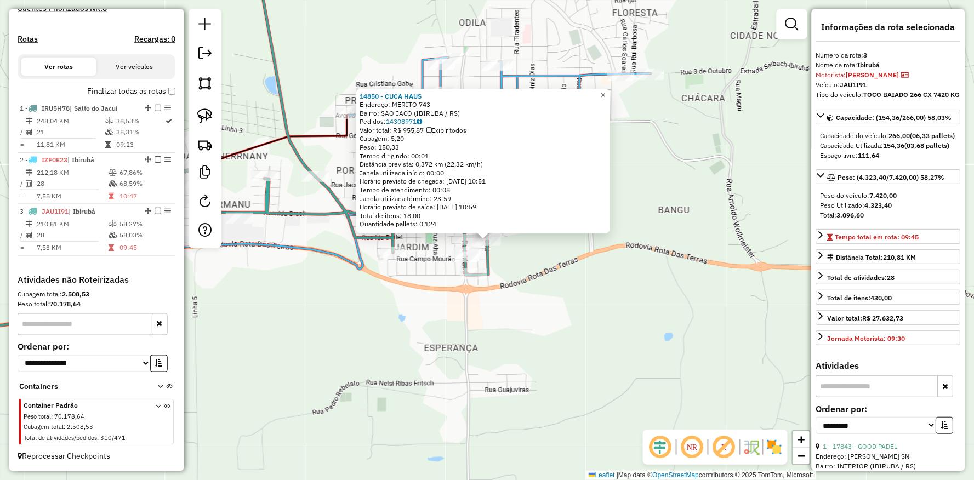
drag, startPoint x: 519, startPoint y: 328, endPoint x: 560, endPoint y: 336, distance: 41.4
click at [563, 336] on div "14850 - CUCA HAUS Endereço: MERITO 743 Bairro: SAO JACO (IBIRUBA / RS) Pedidos:…" at bounding box center [487, 240] width 974 height 480
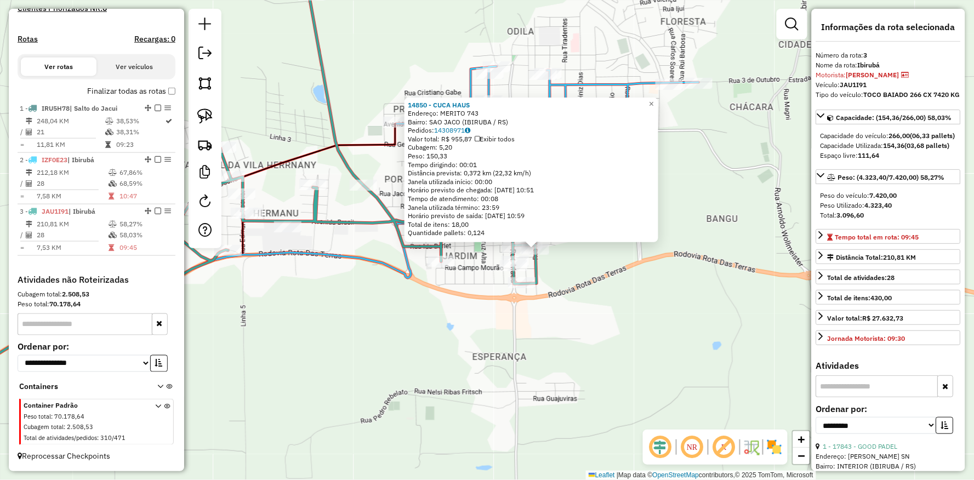
click at [596, 304] on div "14850 - CUCA HAUS Endereço: MERITO 743 Bairro: SAO JACO (IBIRUBA / RS) Pedidos:…" at bounding box center [487, 240] width 974 height 480
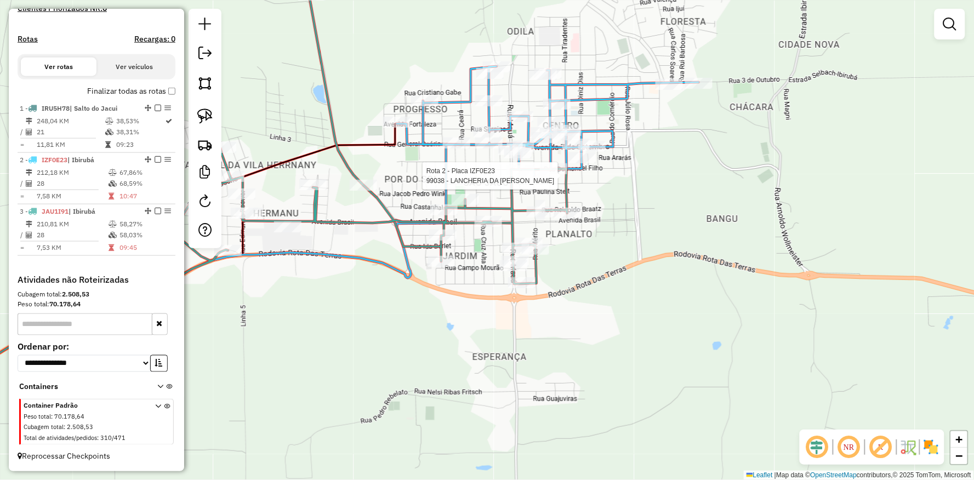
select select "**********"
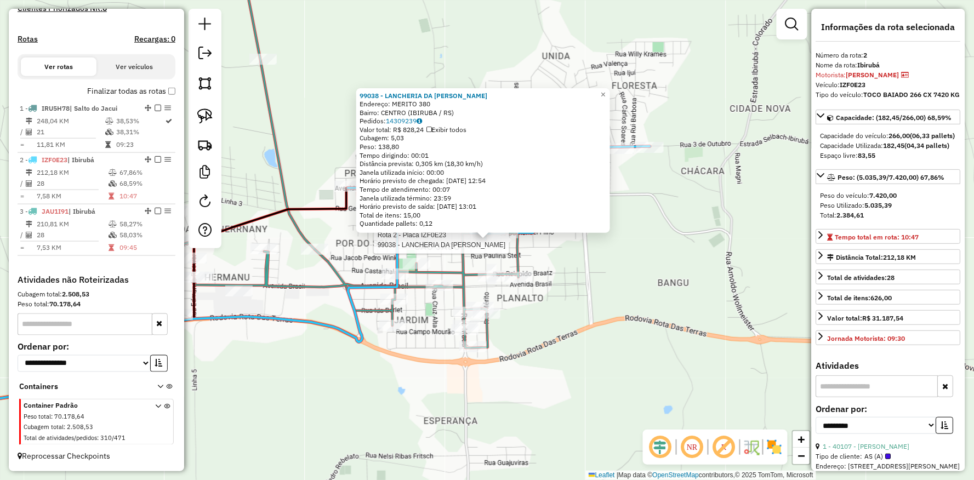
click at [318, 369] on div "Rota 2 - Placa IZF0E23 99038 - LANCHERIA DA ANDREIA 99038 - LANCHERIA DA ANDREI…" at bounding box center [487, 240] width 974 height 480
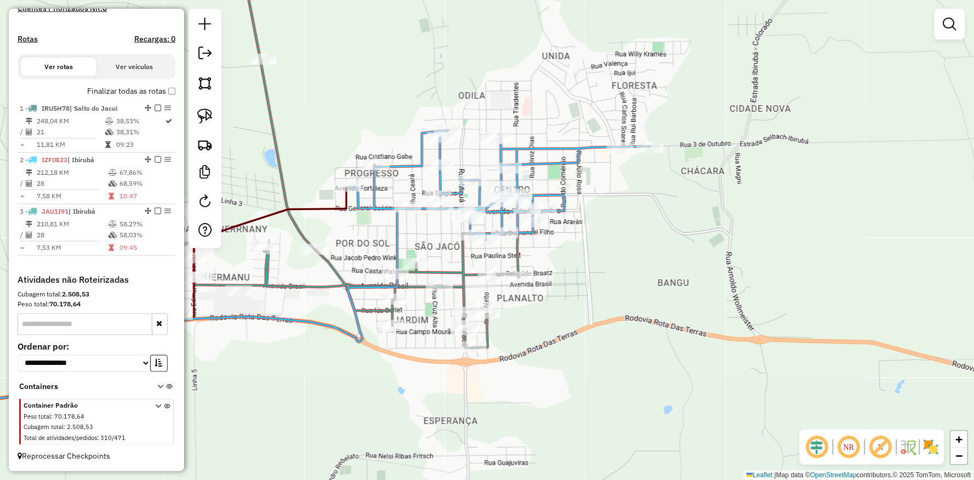
click at [408, 294] on div "Janela de atendimento Grade de atendimento Capacidade Transportadoras Veículos …" at bounding box center [487, 240] width 974 height 480
select select "**********"
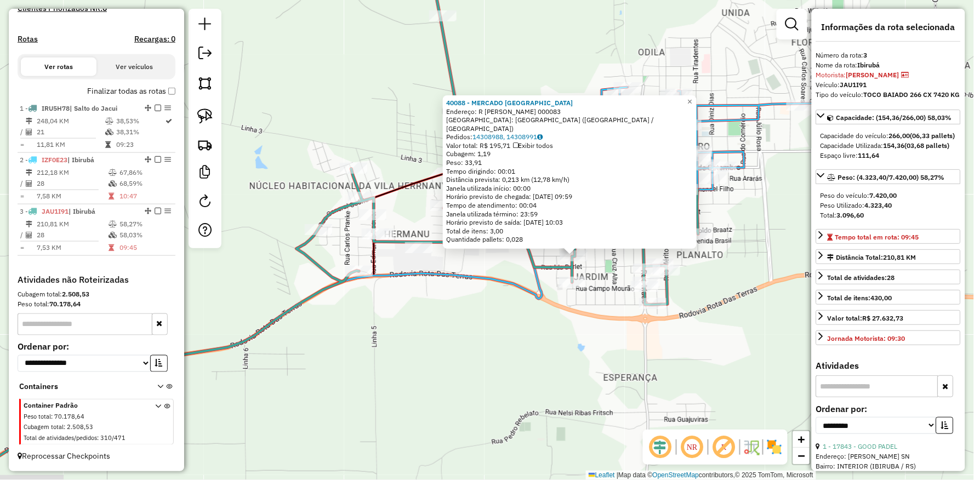
drag, startPoint x: 357, startPoint y: 352, endPoint x: 501, endPoint y: 371, distance: 145.3
click at [501, 371] on div "40088 - MERCADO NOVA JARDIM Endereço: R TEODORO FRIEDRICH 000083 Bairro: BAIRRO…" at bounding box center [487, 240] width 974 height 480
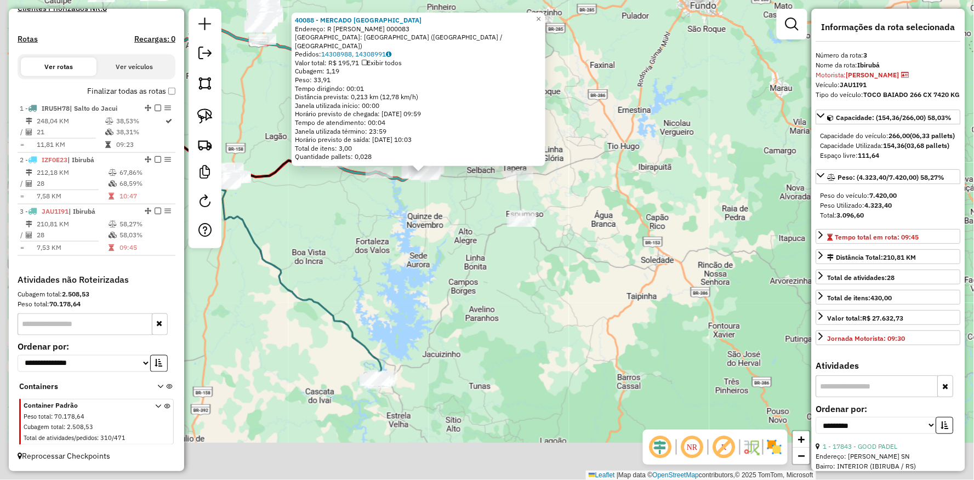
drag, startPoint x: 332, startPoint y: 272, endPoint x: 316, endPoint y: 119, distance: 153.1
click at [309, 119] on div "40088 - MERCADO NOVA JARDIM Endereço: R TEODORO FRIEDRICH 000083 Bairro: BAIRRO…" at bounding box center [487, 240] width 974 height 480
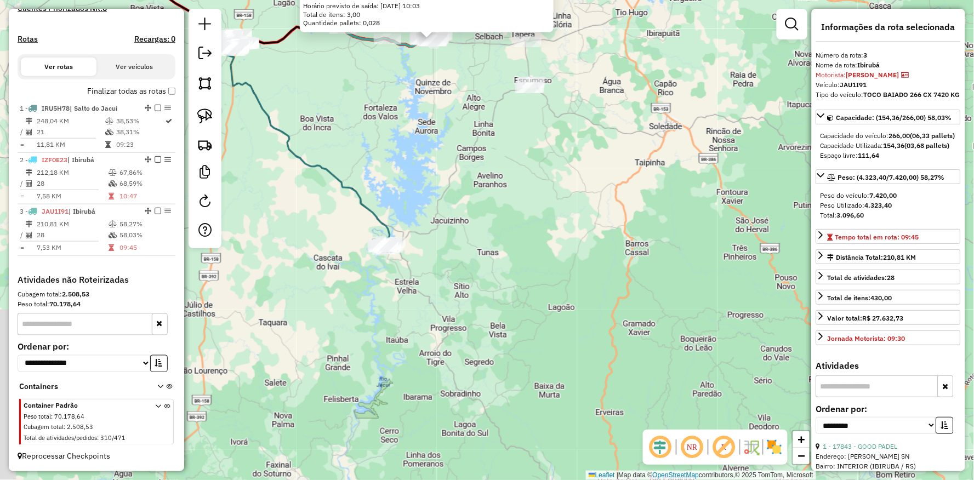
drag, startPoint x: 484, startPoint y: 270, endPoint x: 484, endPoint y: 230, distance: 39.4
click at [494, 251] on div "40088 - MERCADO NOVA JARDIM Endereço: R TEODORO FRIEDRICH 000083 Bairro: BAIRRO…" at bounding box center [487, 240] width 974 height 480
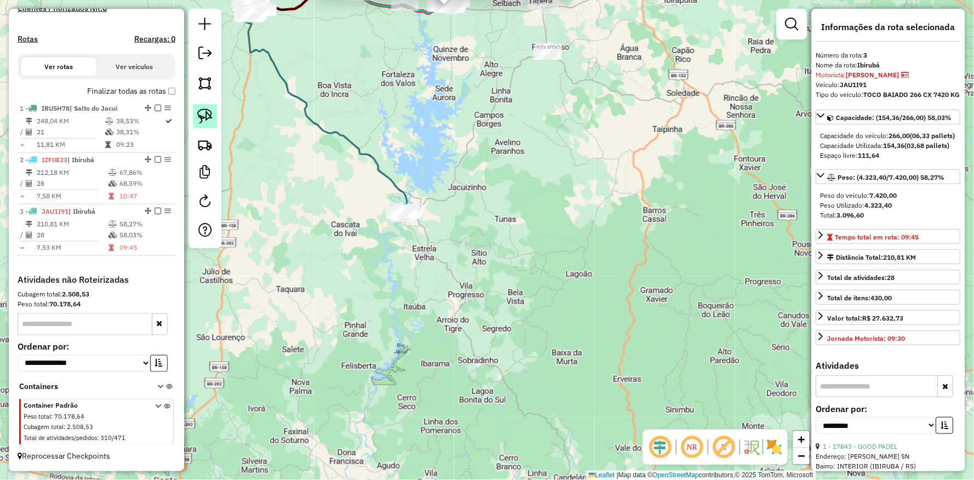
click at [206, 115] on img at bounding box center [204, 115] width 15 height 15
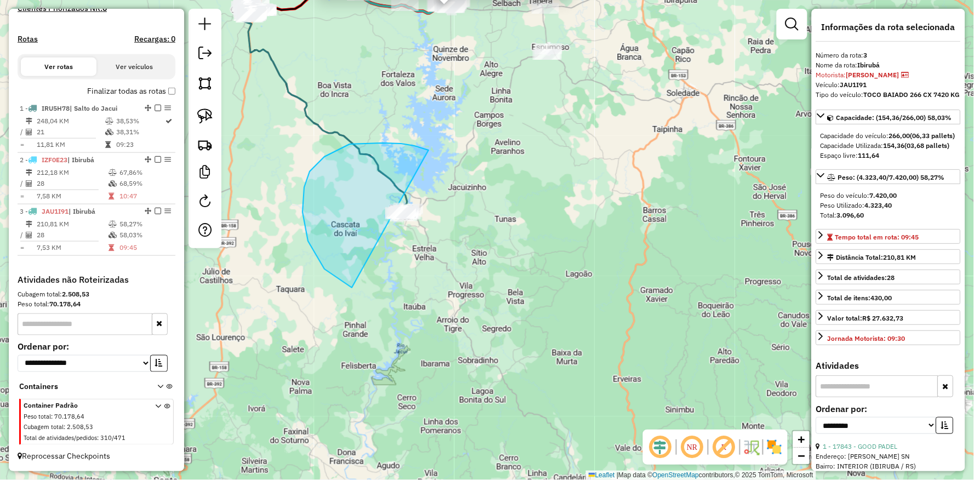
drag, startPoint x: 428, startPoint y: 150, endPoint x: 545, endPoint y: 247, distance: 151.4
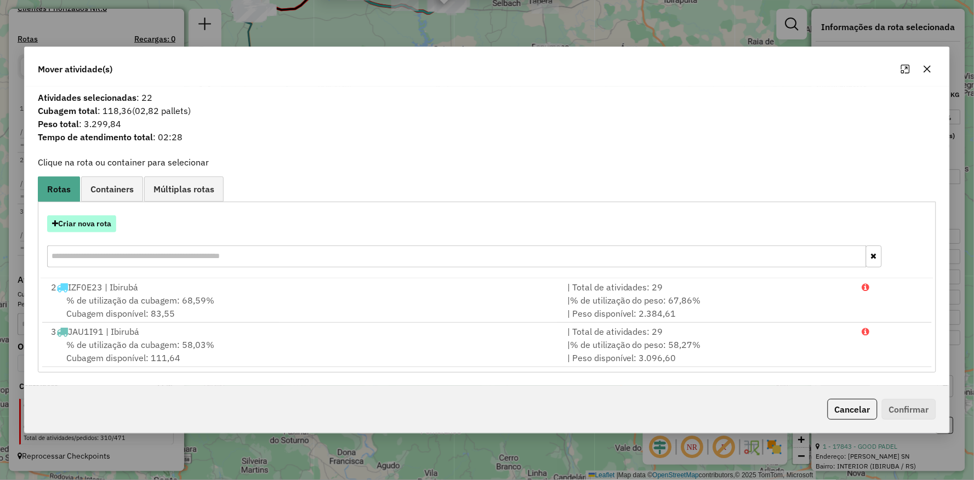
click at [91, 221] on button "Criar nova rota" at bounding box center [81, 223] width 69 height 17
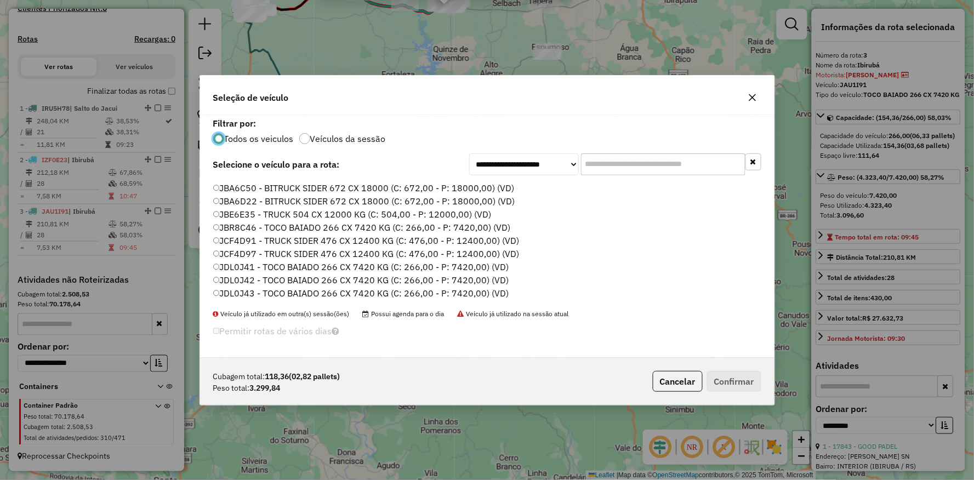
scroll to position [327, 0]
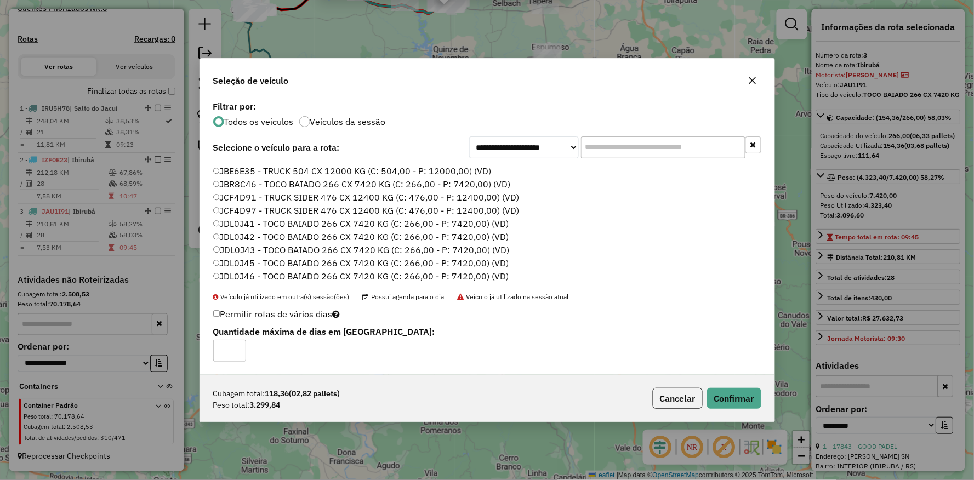
click at [245, 282] on label "JDL0J46 - TOCO BAIADO 266 CX 7420 KG (C: 266,00 - P: 7420,00) (VD)" at bounding box center [361, 276] width 296 height 13
click at [719, 402] on button "Confirmar" at bounding box center [734, 398] width 54 height 21
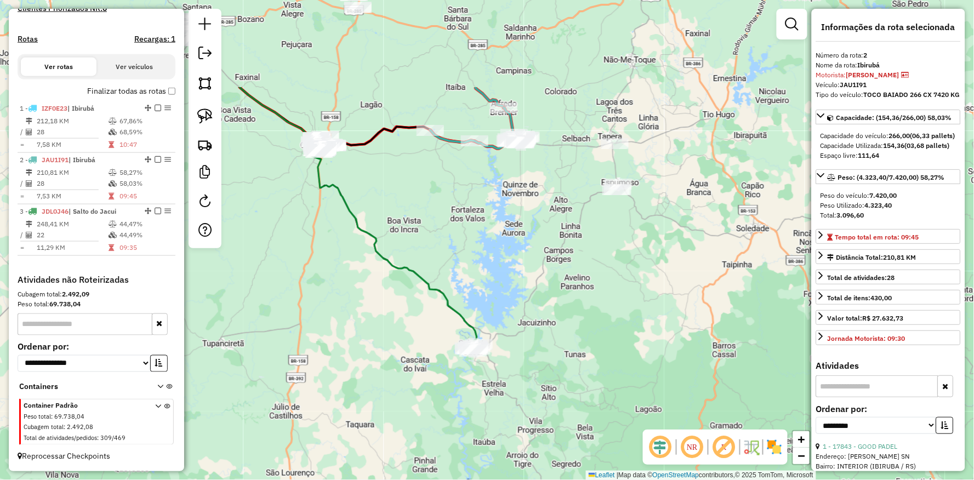
drag, startPoint x: 473, startPoint y: 261, endPoint x: 549, endPoint y: 406, distance: 163.9
click at [549, 406] on div "Janela de atendimento Grade de atendimento Capacidade Transportadoras Veículos …" at bounding box center [487, 240] width 974 height 480
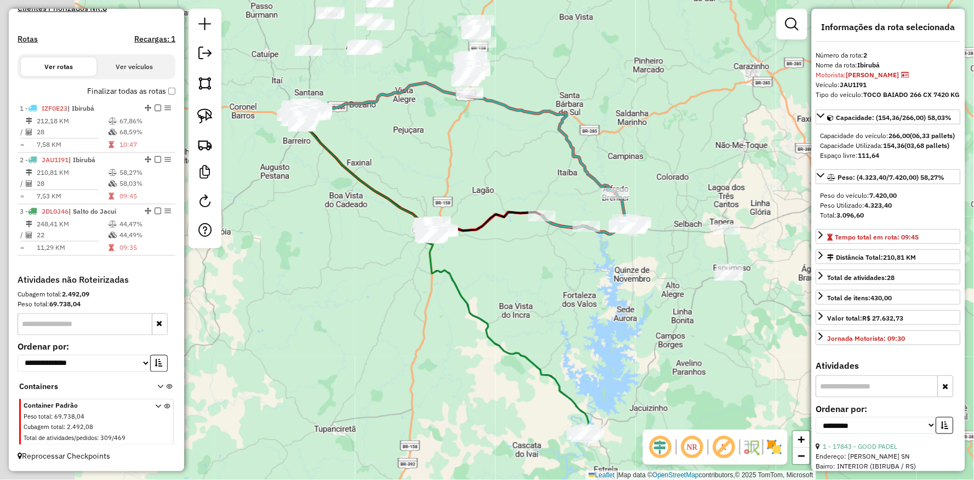
drag, startPoint x: 442, startPoint y: 215, endPoint x: 556, endPoint y: 295, distance: 139.7
click at [556, 295] on div "Janela de atendimento Grade de atendimento Capacidade Transportadoras Veículos …" at bounding box center [487, 240] width 974 height 480
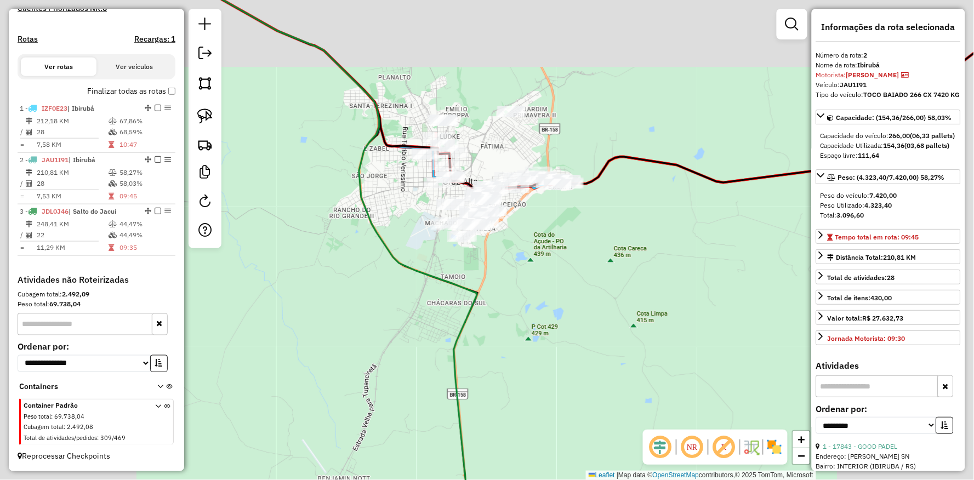
drag, startPoint x: 359, startPoint y: 199, endPoint x: 365, endPoint y: 258, distance: 59.5
click at [365, 256] on icon at bounding box center [414, 275] width 428 height 576
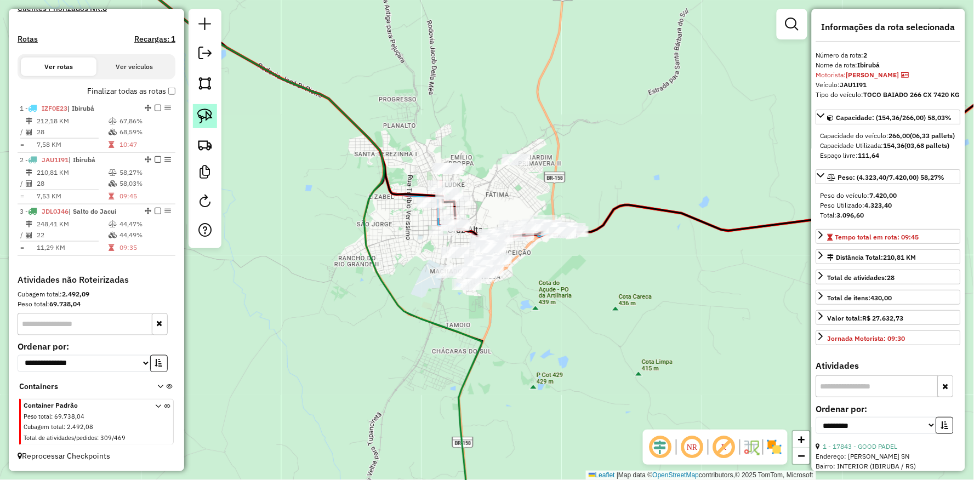
click at [201, 116] on img at bounding box center [204, 115] width 15 height 15
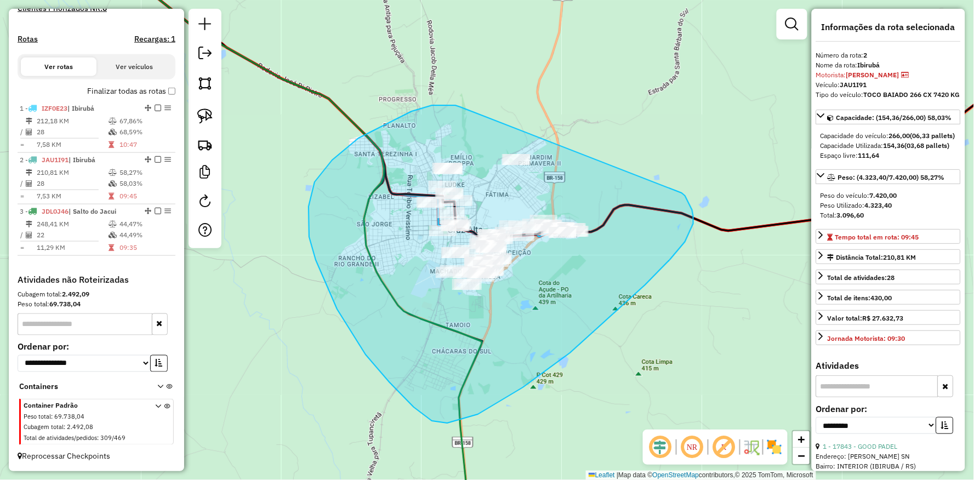
drag, startPoint x: 444, startPoint y: 105, endPoint x: 659, endPoint y: 177, distance: 226.4
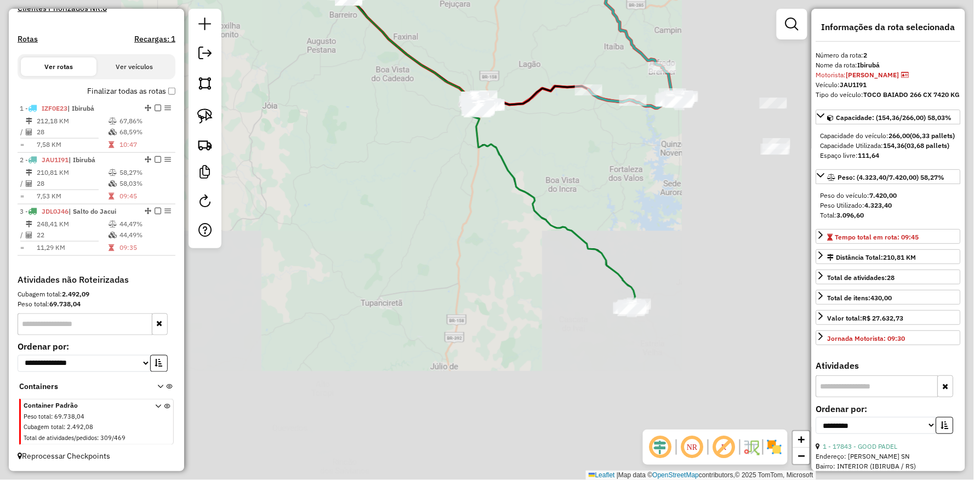
drag, startPoint x: 439, startPoint y: 248, endPoint x: 533, endPoint y: 238, distance: 94.3
click at [397, 194] on div "Janela de atendimento Grade de atendimento Capacidade Transportadoras Veículos …" at bounding box center [487, 240] width 974 height 480
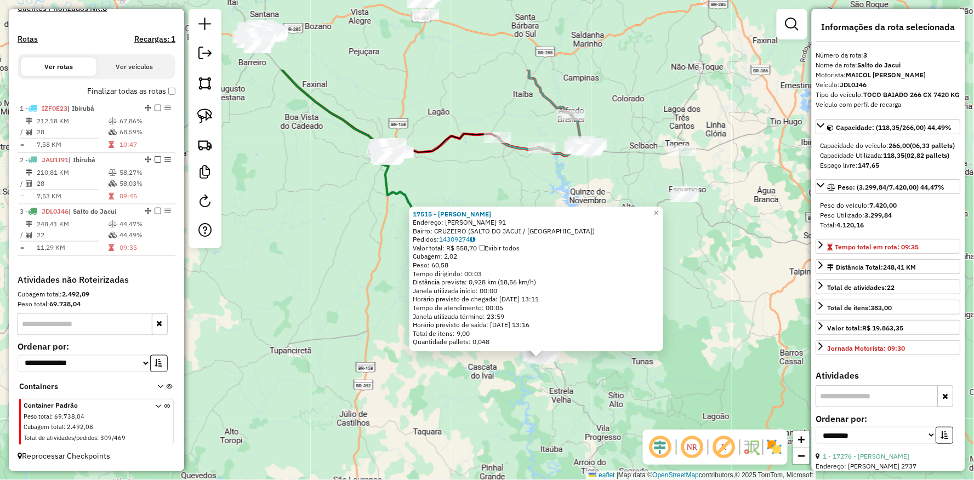
drag, startPoint x: 321, startPoint y: 220, endPoint x: 400, endPoint y: 308, distance: 118.7
click at [382, 346] on div "17515 - RAQUEL DA SILVEIRA Endereço: LIDOVINO FONTON 91 Bairro: CRUZEIRO (SALTO…" at bounding box center [487, 240] width 974 height 480
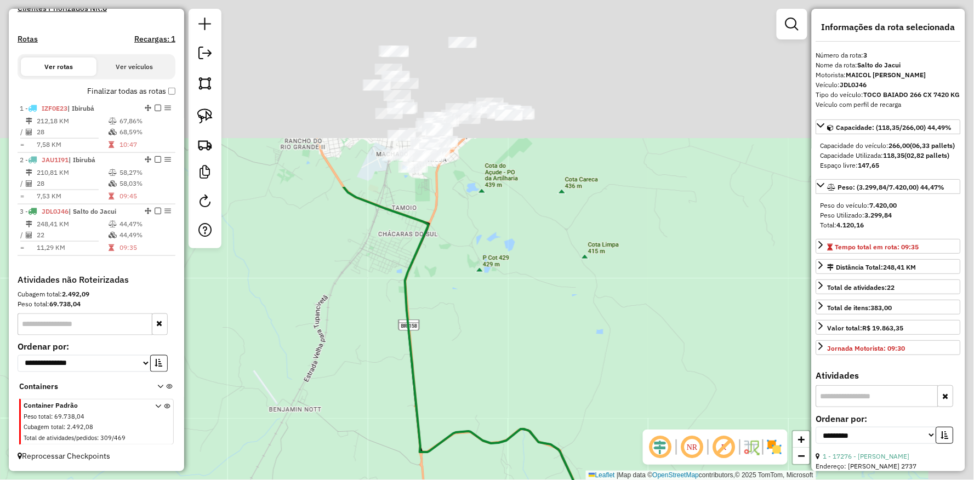
drag, startPoint x: 494, startPoint y: 300, endPoint x: 448, endPoint y: 383, distance: 95.6
click at [448, 390] on div "17515 - RAQUEL DA SILVEIRA Endereço: LIDOVINO FONTON 91 Bairro: CRUZEIRO (SALTO…" at bounding box center [487, 240] width 974 height 480
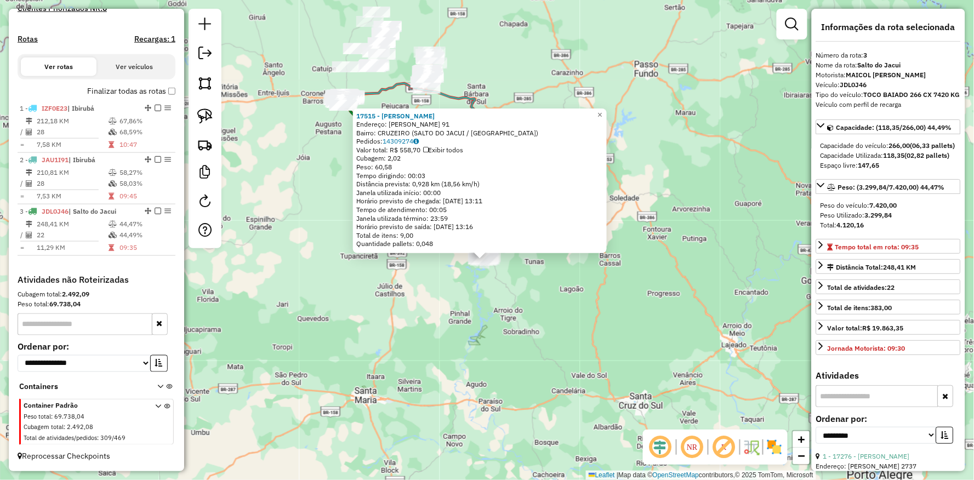
click at [356, 263] on div "17515 - RAQUEL DA SILVEIRA Endereço: LIDOVINO FONTON 91 Bairro: CRUZEIRO (SALTO…" at bounding box center [487, 240] width 974 height 480
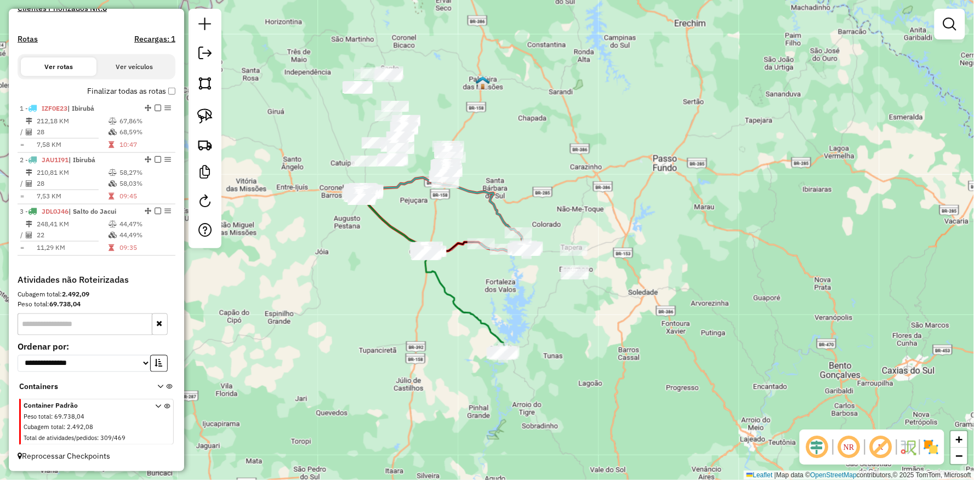
click at [354, 250] on div "Janela de atendimento Grade de atendimento Capacidade Transportadoras Veículos …" at bounding box center [487, 240] width 974 height 480
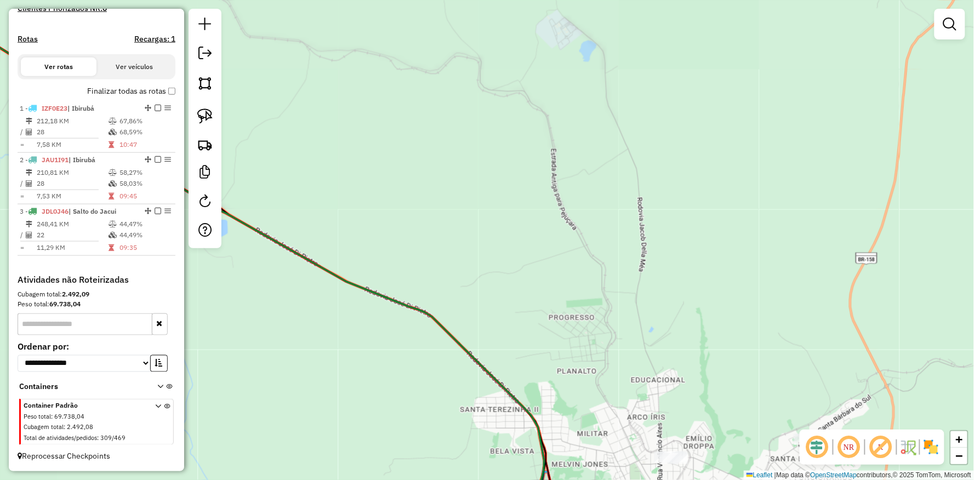
drag, startPoint x: 550, startPoint y: 150, endPoint x: 532, endPoint y: 107, distance: 46.4
click at [537, 116] on div "Janela de atendimento Grade de atendimento Capacidade Transportadoras Veículos …" at bounding box center [487, 240] width 974 height 480
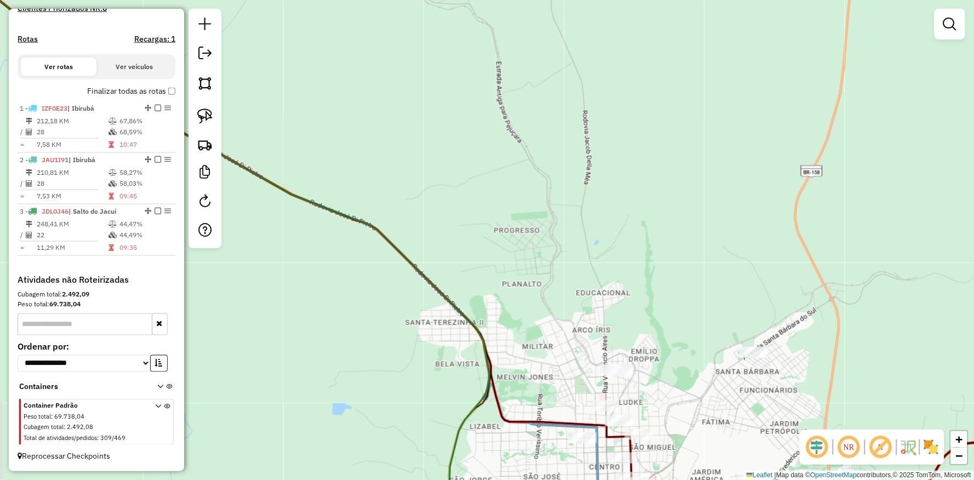
drag, startPoint x: 540, startPoint y: 226, endPoint x: 392, endPoint y: 63, distance: 219.9
click at [418, 92] on div "Janela de atendimento Grade de atendimento Capacidade Transportadoras Veículos …" at bounding box center [487, 240] width 974 height 480
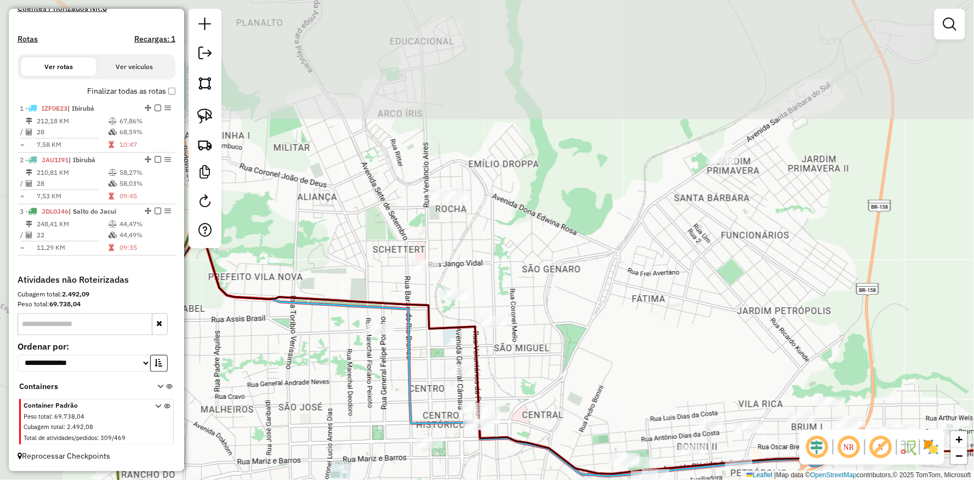
drag, startPoint x: 285, startPoint y: 188, endPoint x: 380, endPoint y: 439, distance: 267.7
click at [380, 439] on div "Janela de atendimento Grade de atendimento Capacidade Transportadoras Veículos …" at bounding box center [487, 240] width 974 height 480
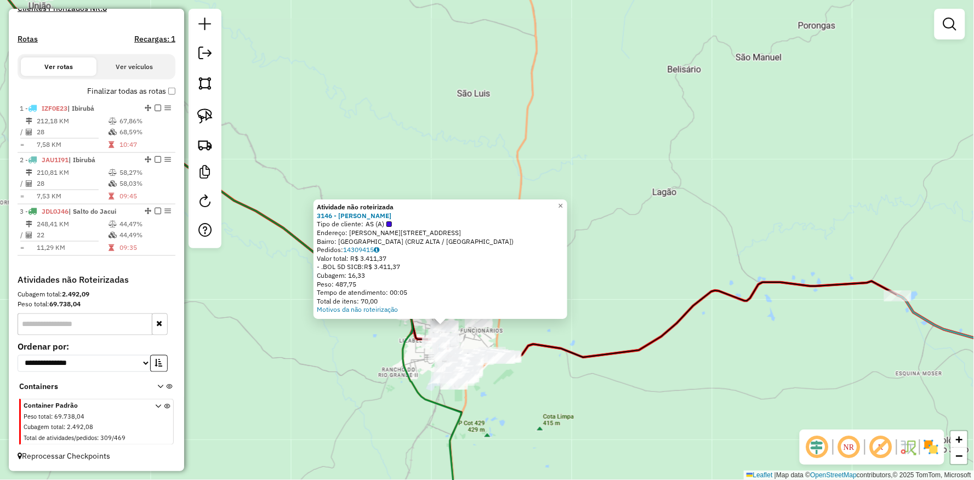
click at [375, 394] on div "Atividade não roteirizada 3146 - ANTONIO PATATT Tipo de cliente: AS (A) Endereç…" at bounding box center [487, 240] width 974 height 480
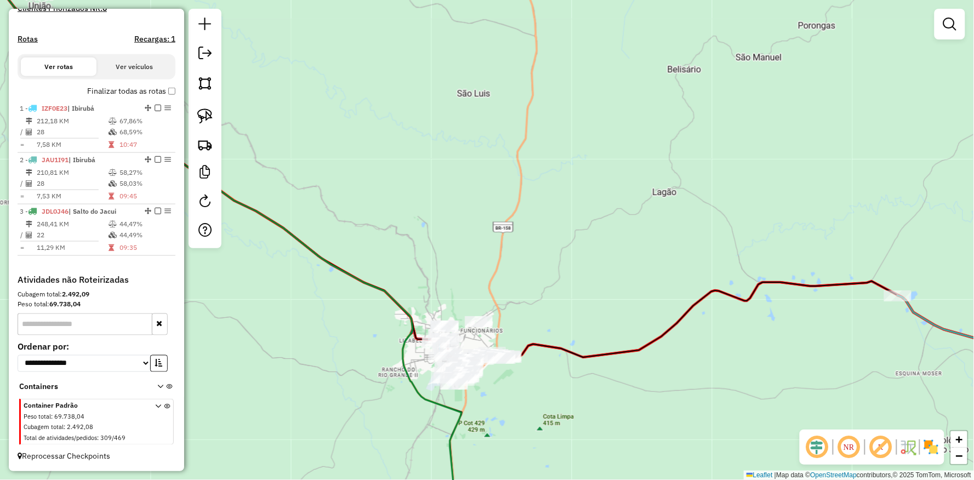
drag, startPoint x: 415, startPoint y: 428, endPoint x: 354, endPoint y: 202, distance: 235.0
click at [382, 276] on div "Janela de atendimento Grade de atendimento Capacidade Transportadoras Veículos …" at bounding box center [487, 240] width 974 height 480
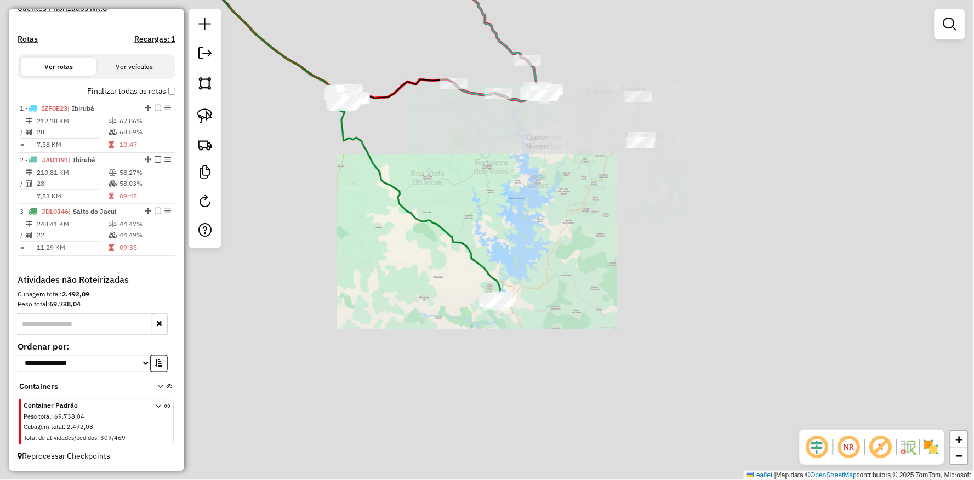
click at [358, 198] on div "Janela de atendimento Grade de atendimento Capacidade Transportadoras Veículos …" at bounding box center [487, 240] width 974 height 480
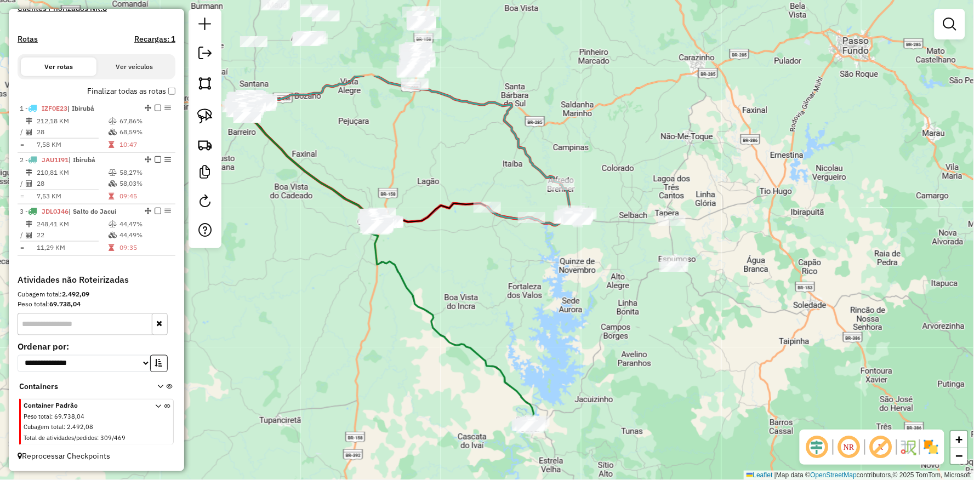
drag, startPoint x: 403, startPoint y: 306, endPoint x: 407, endPoint y: 325, distance: 20.0
click at [407, 325] on div "Janela de atendimento Grade de atendimento Capacidade Transportadoras Veículos …" at bounding box center [487, 240] width 974 height 480
select select "**********"
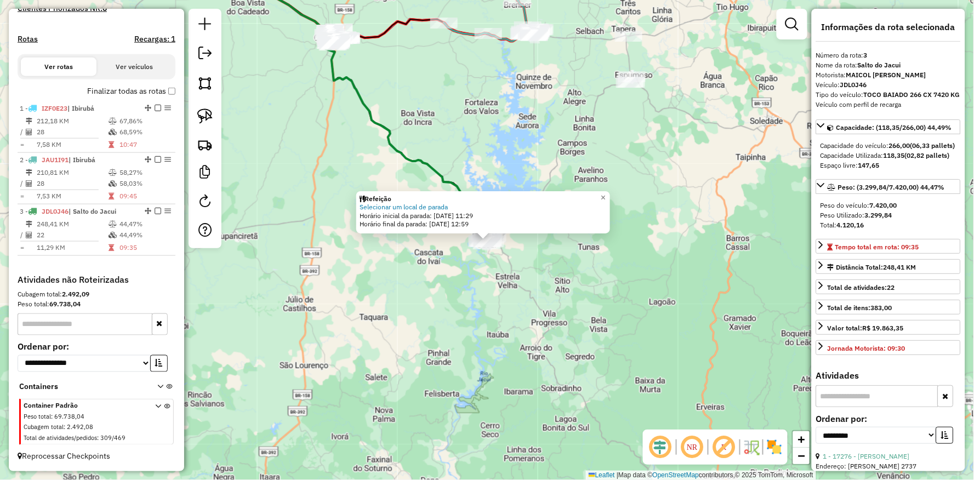
drag, startPoint x: 569, startPoint y: 354, endPoint x: 601, endPoint y: 420, distance: 72.8
click at [603, 423] on div "Refeição Selecionar um local de parada Horário inicial da parada: 15/08/2025 11…" at bounding box center [487, 240] width 974 height 480
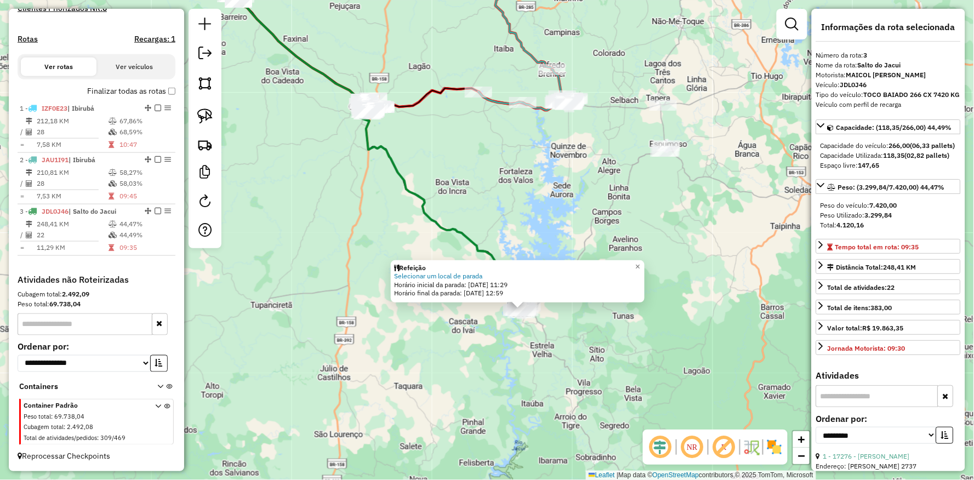
click at [506, 221] on div "Refeição Selecionar um local de parada Horário inicial da parada: 15/08/2025 11…" at bounding box center [487, 240] width 974 height 480
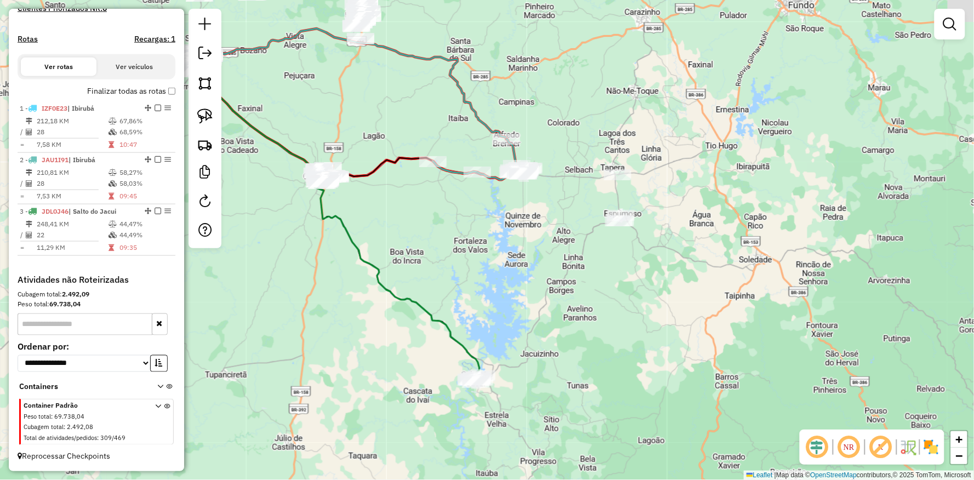
drag, startPoint x: 528, startPoint y: 244, endPoint x: 499, endPoint y: 271, distance: 39.5
click at [499, 271] on div "Janela de atendimento Grade de atendimento Capacidade Transportadoras Veículos …" at bounding box center [487, 240] width 974 height 480
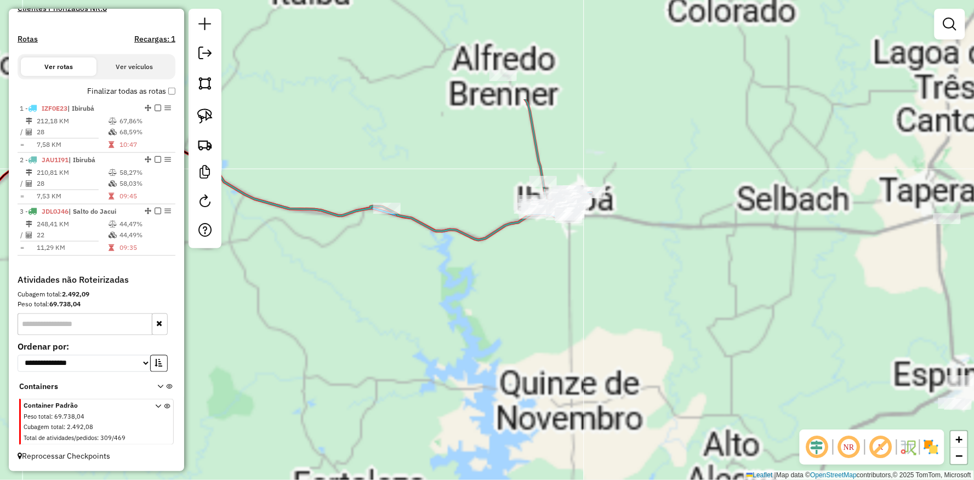
drag, startPoint x: 499, startPoint y: 299, endPoint x: 496, endPoint y: 319, distance: 20.5
click at [496, 319] on div "Janela de atendimento Grade de atendimento Capacidade Transportadoras Veículos …" at bounding box center [487, 240] width 974 height 480
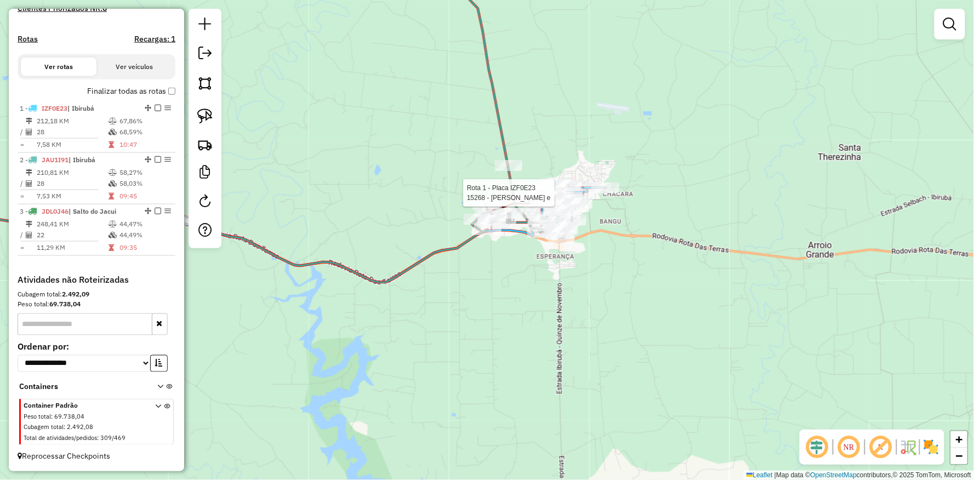
select select "**********"
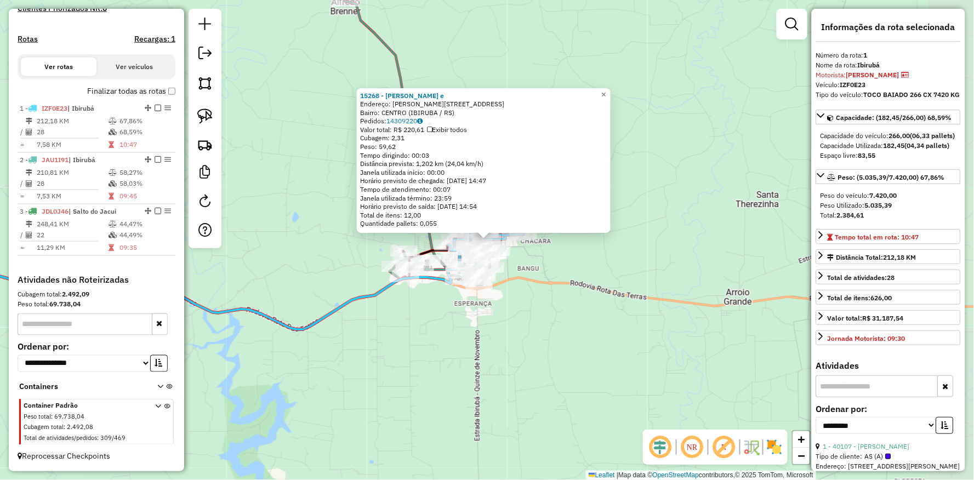
drag, startPoint x: 464, startPoint y: 369, endPoint x: 577, endPoint y: 365, distance: 112.9
click at [585, 371] on div "15268 - [PERSON_NAME] e Endereço: R FIRMINO DE PAULA 1338 Bairro: [GEOGRAPHIC_D…" at bounding box center [487, 240] width 974 height 480
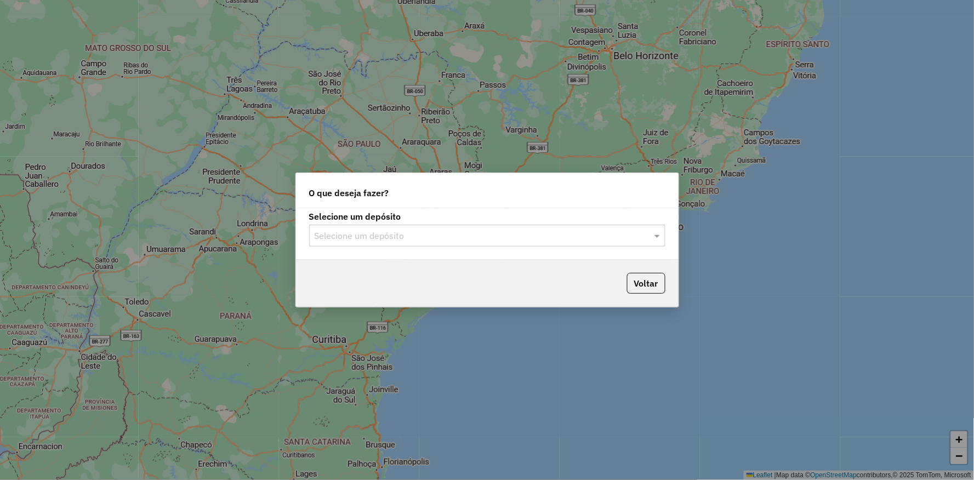
drag, startPoint x: 468, startPoint y: 243, endPoint x: 436, endPoint y: 249, distance: 33.0
click at [468, 242] on div "Selecione um depósito" at bounding box center [487, 236] width 356 height 22
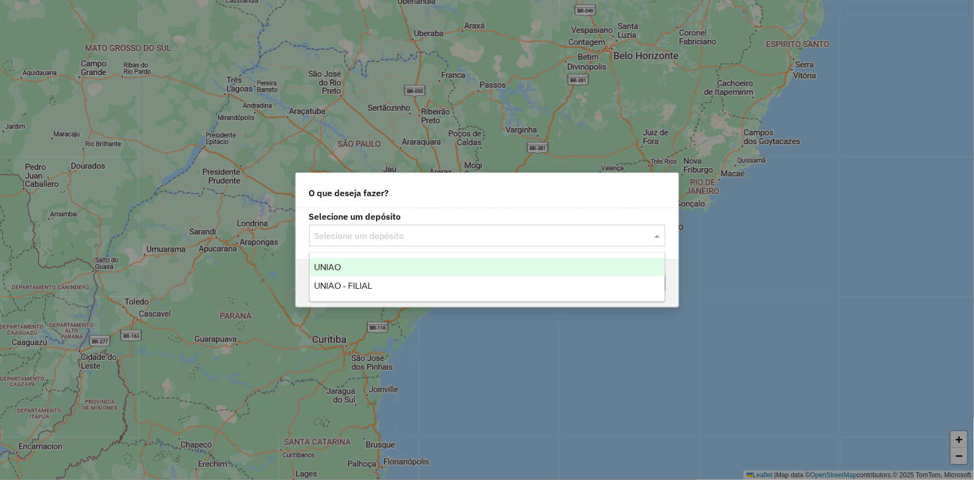
click at [365, 270] on div "UNIAO" at bounding box center [487, 267] width 355 height 19
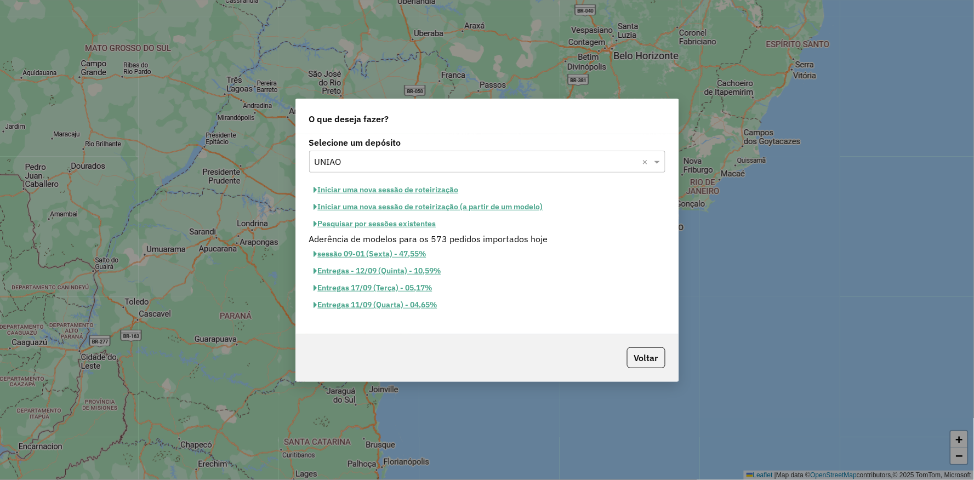
click at [360, 222] on button "Pesquisar por sessões existentes" at bounding box center [375, 223] width 132 height 17
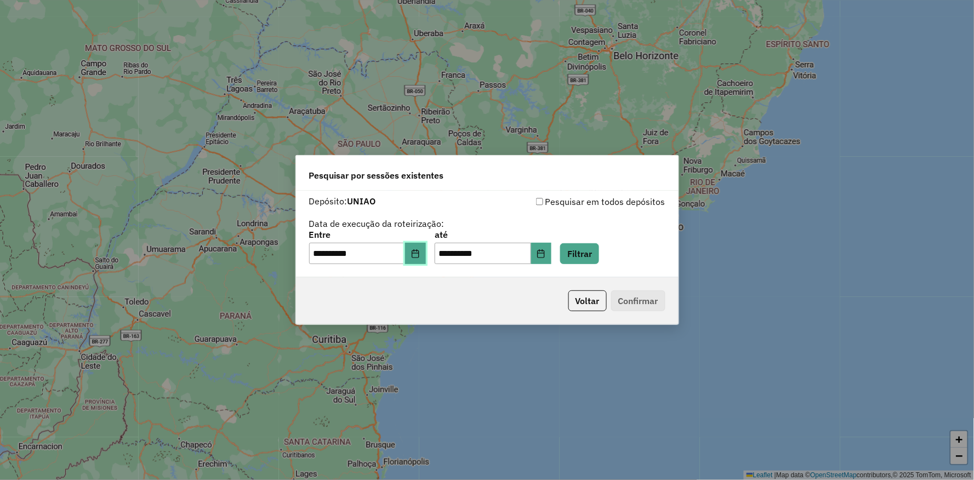
click at [420, 251] on button "Choose Date" at bounding box center [415, 254] width 21 height 22
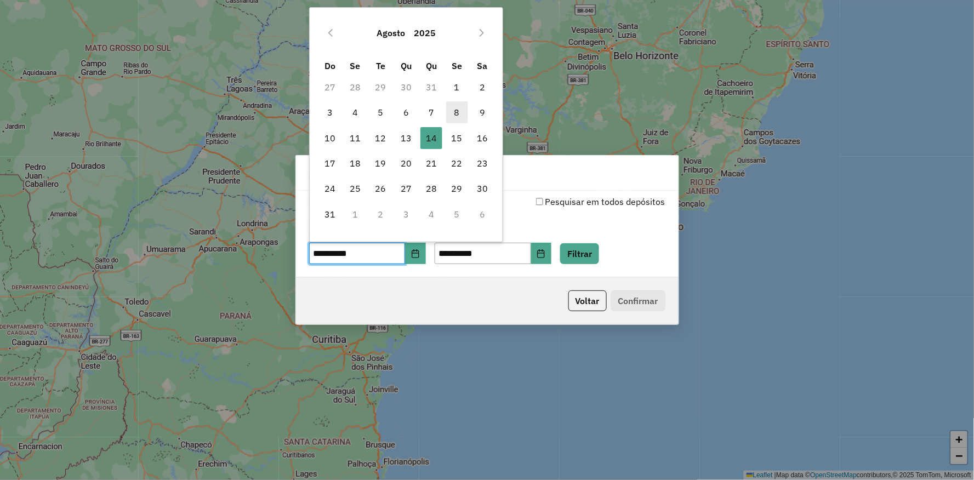
click at [459, 108] on span "8" at bounding box center [457, 112] width 22 height 22
type input "**********"
click at [459, 108] on span "8" at bounding box center [457, 112] width 22 height 22
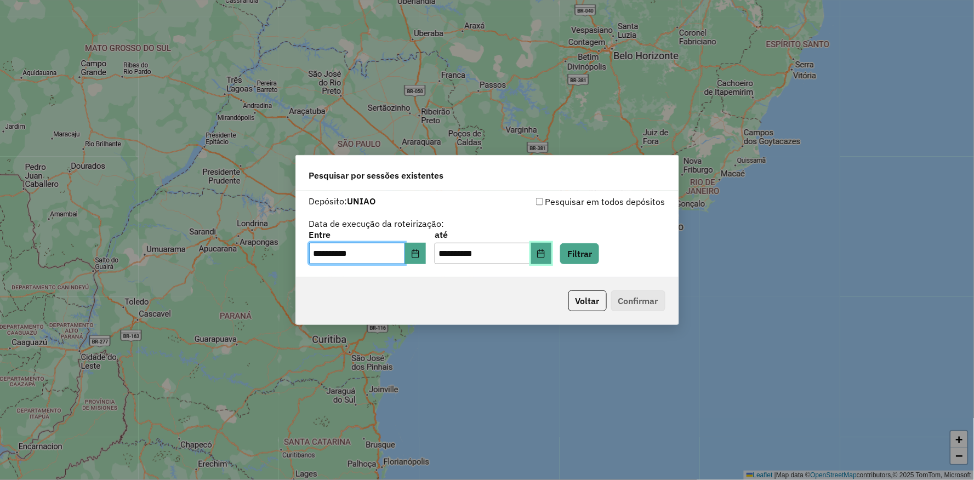
click at [545, 254] on icon "Choose Date" at bounding box center [540, 253] width 9 height 9
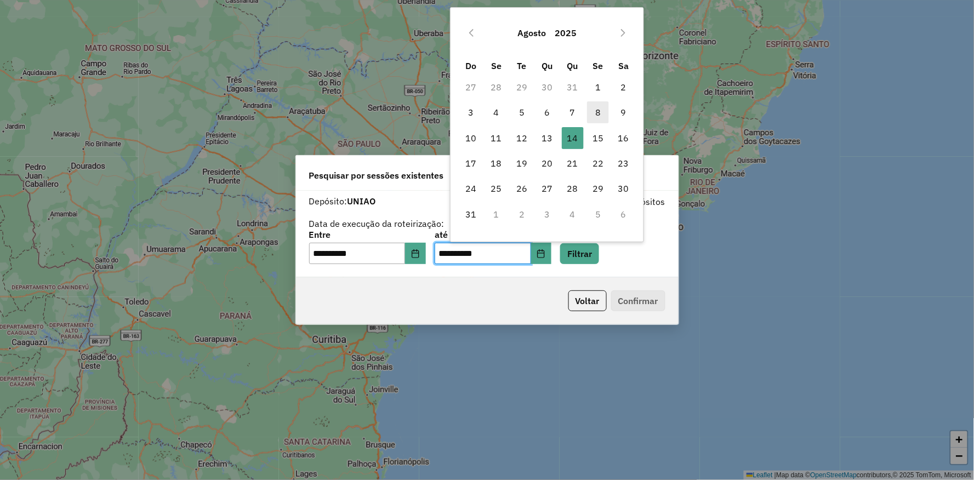
click at [595, 112] on span "8" at bounding box center [598, 112] width 22 height 22
type input "**********"
click at [595, 112] on span "8" at bounding box center [598, 112] width 22 height 22
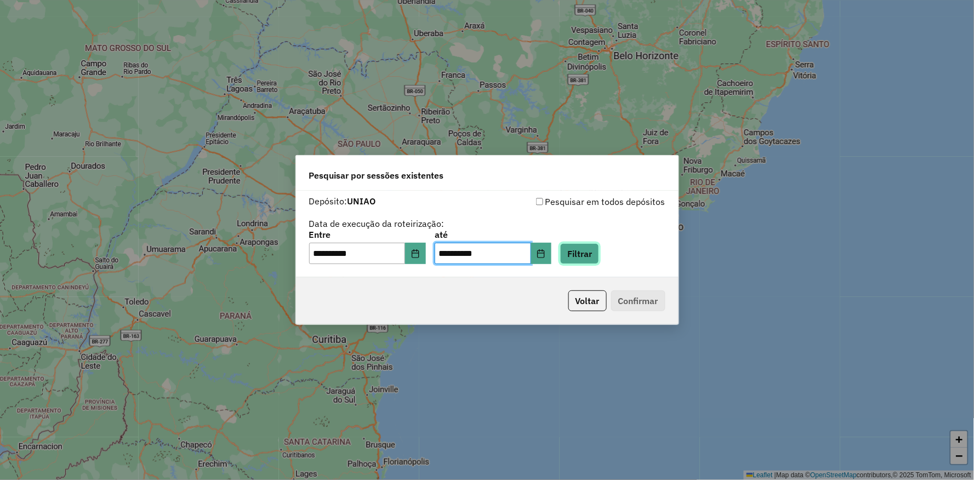
click at [599, 255] on button "Filtrar" at bounding box center [579, 253] width 39 height 21
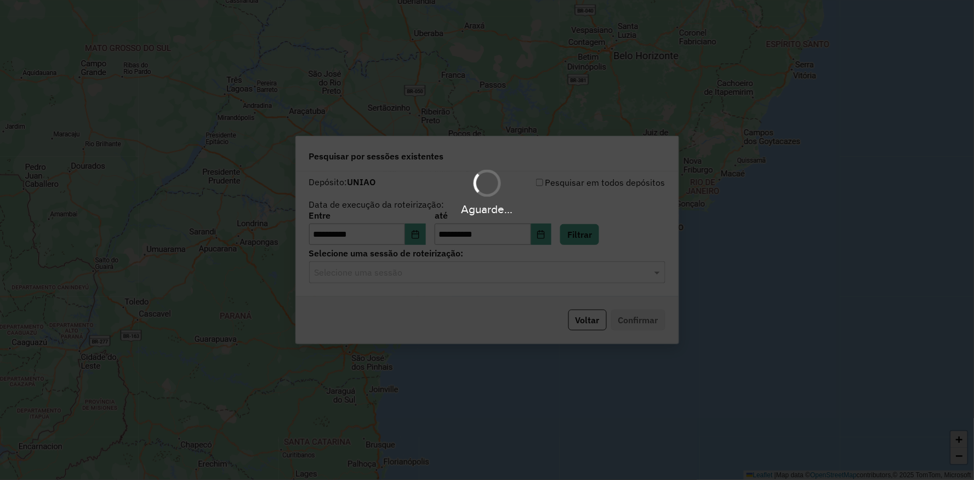
click at [497, 275] on hb-app "**********" at bounding box center [487, 240] width 974 height 480
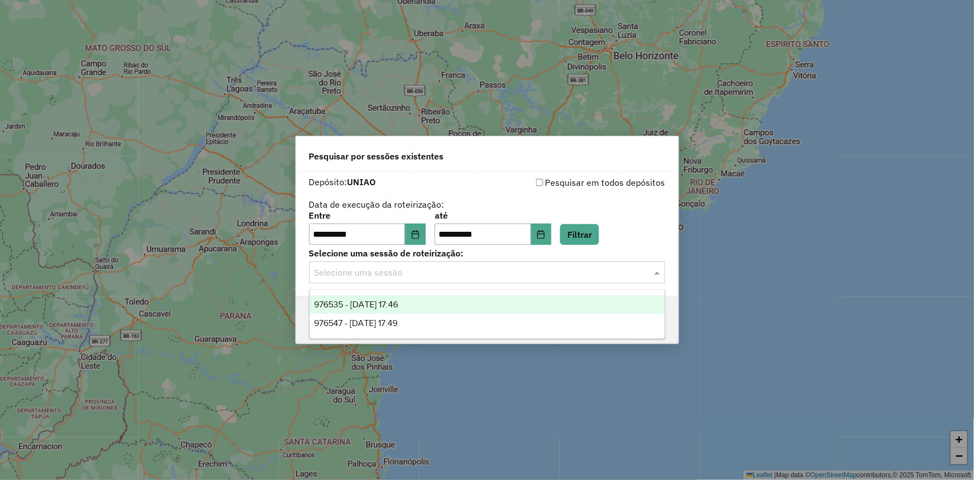
click at [484, 278] on input "text" at bounding box center [475, 272] width 323 height 13
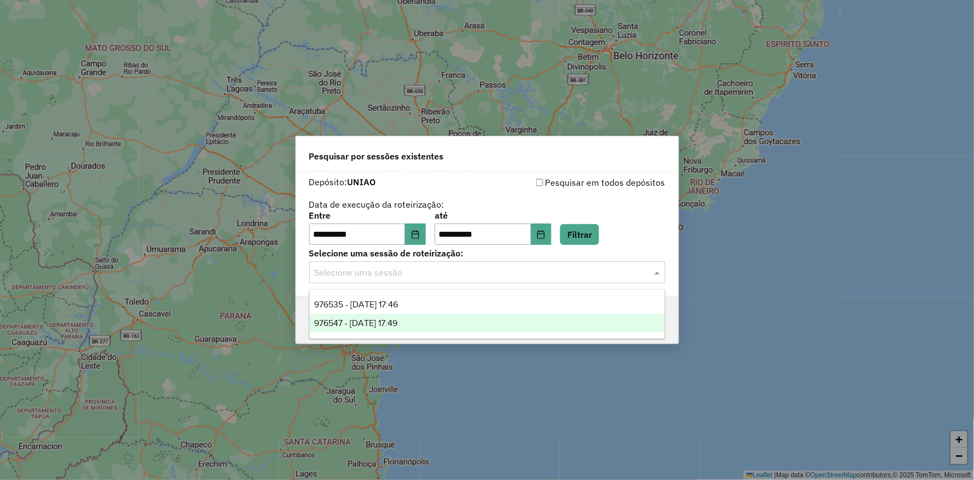
click at [381, 320] on span "976547 - 08/08/2025 17:49" at bounding box center [355, 322] width 83 height 9
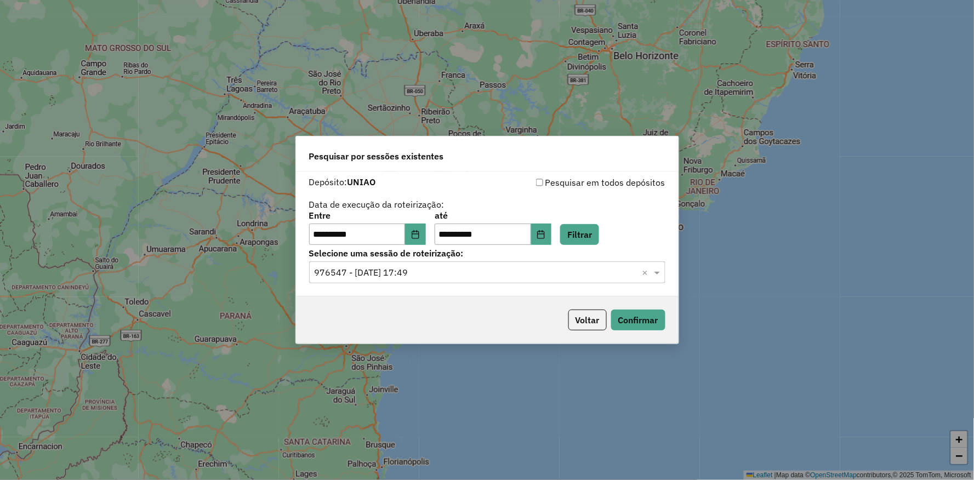
click at [404, 266] on input "text" at bounding box center [475, 272] width 323 height 13
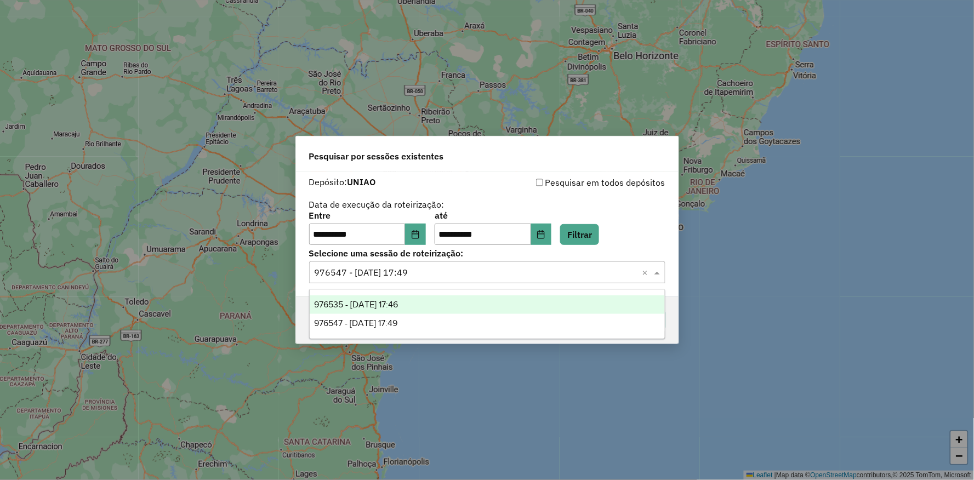
click at [371, 305] on span "976535 - 08/08/2025 17:46" at bounding box center [356, 304] width 84 height 9
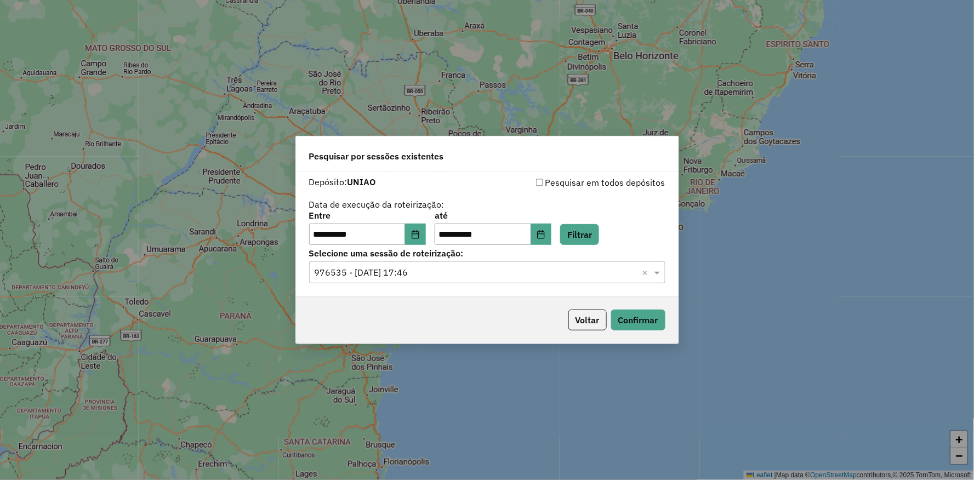
drag, startPoint x: 391, startPoint y: 320, endPoint x: 534, endPoint y: 324, distance: 143.1
click at [392, 320] on div "Voltar Confirmar" at bounding box center [487, 319] width 382 height 47
click at [633, 315] on button "Confirmar" at bounding box center [638, 320] width 54 height 21
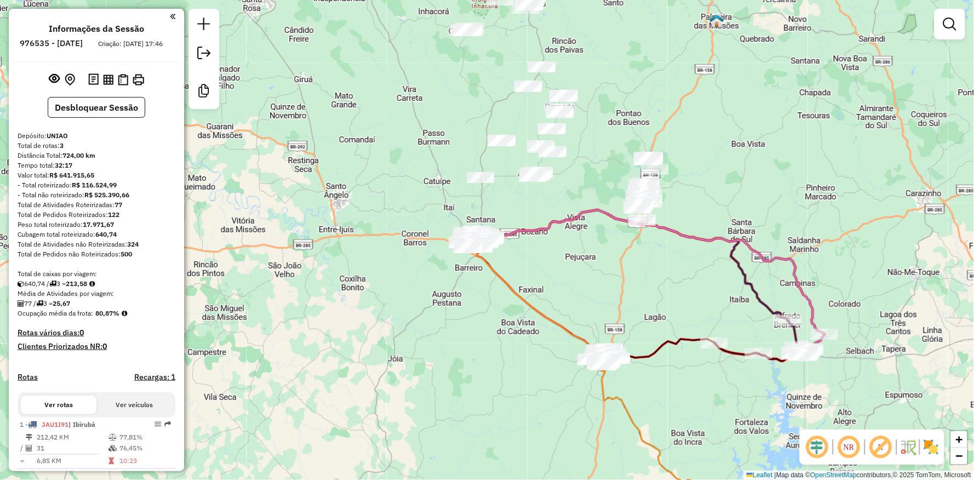
drag, startPoint x: 565, startPoint y: 245, endPoint x: 444, endPoint y: 185, distance: 135.0
click at [421, 190] on div "Janela de atendimento Grade de atendimento Capacidade Transportadoras Veículos …" at bounding box center [487, 240] width 974 height 480
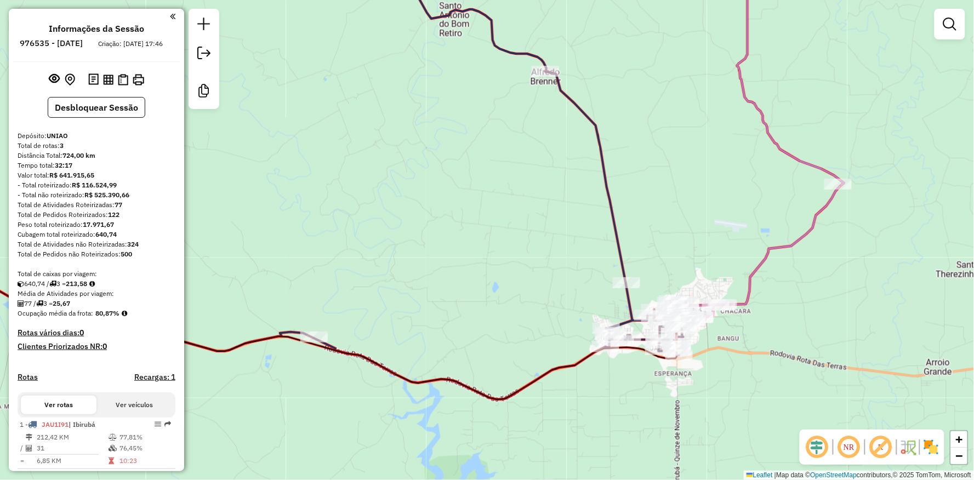
click at [552, 228] on div "Janela de atendimento Grade de atendimento Capacidade Transportadoras Veículos …" at bounding box center [487, 240] width 974 height 480
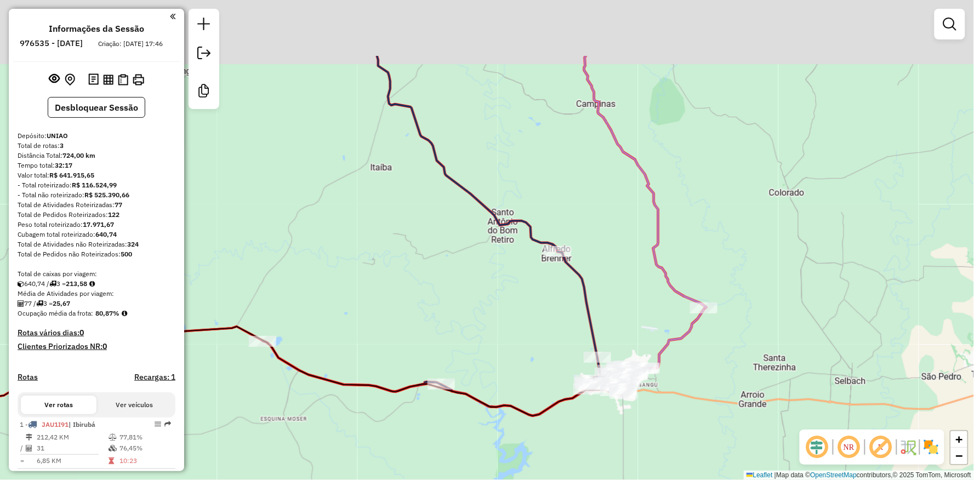
drag, startPoint x: 500, startPoint y: 223, endPoint x: 509, endPoint y: 329, distance: 106.1
click at [509, 329] on div "Janela de atendimento Grade de atendimento Capacidade Transportadoras Veículos …" at bounding box center [487, 240] width 974 height 480
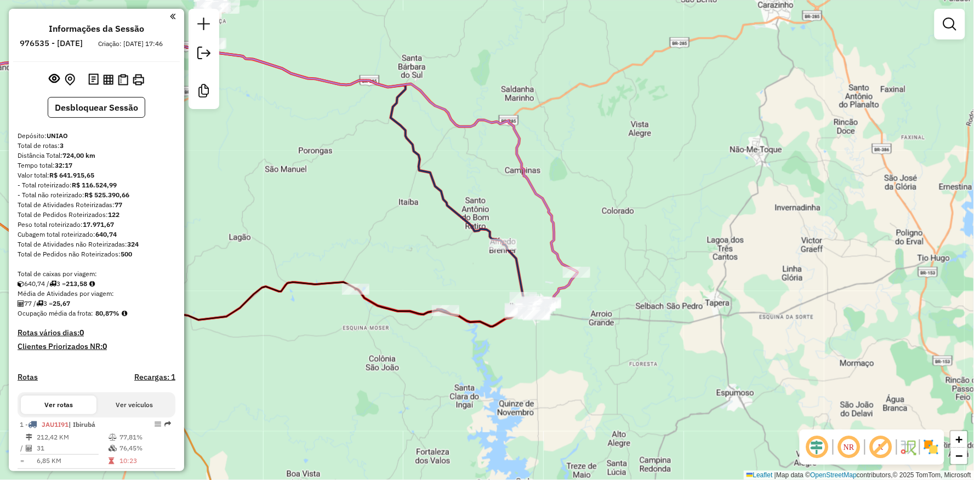
drag, startPoint x: 428, startPoint y: 270, endPoint x: 439, endPoint y: 204, distance: 66.6
click at [437, 214] on div "Janela de atendimento Grade de atendimento Capacidade Transportadoras Veículos …" at bounding box center [487, 240] width 974 height 480
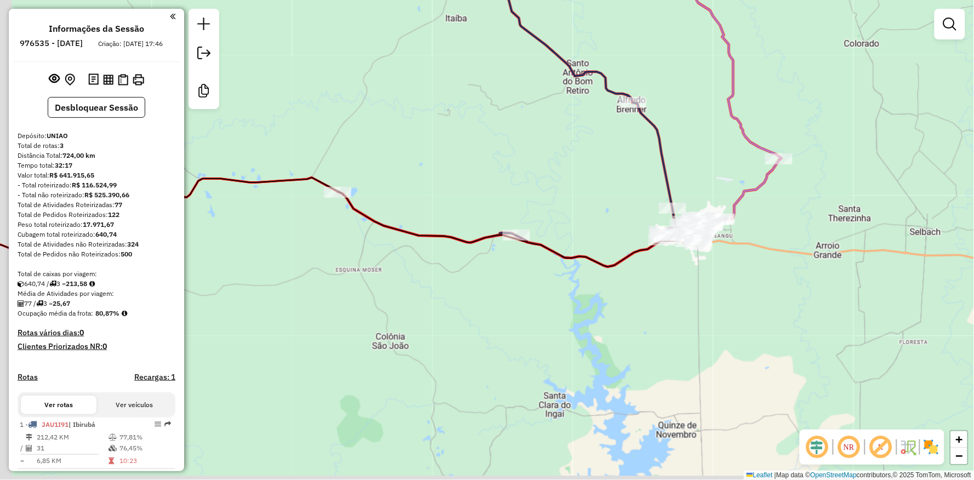
drag, startPoint x: 523, startPoint y: 198, endPoint x: 620, endPoint y: 164, distance: 103.3
click at [621, 165] on div "Janela de atendimento Grade de atendimento Capacidade Transportadoras Veículos …" at bounding box center [487, 240] width 974 height 480
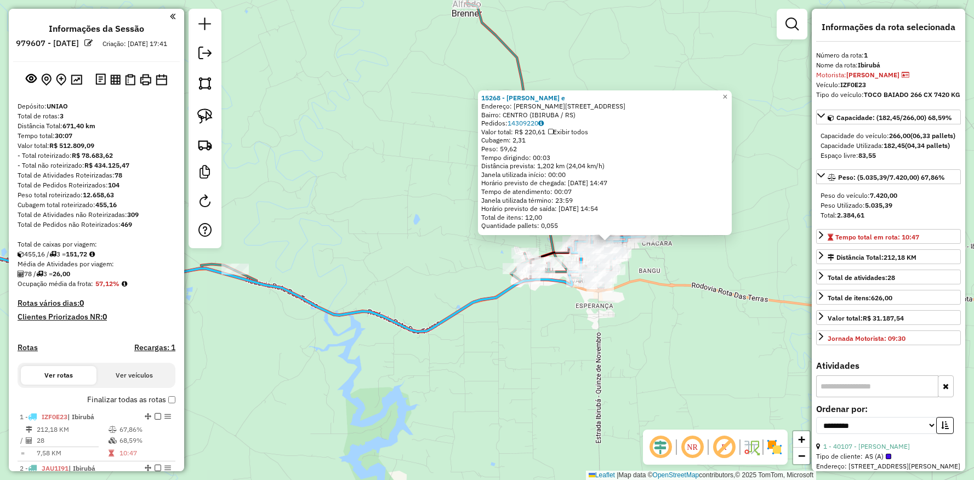
select select "**********"
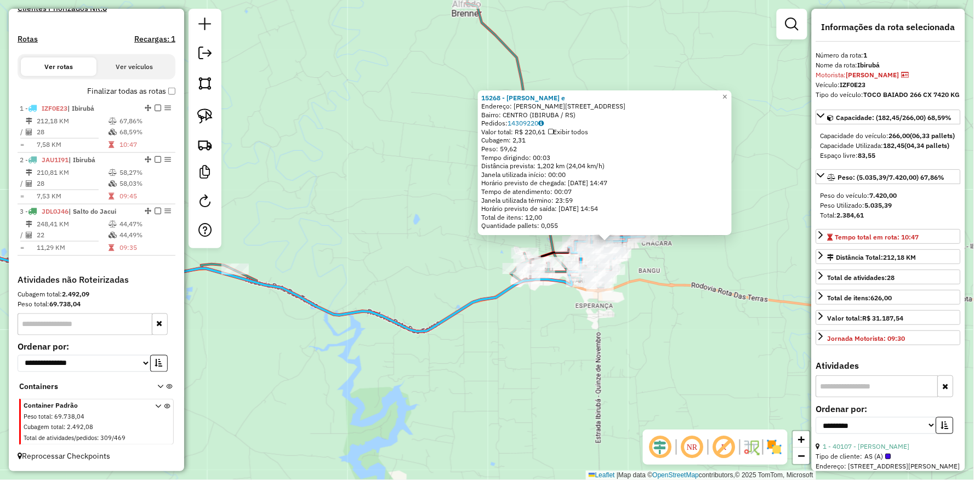
click at [656, 330] on div "Rota 2 - Placa JAU1I91 40131 - RESTAURANTE KUNTZER Rota 2 - Placa JAU1I91 16276…" at bounding box center [487, 240] width 974 height 480
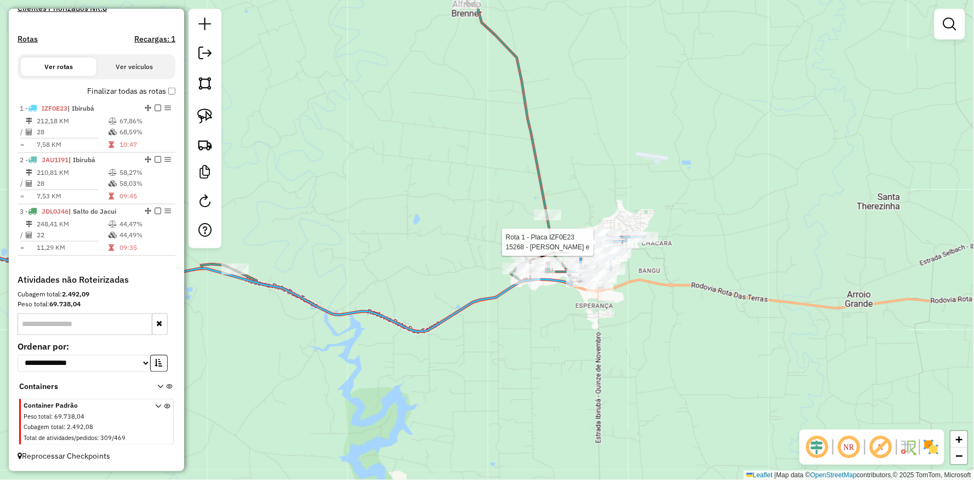
select select "**********"
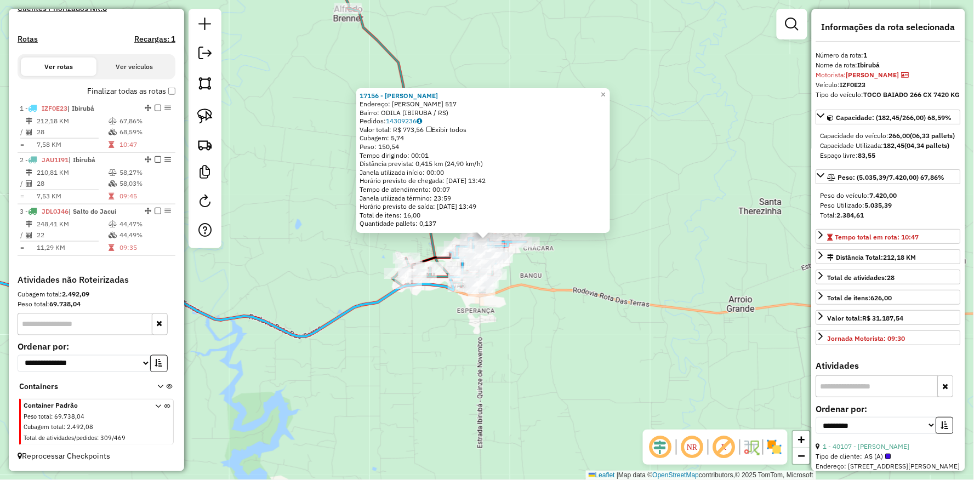
drag, startPoint x: 490, startPoint y: 369, endPoint x: 508, endPoint y: 365, distance: 17.8
click at [508, 365] on div "17156 - [PERSON_NAME] Endereço: [PERSON_NAME] 517 Bairro: [GEOGRAPHIC_DATA] (IB…" at bounding box center [487, 240] width 974 height 480
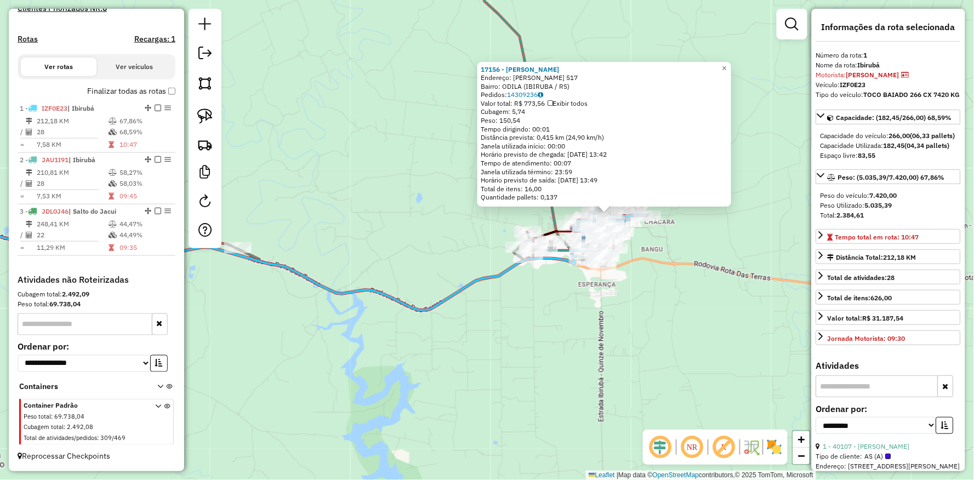
click at [493, 378] on div "17156 - [PERSON_NAME] Endereço: [PERSON_NAME] 517 Bairro: [GEOGRAPHIC_DATA] (IB…" at bounding box center [487, 240] width 974 height 480
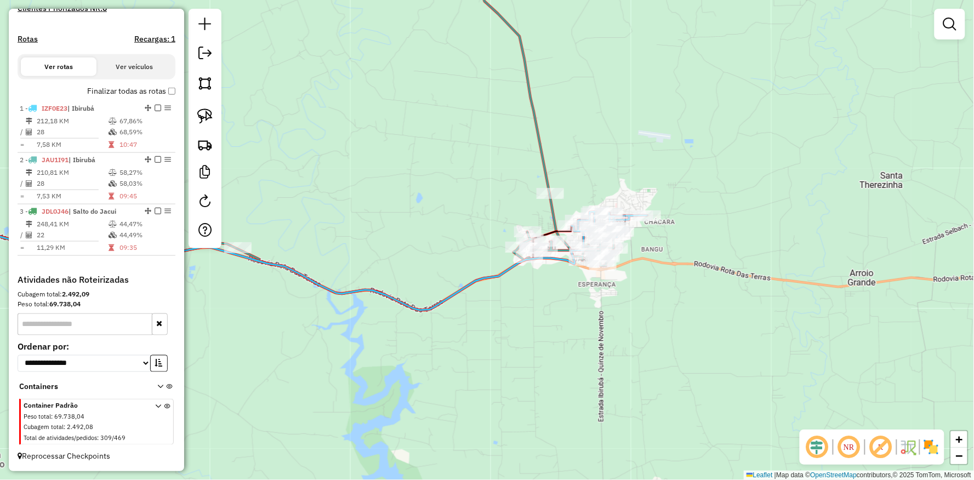
select select "**********"
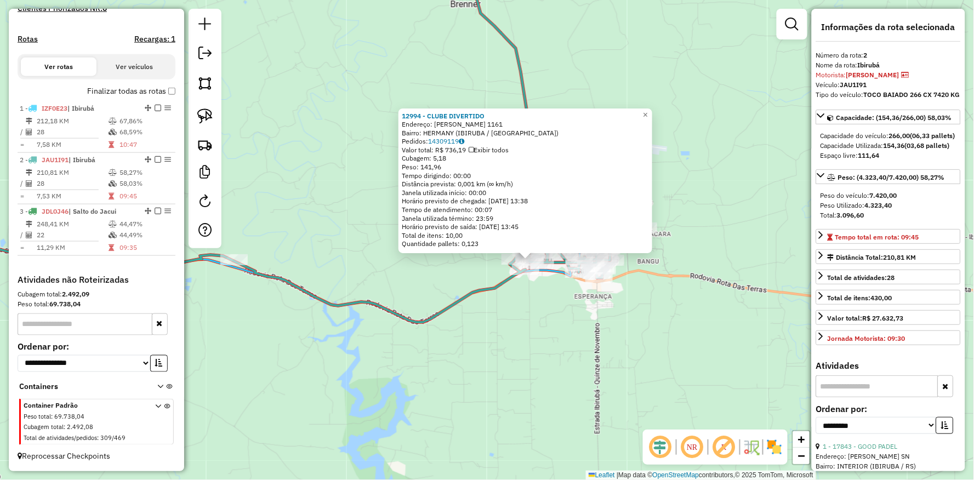
drag, startPoint x: 437, startPoint y: 370, endPoint x: 446, endPoint y: 374, distance: 10.1
click at [446, 374] on div "12994 - CLUBE DIVERTIDO Endereço: EDMUNDO ROEWER 1161 Bairro: HERMANY (IBIRUBA …" at bounding box center [487, 240] width 974 height 480
click at [517, 344] on div "12994 - CLUBE DIVERTIDO Endereço: EDMUNDO ROEWER 1161 Bairro: HERMANY (IBIRUBA …" at bounding box center [487, 240] width 974 height 480
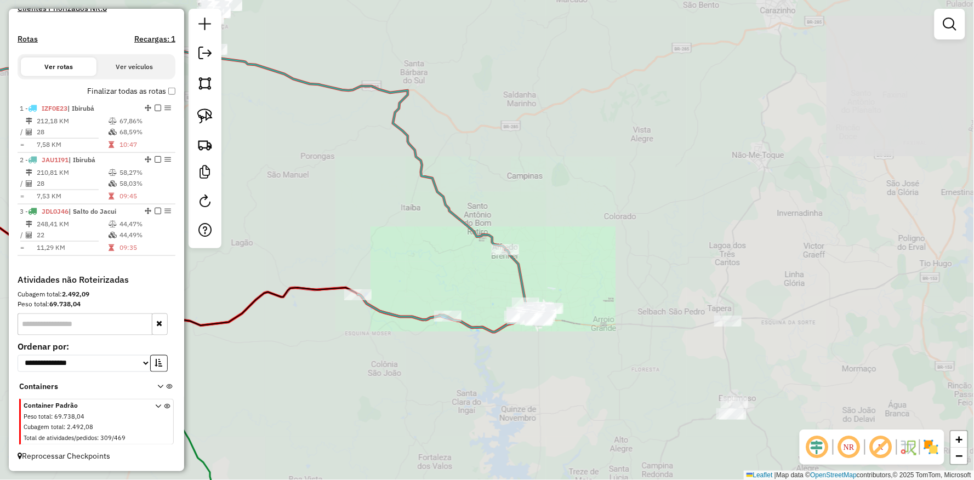
drag, startPoint x: 448, startPoint y: 354, endPoint x: 563, endPoint y: 253, distance: 152.5
click at [516, 288] on div "Janela de atendimento Grade de atendimento Capacidade Transportadoras Veículos …" at bounding box center [487, 240] width 974 height 480
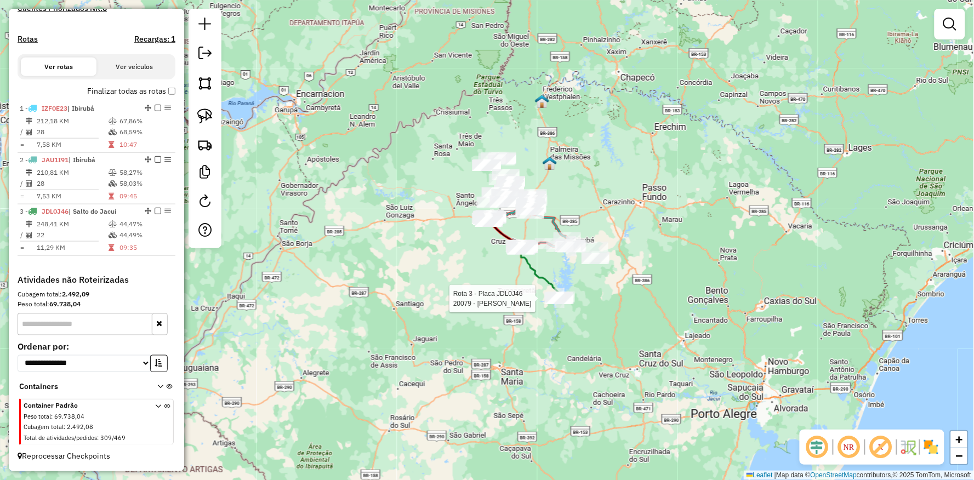
select select "**********"
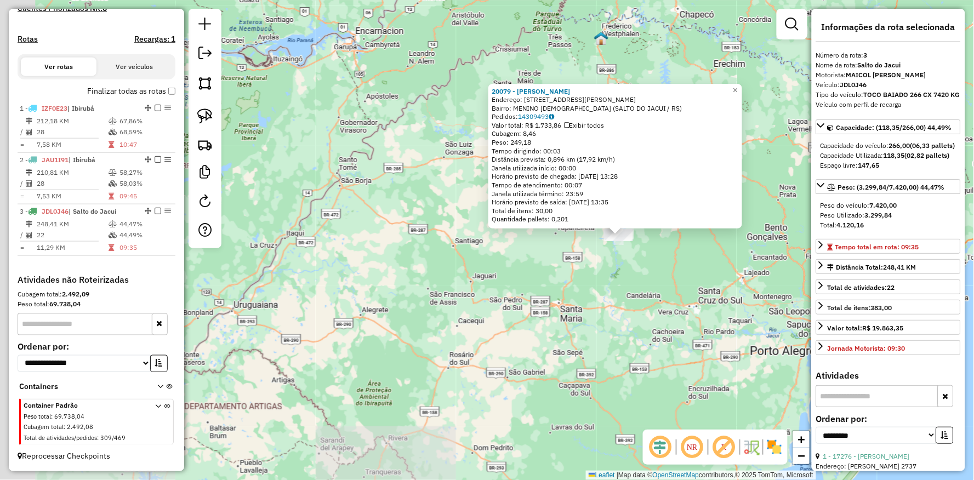
drag, startPoint x: 368, startPoint y: 374, endPoint x: 446, endPoint y: 369, distance: 79.1
click at [446, 369] on div "20079 - [PERSON_NAME]: [STREET_ADDRESS][PERSON_NAME] Bairro: MENINO DEUS (SALTO…" at bounding box center [487, 240] width 974 height 480
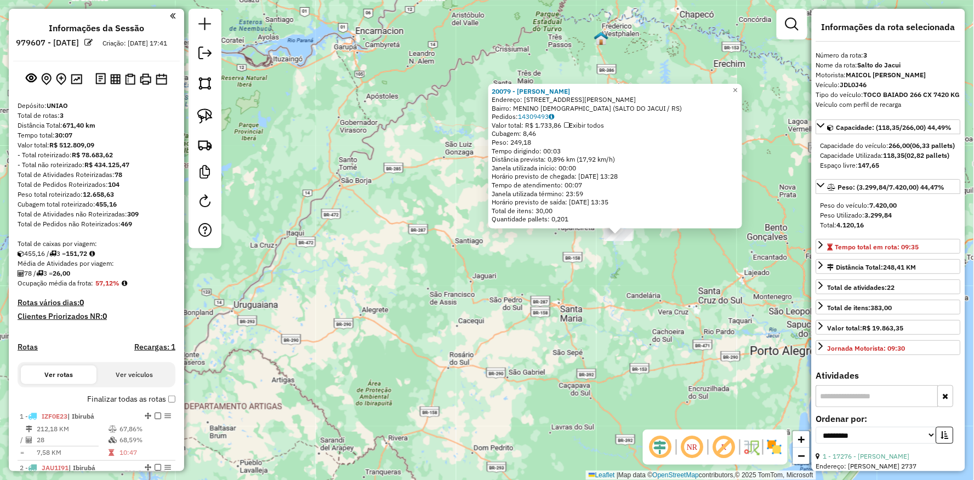
scroll to position [0, 0]
click at [385, 375] on div "20079 - [PERSON_NAME]: [STREET_ADDRESS][PERSON_NAME] Bairro: MENINO DEUS (SALTO…" at bounding box center [487, 240] width 974 height 480
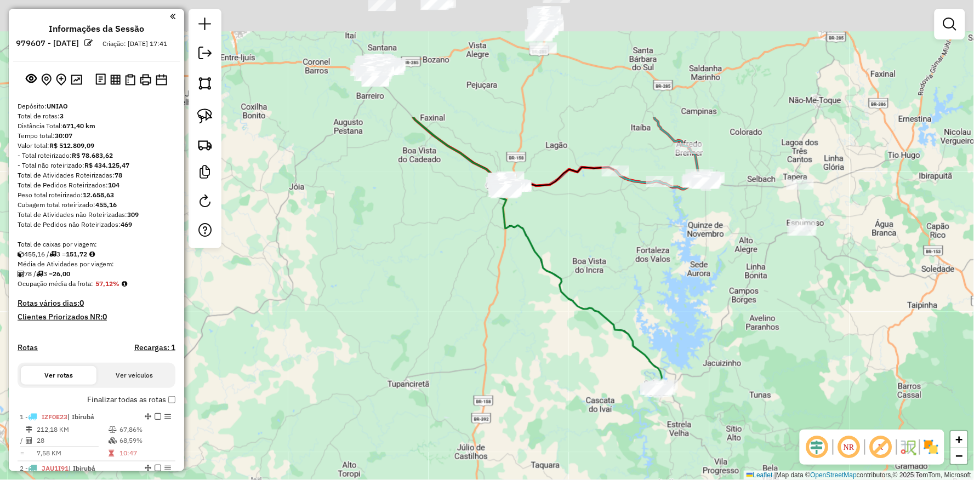
drag, startPoint x: 473, startPoint y: 182, endPoint x: 444, endPoint y: 352, distance: 172.4
click at [445, 355] on div "Janela de atendimento Grade de atendimento Capacidade Transportadoras Veículos …" at bounding box center [487, 240] width 974 height 480
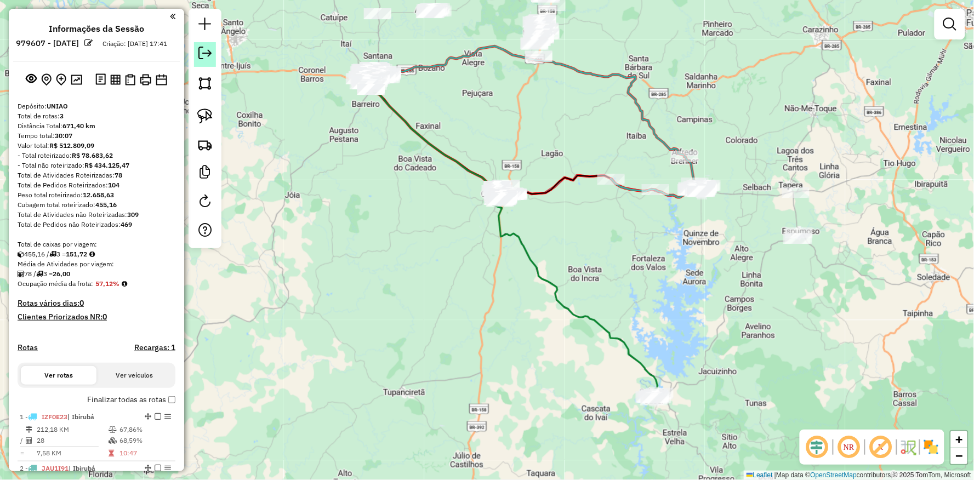
click at [198, 56] on em at bounding box center [204, 53] width 13 height 13
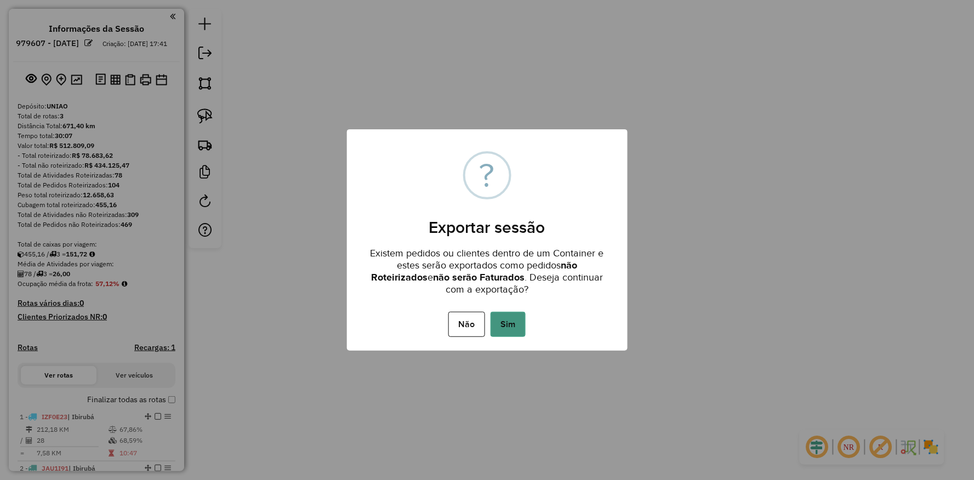
click at [509, 320] on button "Sim" at bounding box center [507, 324] width 35 height 25
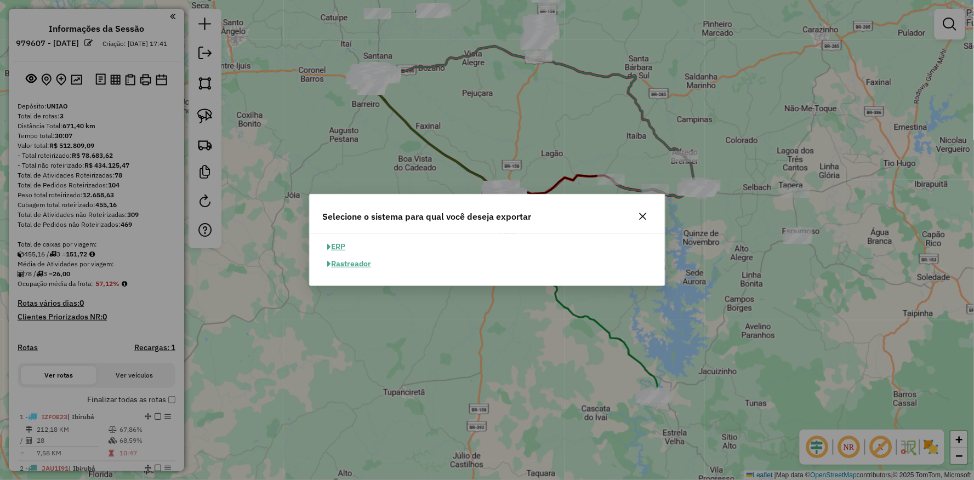
click at [346, 245] on button "ERP" at bounding box center [337, 246] width 28 height 17
select select "**"
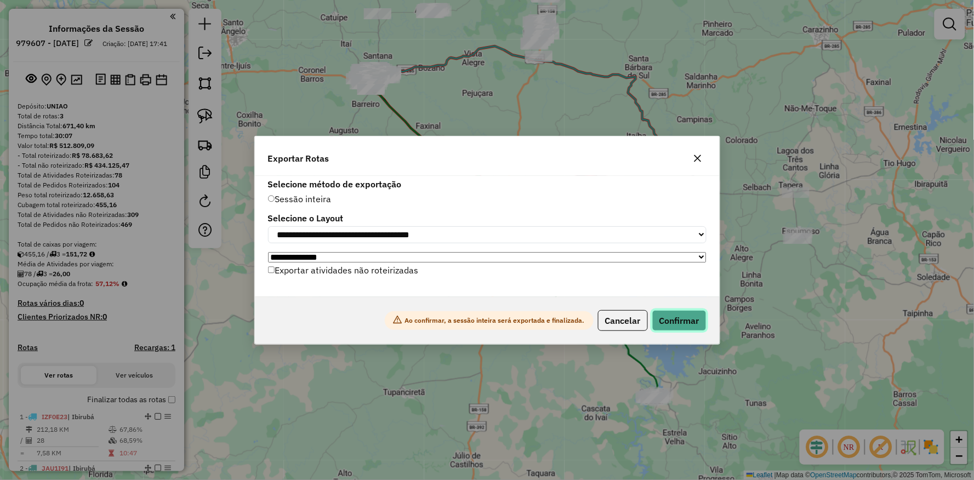
click at [676, 322] on button "Confirmar" at bounding box center [679, 320] width 54 height 21
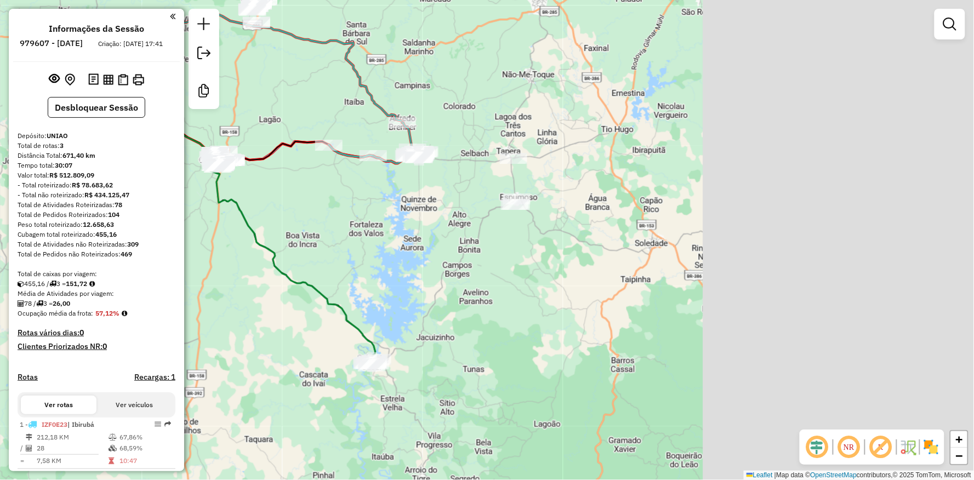
drag, startPoint x: 720, startPoint y: 289, endPoint x: 438, endPoint y: 255, distance: 284.2
click at [438, 255] on div "Janela de atendimento Grade de atendimento Capacidade Transportadoras Veículos …" at bounding box center [487, 240] width 974 height 480
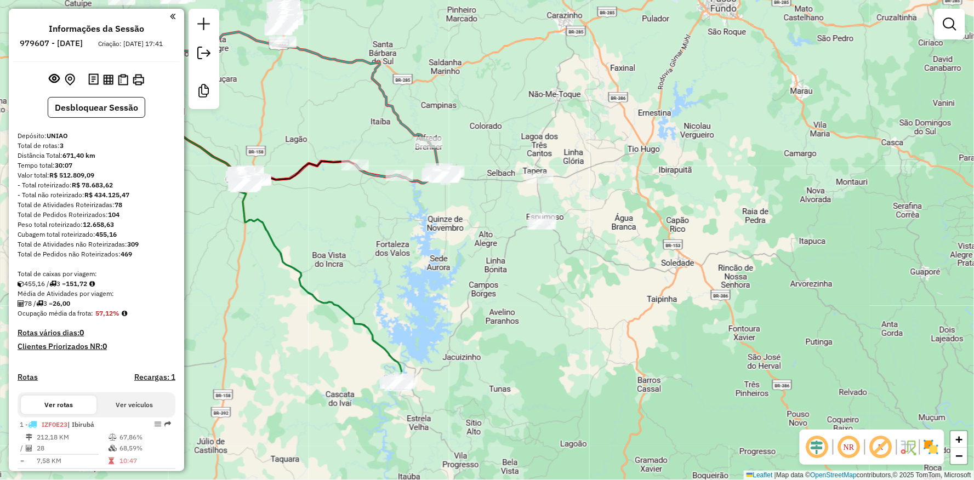
drag, startPoint x: 456, startPoint y: 213, endPoint x: 398, endPoint y: 243, distance: 65.2
click at [484, 233] on div "Janela de atendimento Grade de atendimento Capacidade Transportadoras Veículos …" at bounding box center [487, 240] width 974 height 480
click at [352, 274] on div "Janela de atendimento Grade de atendimento Capacidade Transportadoras Veículos …" at bounding box center [487, 240] width 974 height 480
drag, startPoint x: 468, startPoint y: 216, endPoint x: 540, endPoint y: 302, distance: 112.4
click at [499, 254] on div "Janela de atendimento Grade de atendimento Capacidade Transportadoras Veículos …" at bounding box center [487, 240] width 974 height 480
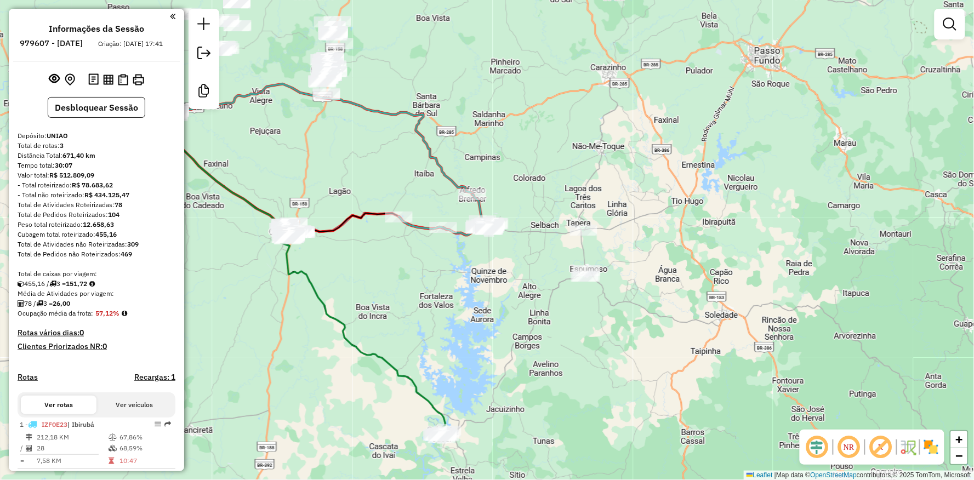
click at [515, 316] on div "Janela de atendimento Grade de atendimento Capacidade Transportadoras Veículos …" at bounding box center [487, 240] width 974 height 480
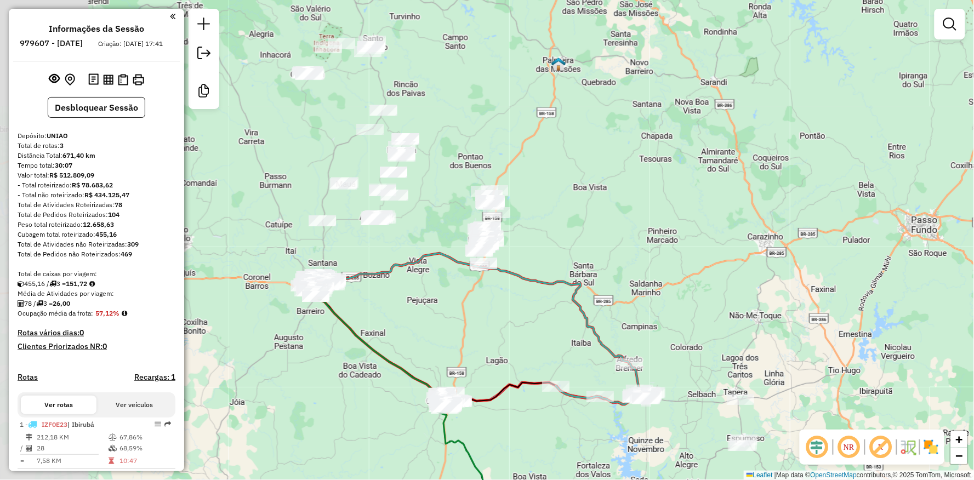
drag, startPoint x: 431, startPoint y: 314, endPoint x: 490, endPoint y: 327, distance: 59.8
click at [496, 333] on div "Janela de atendimento Grade de atendimento Capacidade Transportadoras Veículos …" at bounding box center [487, 240] width 974 height 480
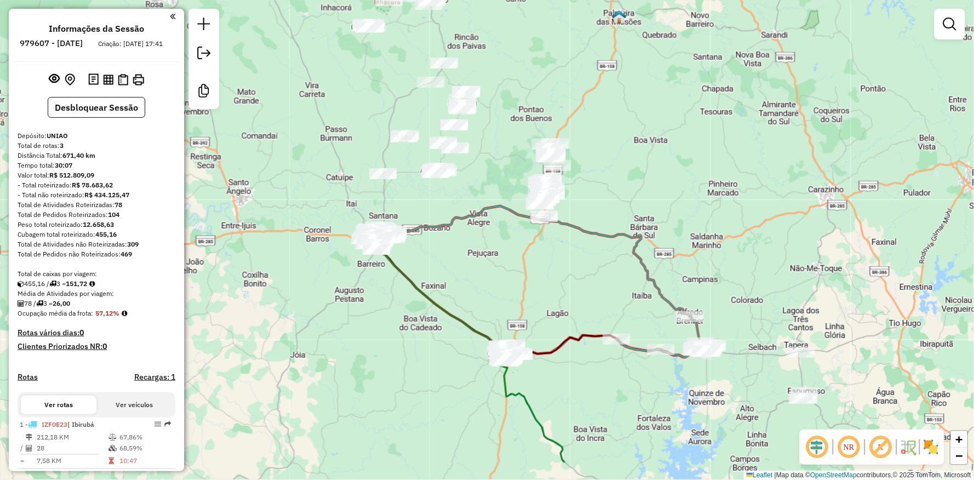
drag, startPoint x: 324, startPoint y: 307, endPoint x: 305, endPoint y: 213, distance: 96.6
click at [312, 236] on div "Janela de atendimento Grade de atendimento Capacidade Transportadoras Veículos …" at bounding box center [487, 240] width 974 height 480
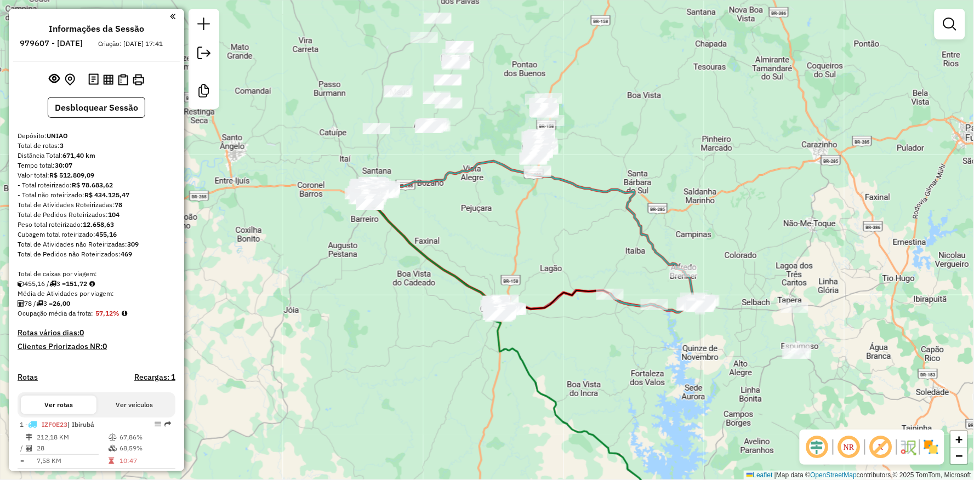
click at [300, 424] on div "Janela de atendimento Grade de atendimento Capacidade Transportadoras Veículos …" at bounding box center [487, 240] width 974 height 480
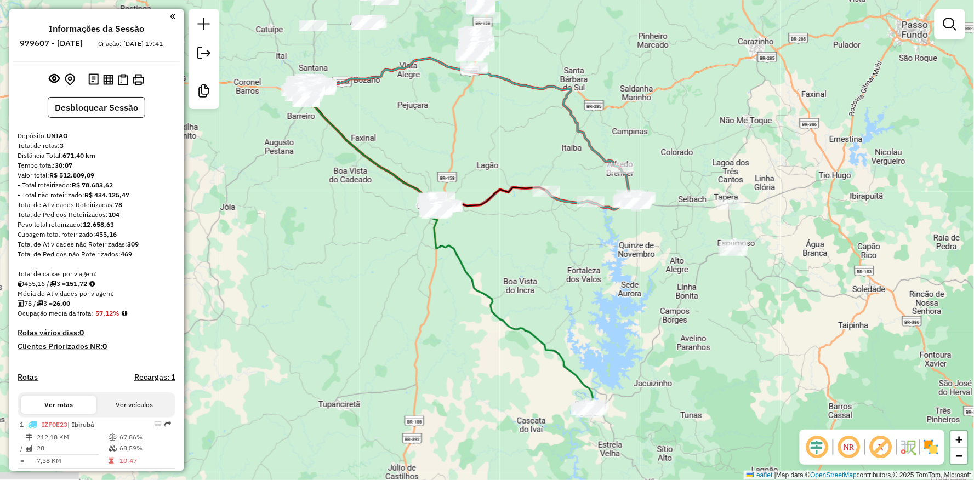
drag, startPoint x: 576, startPoint y: 420, endPoint x: 459, endPoint y: 295, distance: 171.3
click at [460, 295] on div "Janela de atendimento Grade de atendimento Capacidade Transportadoras Veículos …" at bounding box center [487, 240] width 974 height 480
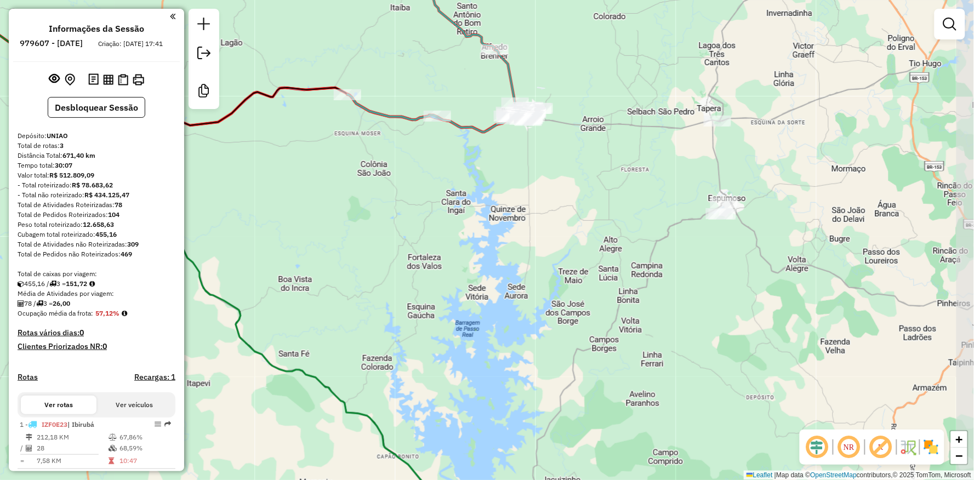
drag, startPoint x: 548, startPoint y: 208, endPoint x: 484, endPoint y: 233, distance: 68.4
click at [485, 233] on div "Janela de atendimento Grade de atendimento Capacidade Transportadoras Veículos …" at bounding box center [487, 240] width 974 height 480
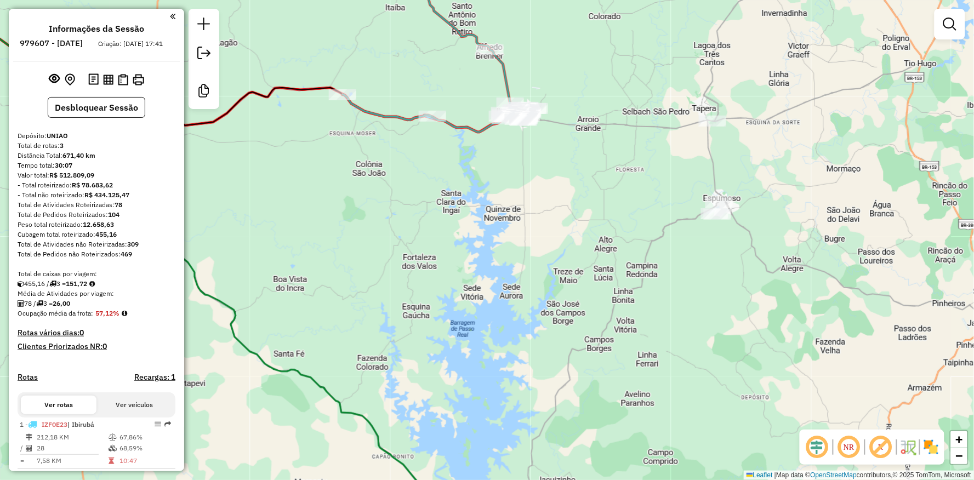
click at [632, 84] on div "Janela de atendimento Grade de atendimento Capacidade Transportadoras Veículos …" at bounding box center [487, 240] width 974 height 480
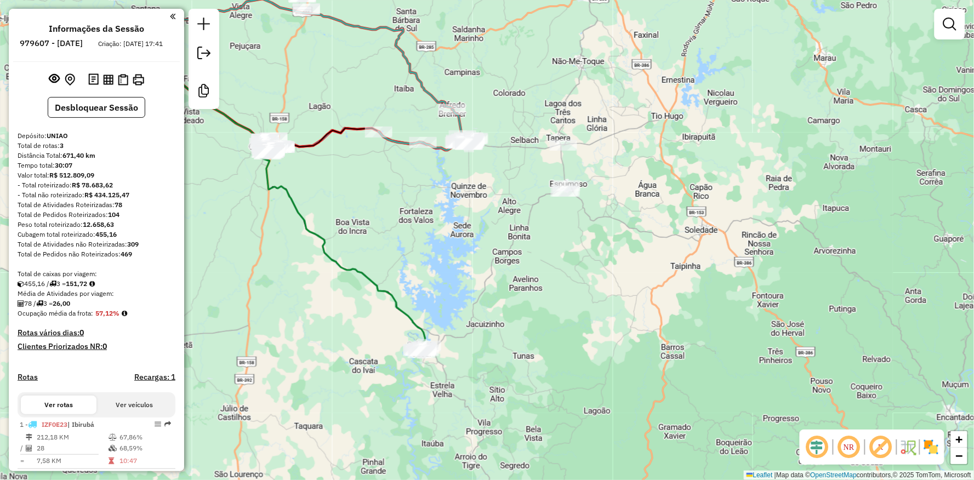
drag, startPoint x: 542, startPoint y: 194, endPoint x: 478, endPoint y: 181, distance: 66.0
click at [478, 181] on div "Janela de atendimento Grade de atendimento Capacidade Transportadoras Veículos …" at bounding box center [487, 240] width 974 height 480
click at [496, 302] on div "Janela de atendimento Grade de atendimento Capacidade Transportadoras Veículos …" at bounding box center [487, 240] width 974 height 480
